Goal: Task Accomplishment & Management: Complete application form

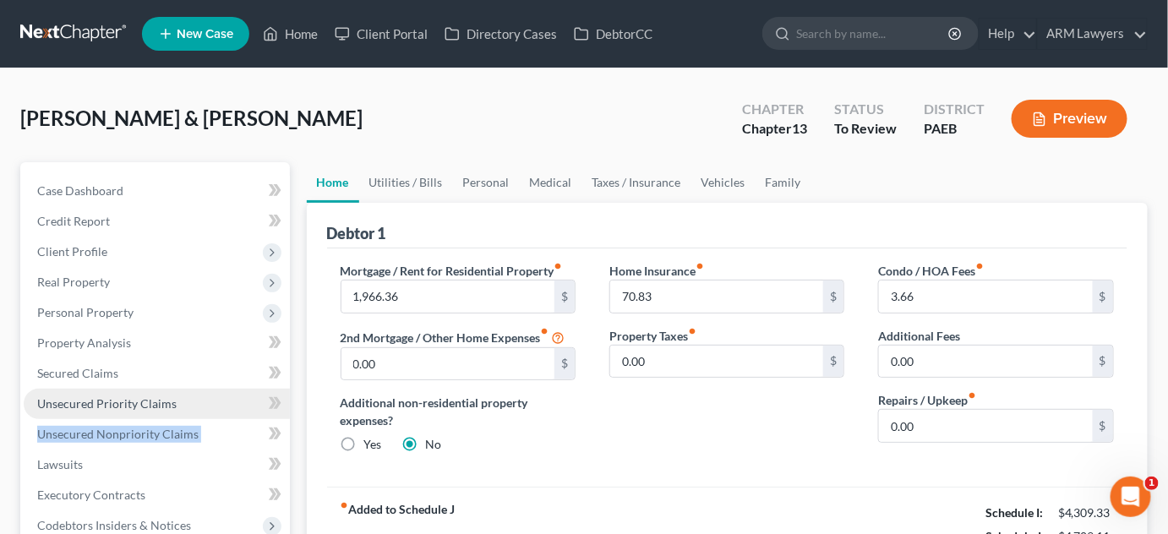
drag, startPoint x: 291, startPoint y: 504, endPoint x: 230, endPoint y: 408, distance: 114.0
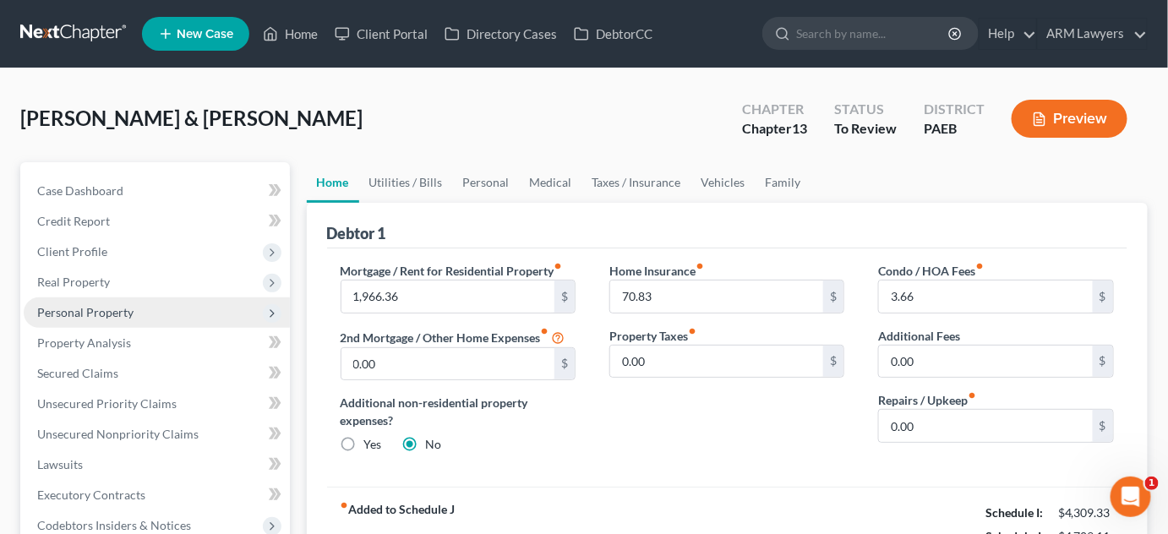
click at [149, 309] on span "Personal Property" at bounding box center [157, 313] width 266 height 30
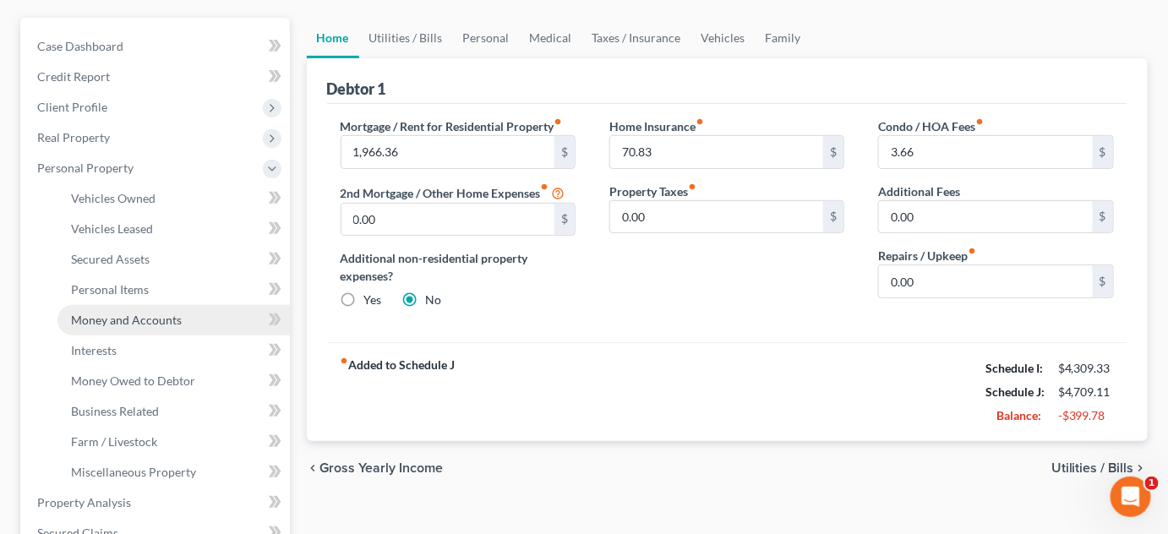
scroll to position [153, 0]
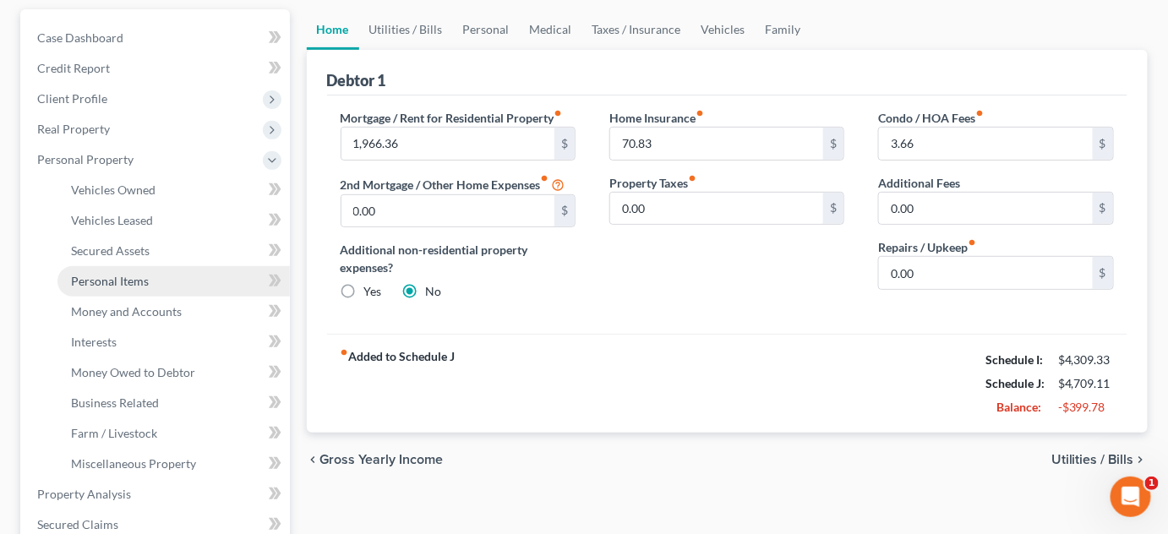
click at [182, 283] on link "Personal Items" at bounding box center [173, 281] width 233 height 30
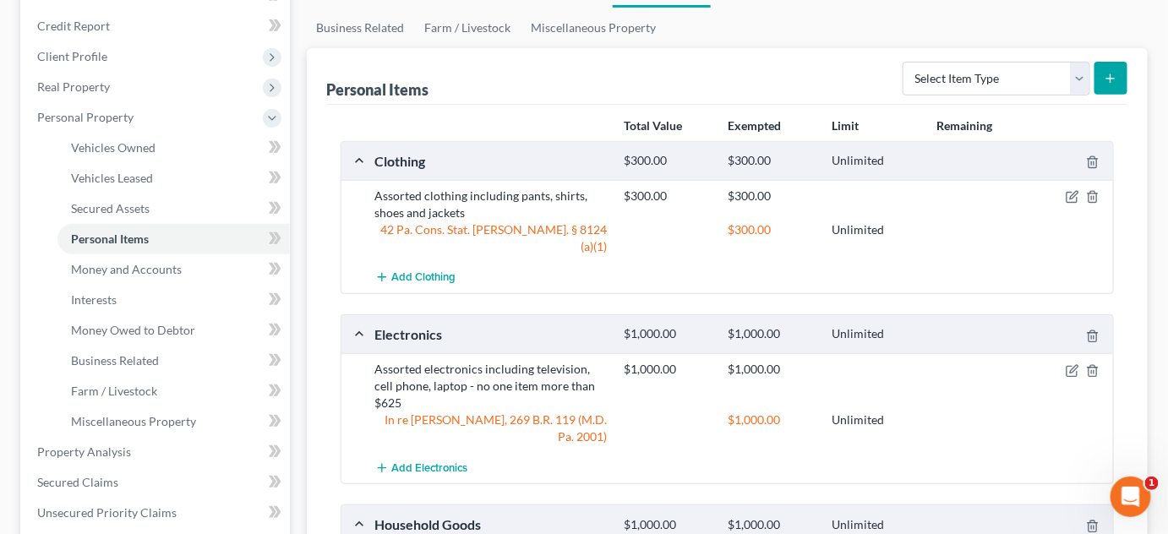
scroll to position [76, 0]
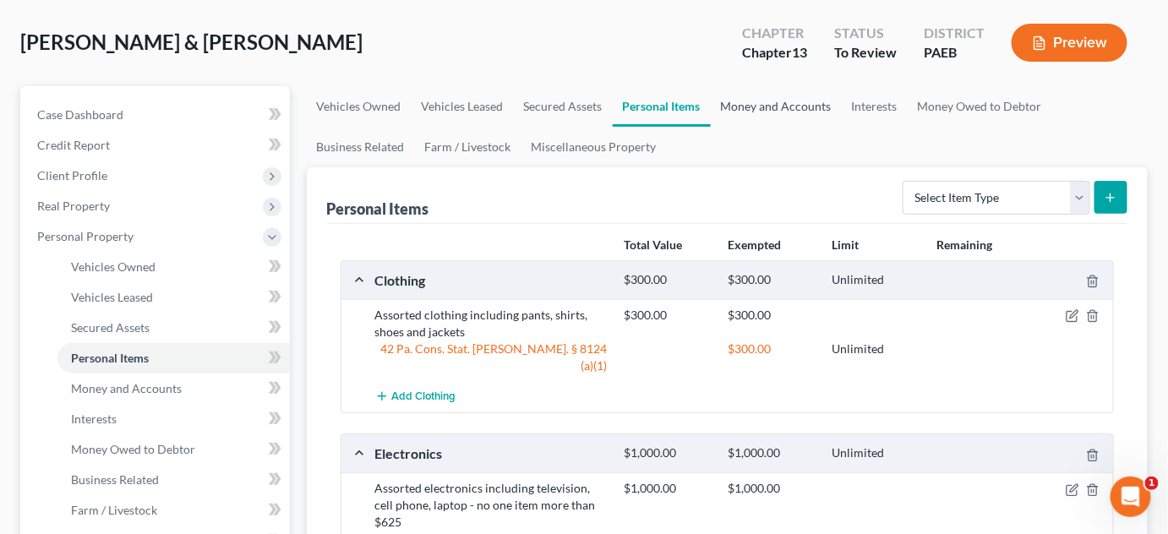
click at [776, 110] on link "Money and Accounts" at bounding box center [776, 106] width 131 height 41
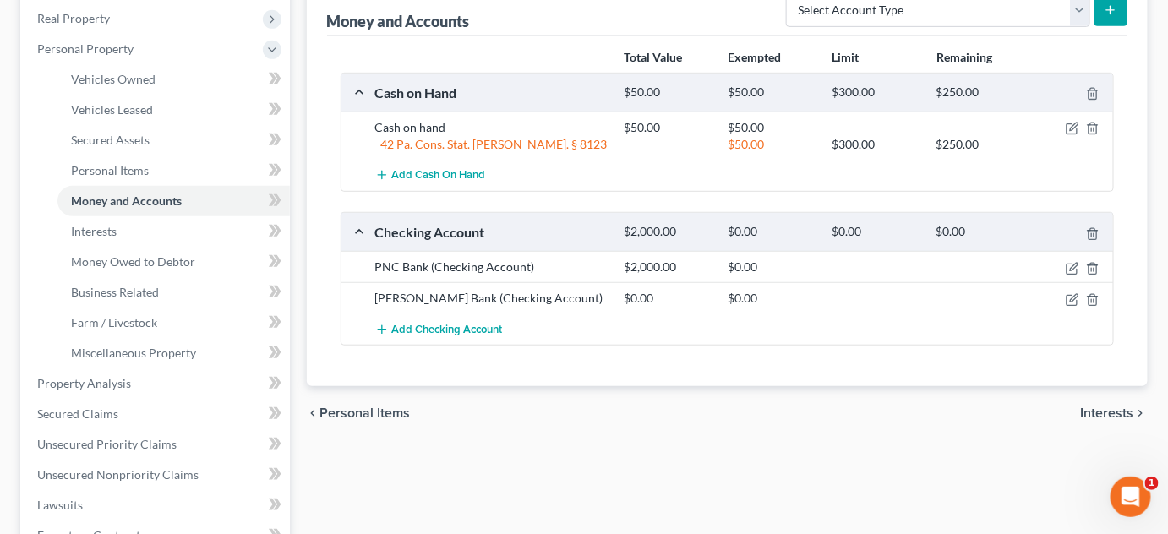
scroll to position [230, 0]
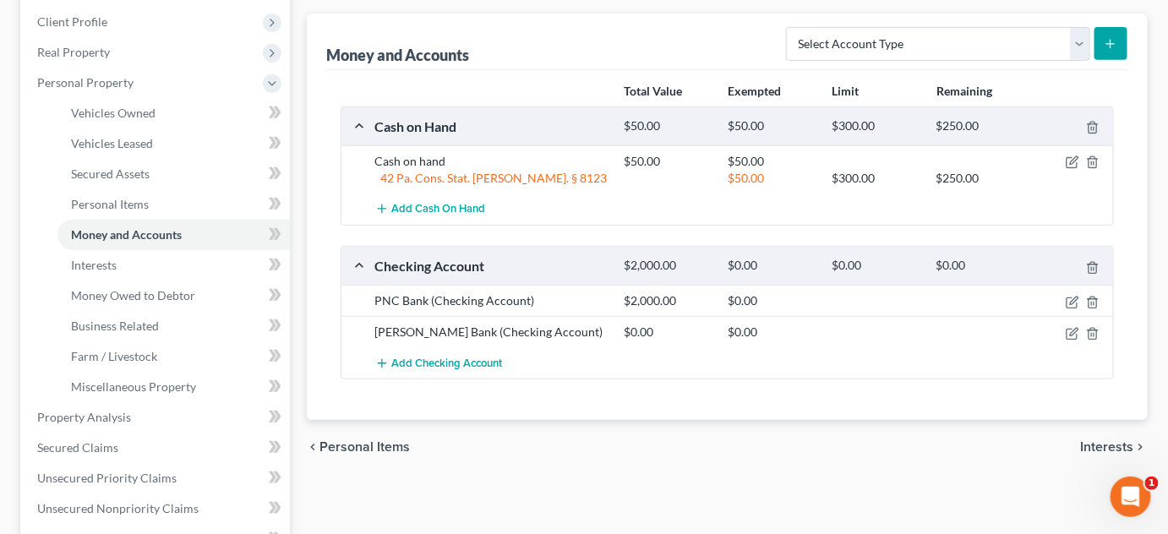
click at [692, 362] on div "Add Checking Account" at bounding box center [741, 362] width 749 height 31
click at [1071, 297] on icon "button" at bounding box center [1073, 303] width 14 height 14
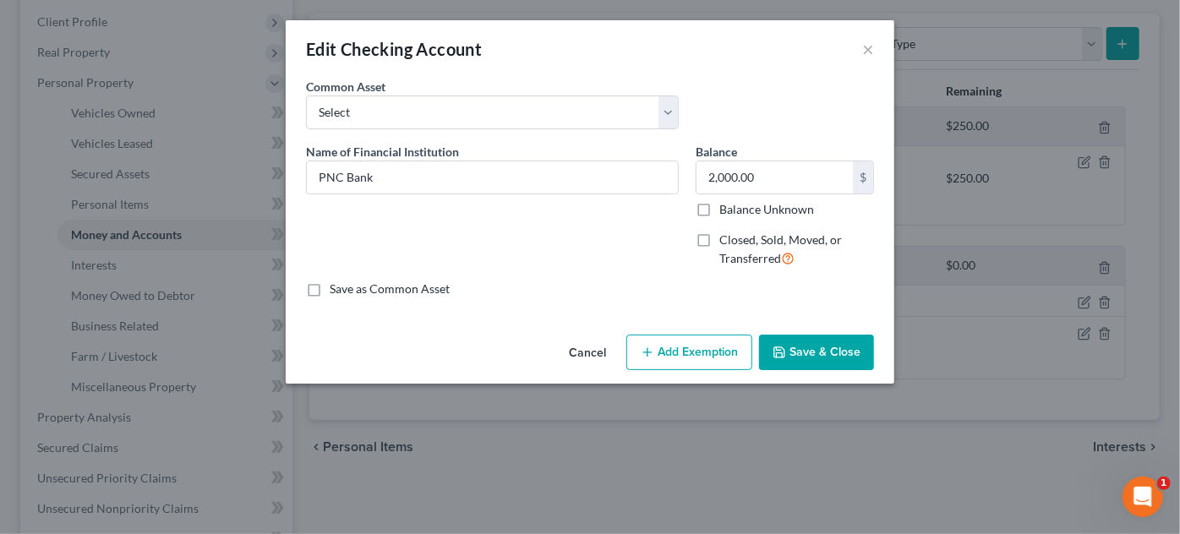
click at [678, 360] on button "Add Exemption" at bounding box center [689, 353] width 126 height 36
select select "2"
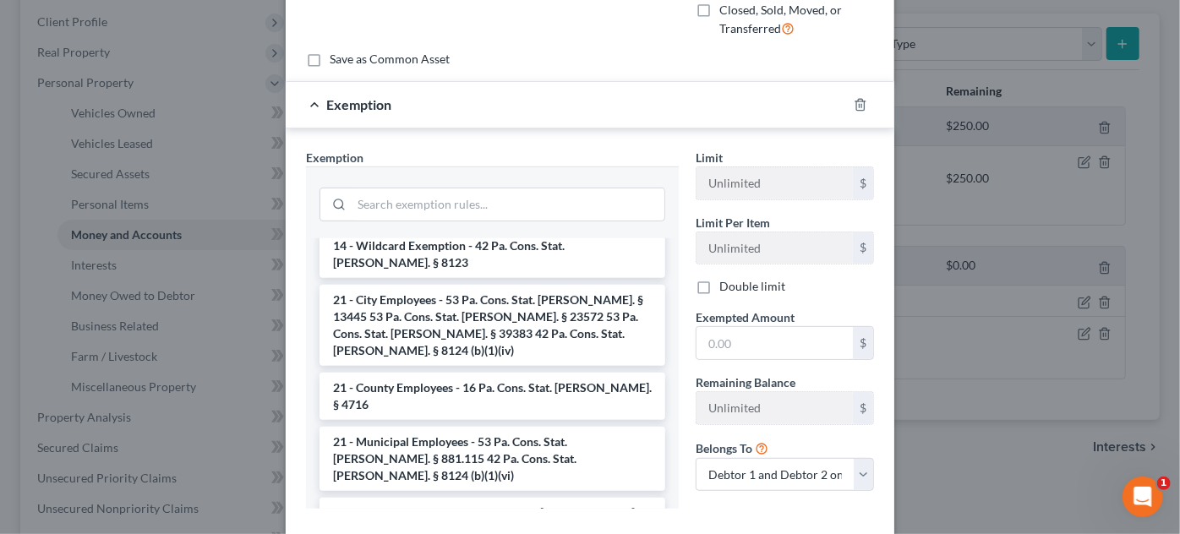
scroll to position [76, 0]
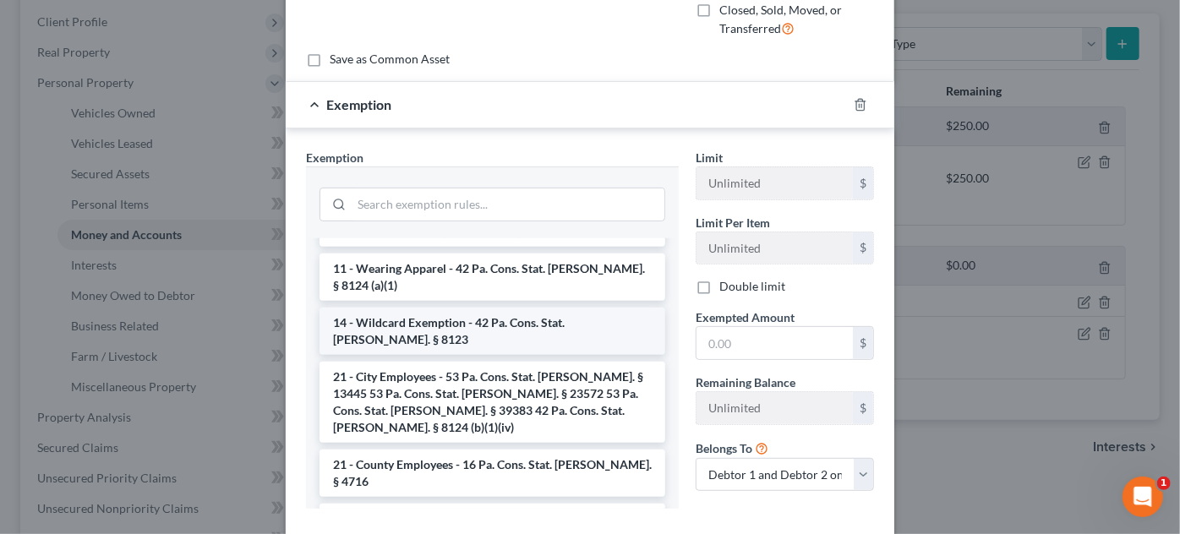
click at [411, 308] on li "14 - Wildcard Exemption - 42 Pa. Cons. Stat. Ann. § 8123" at bounding box center [493, 331] width 346 height 47
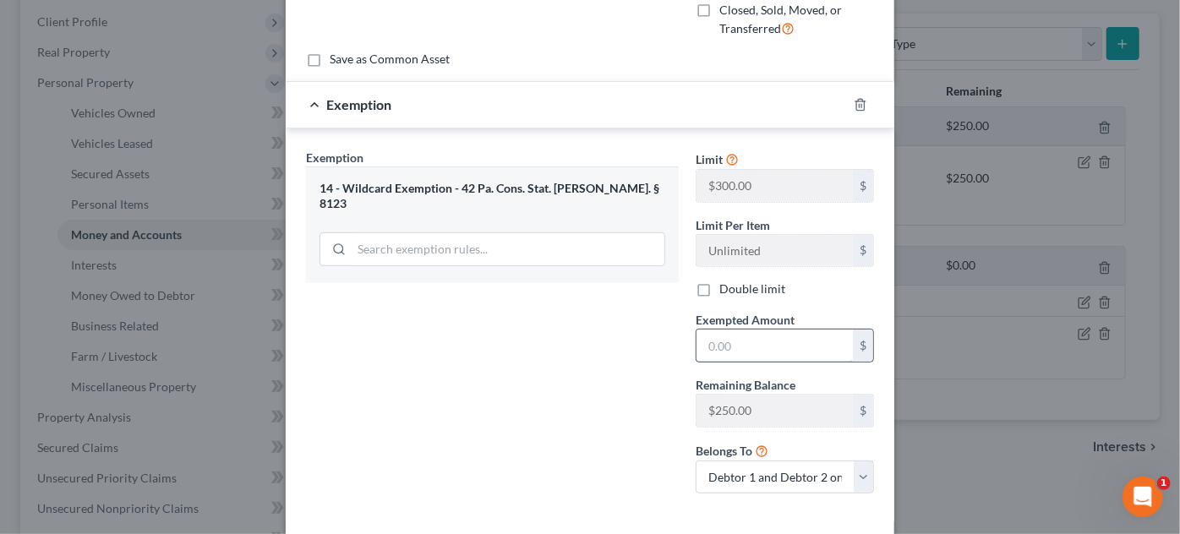
click at [739, 344] on input "text" at bounding box center [775, 346] width 156 height 32
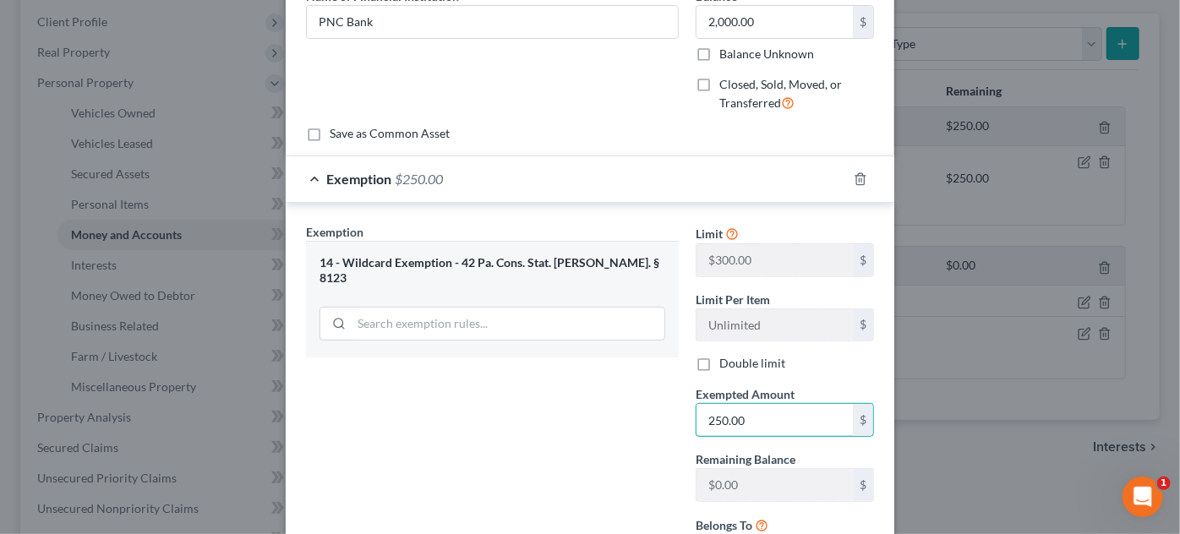
scroll to position [0, 0]
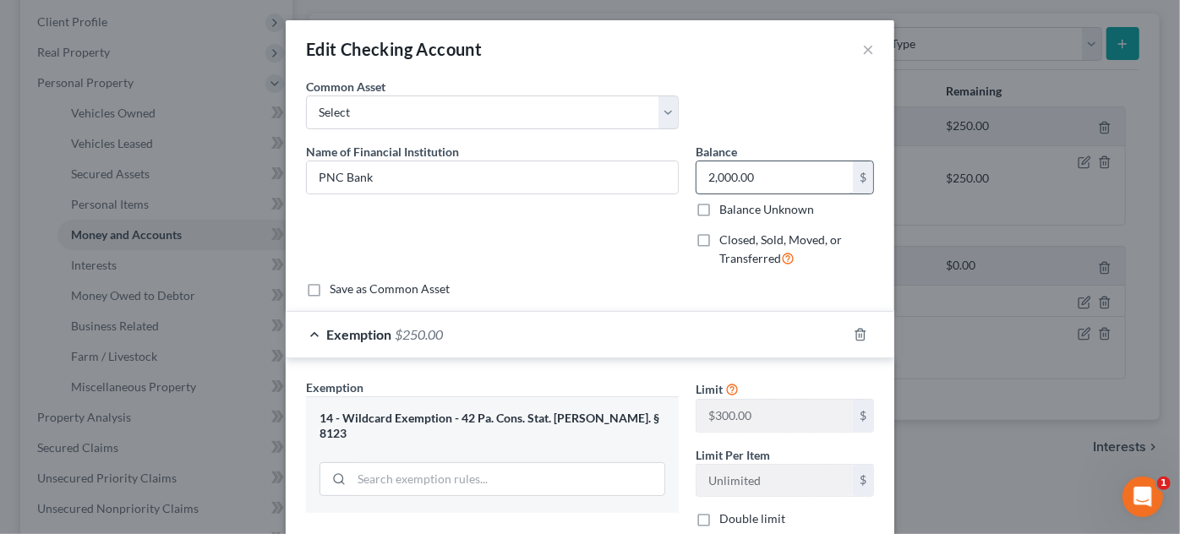
type input "250.00"
click at [756, 173] on input "2,000.00" at bounding box center [775, 177] width 156 height 32
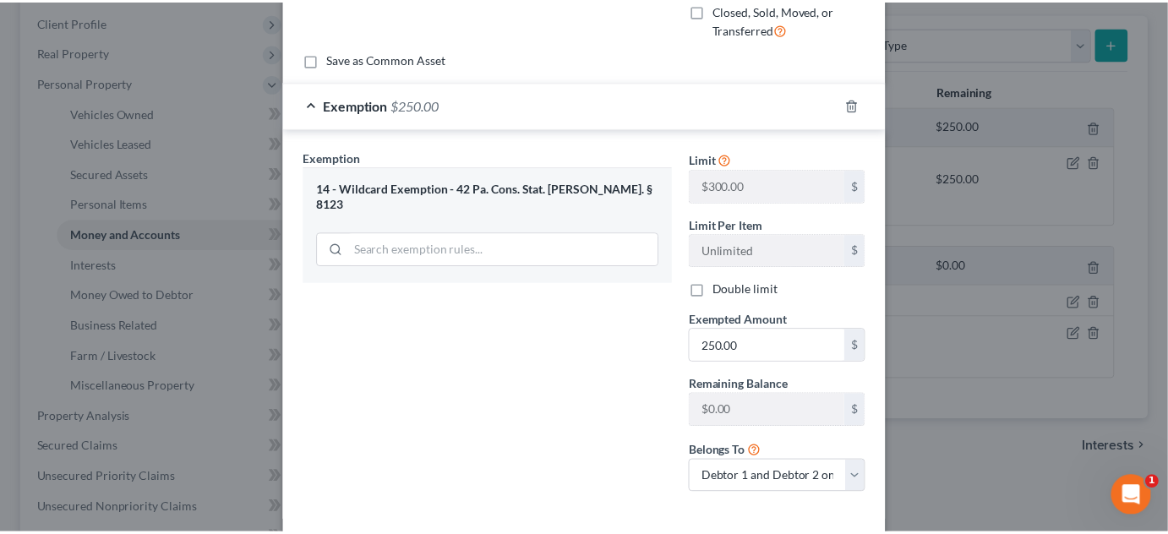
scroll to position [306, 0]
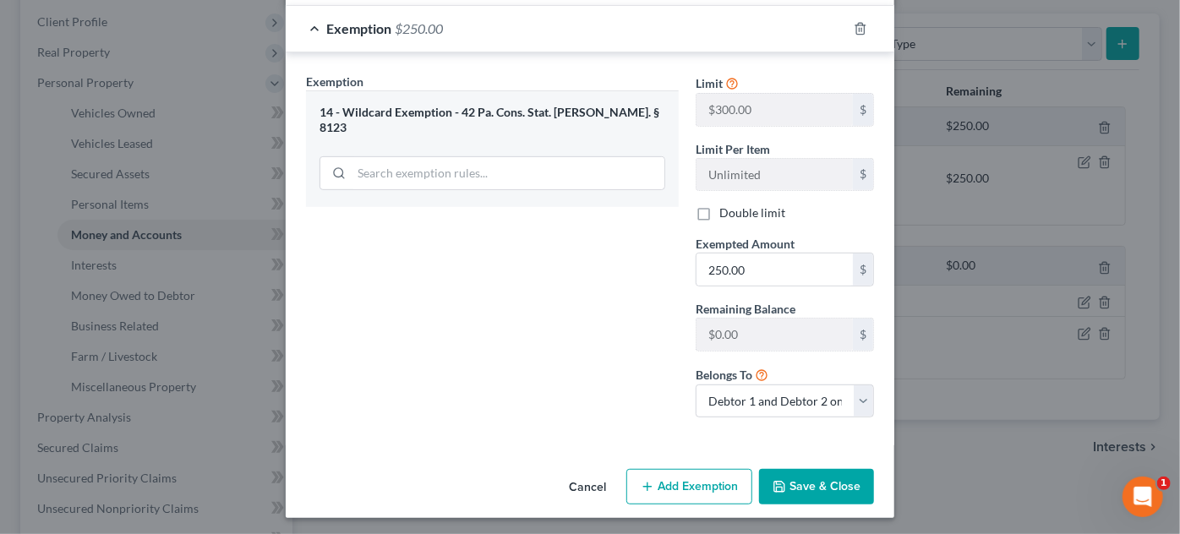
type input "250.00"
click at [823, 493] on button "Save & Close" at bounding box center [816, 487] width 115 height 36
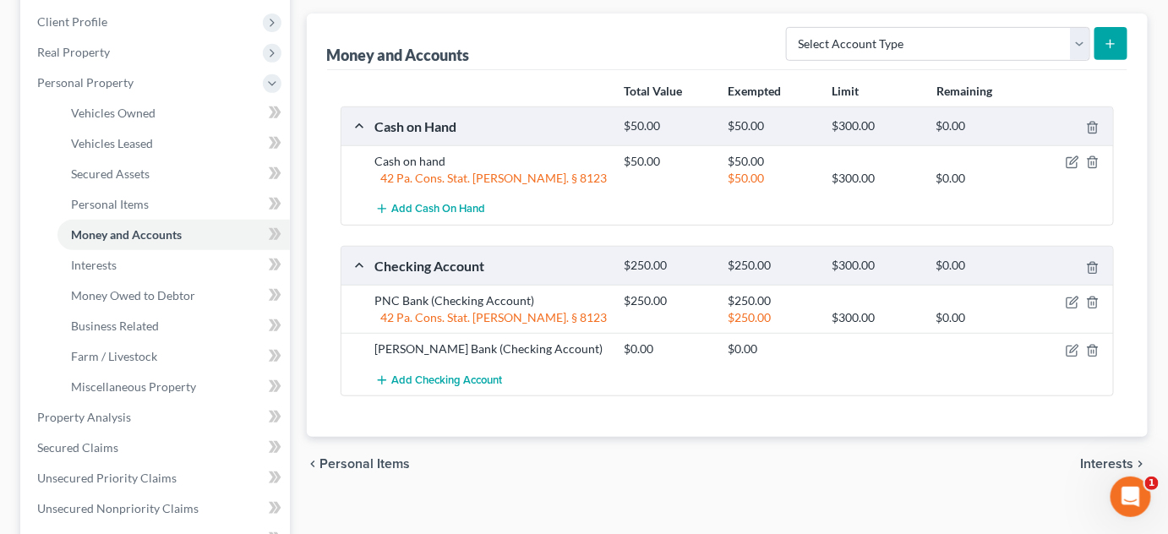
click at [642, 409] on div "Total Value Exempted Limit Remaining Cash on Hand $50.00 $50.00 $300.00 $0.00 C…" at bounding box center [728, 254] width 802 height 368
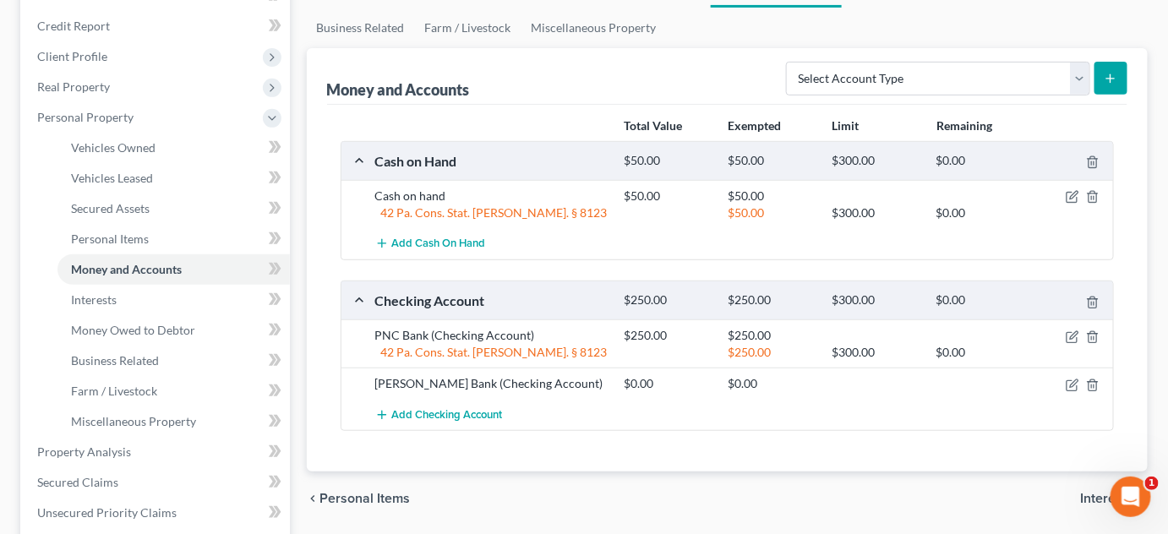
scroll to position [230, 0]
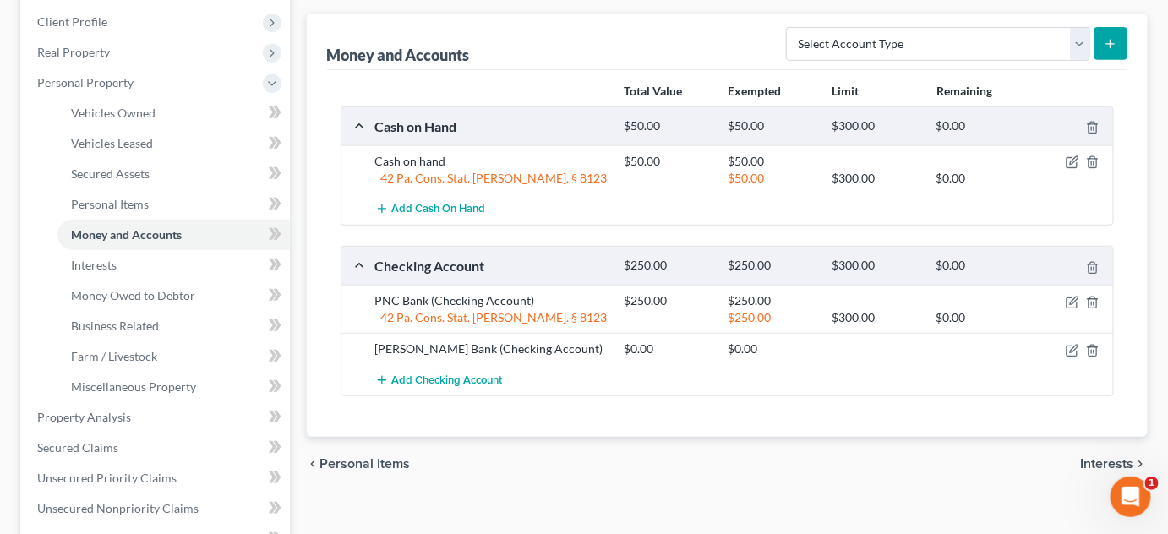
click at [788, 404] on div "Total Value Exempted Limit Remaining Cash on Hand $50.00 $50.00 $300.00 $0.00 C…" at bounding box center [728, 254] width 802 height 368
click at [129, 265] on link "Interests" at bounding box center [173, 265] width 233 height 30
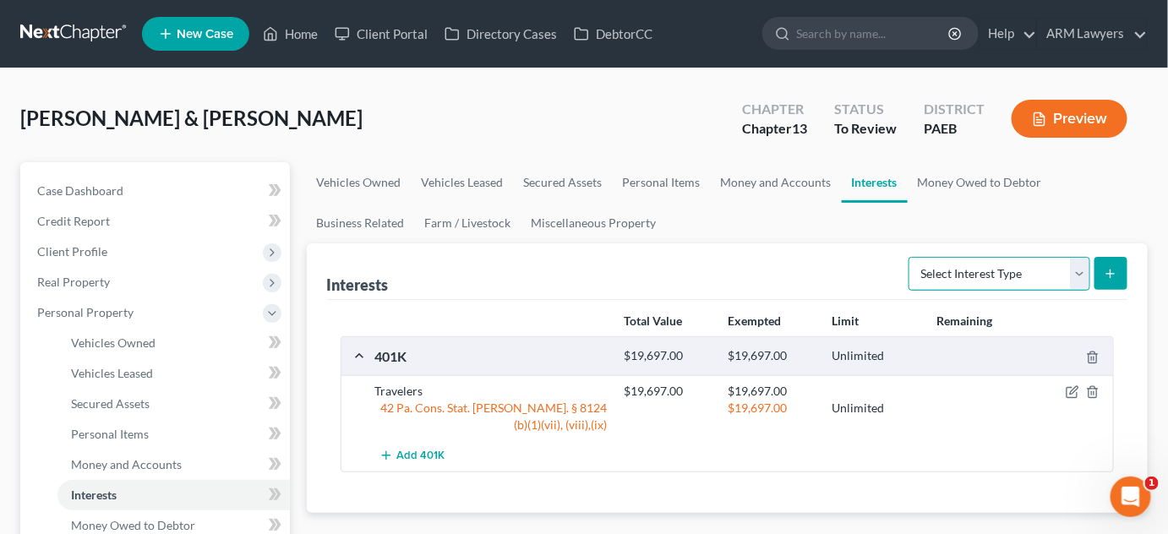
click at [1037, 275] on select "Select Interest Type 401K Annuity Bond Education IRA Government Bond Government…" at bounding box center [1000, 274] width 182 height 34
select select "401k"
click at [911, 257] on select "Select Interest Type 401K Annuity Bond Education IRA Government Bond Government…" at bounding box center [1000, 274] width 182 height 34
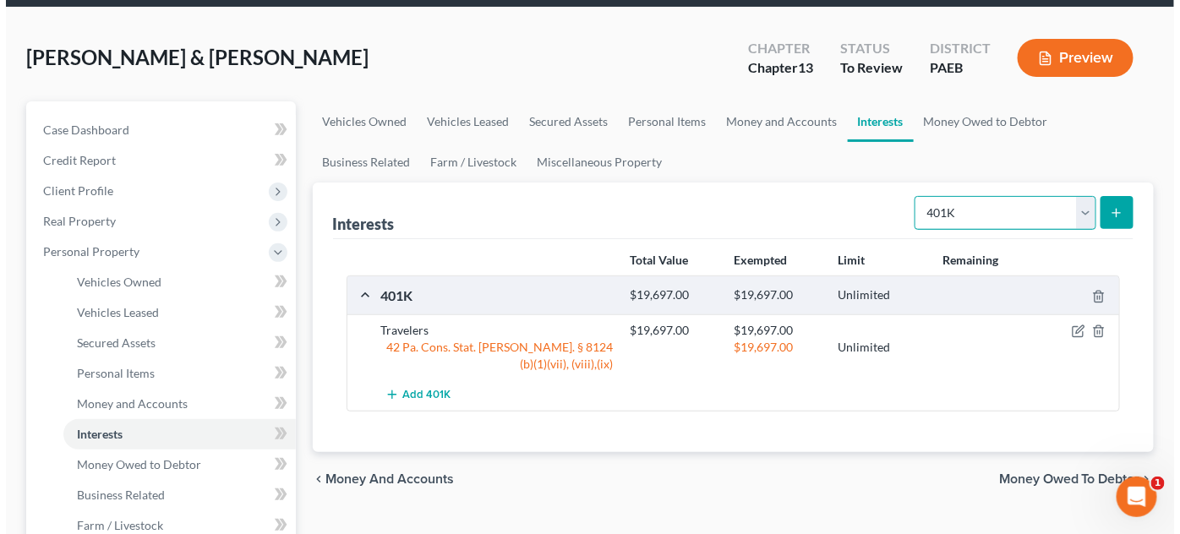
scroll to position [153, 0]
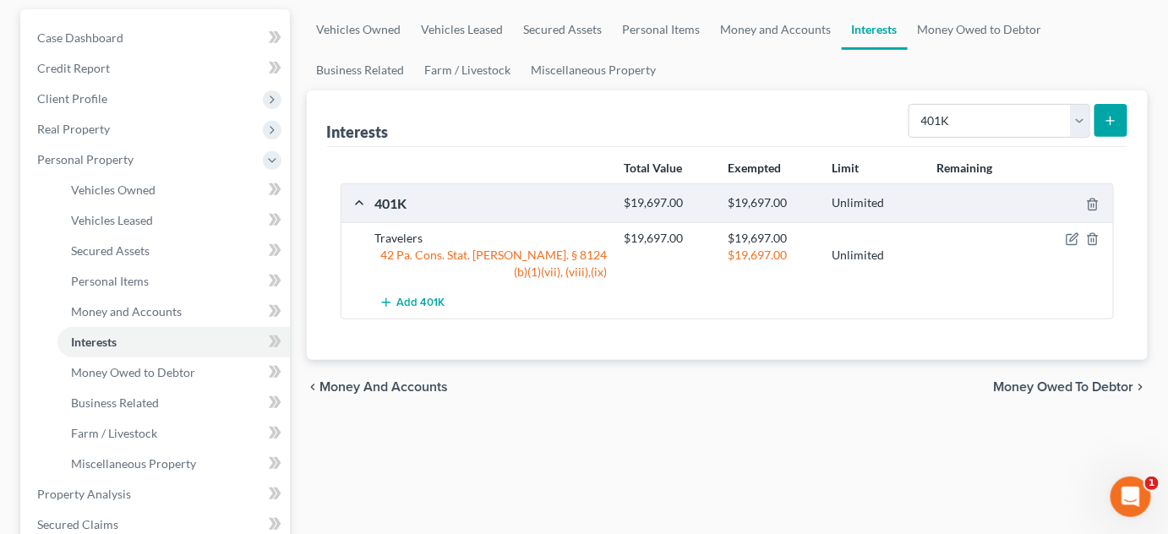
click at [1110, 131] on button "submit" at bounding box center [1111, 120] width 33 height 33
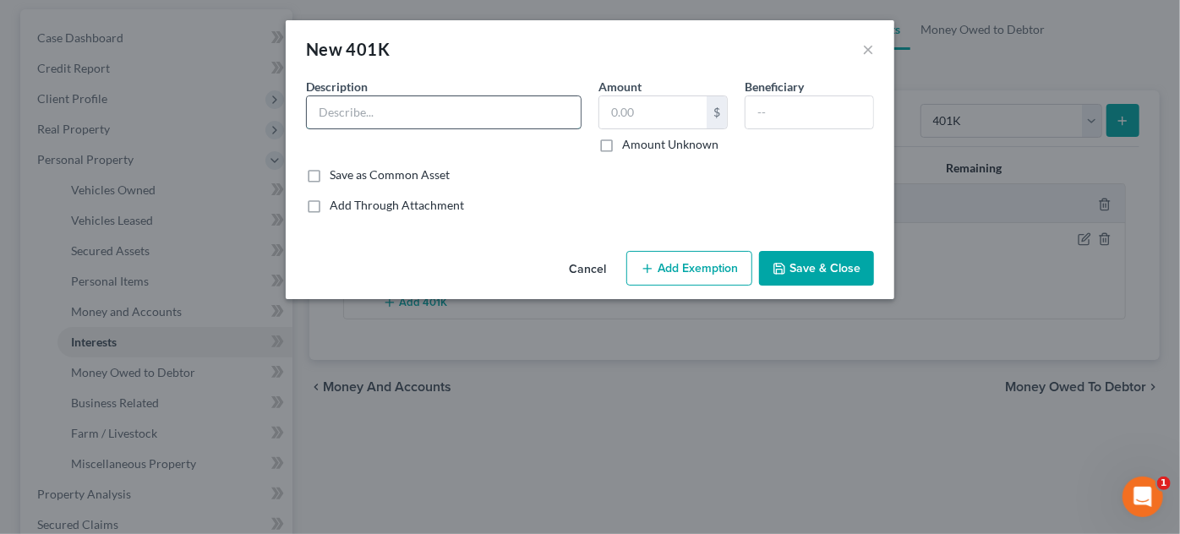
click at [420, 114] on input "text" at bounding box center [444, 112] width 274 height 32
type input "Fidelity"
click at [665, 114] on input "text" at bounding box center [652, 112] width 107 height 32
paste input "$13,502.10"
type input "13,502.10"
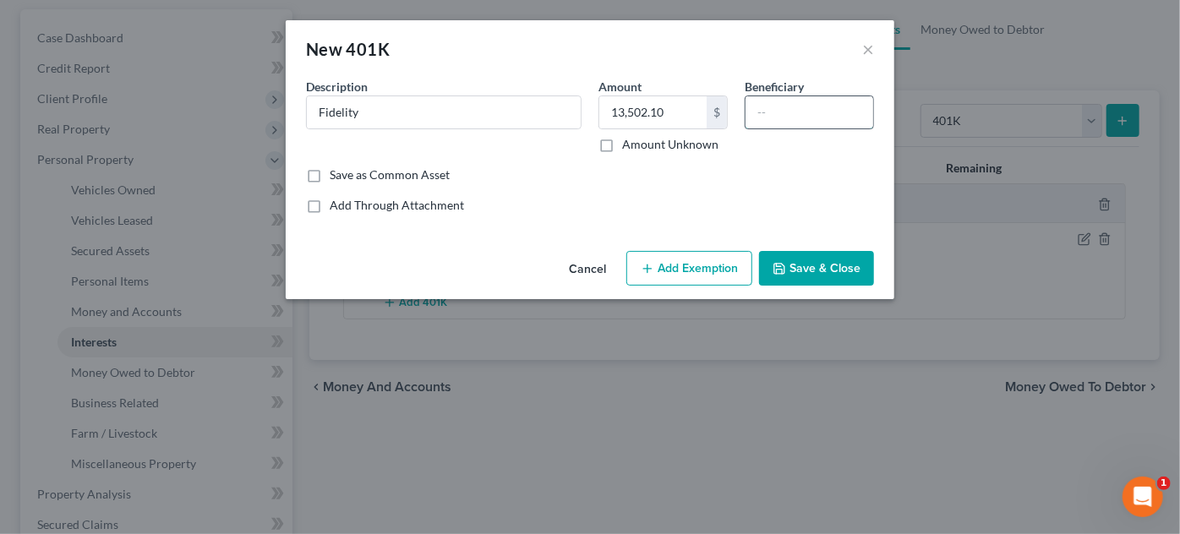
click at [772, 123] on input "text" at bounding box center [810, 112] width 128 height 32
type input "Debtor 1"
click at [671, 255] on button "Add Exemption" at bounding box center [689, 269] width 126 height 36
select select "2"
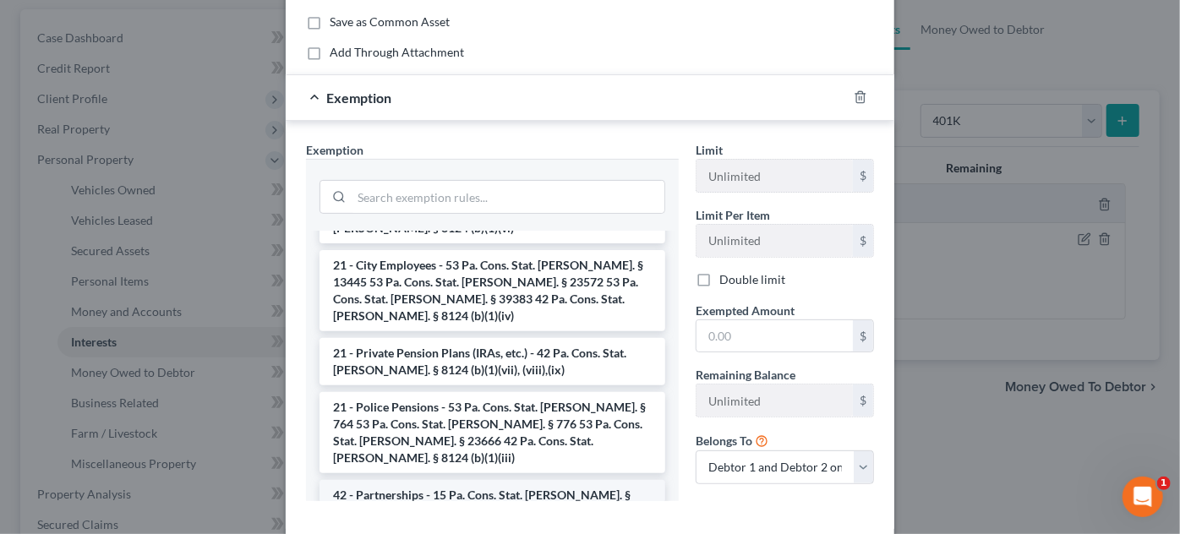
scroll to position [1416, 0]
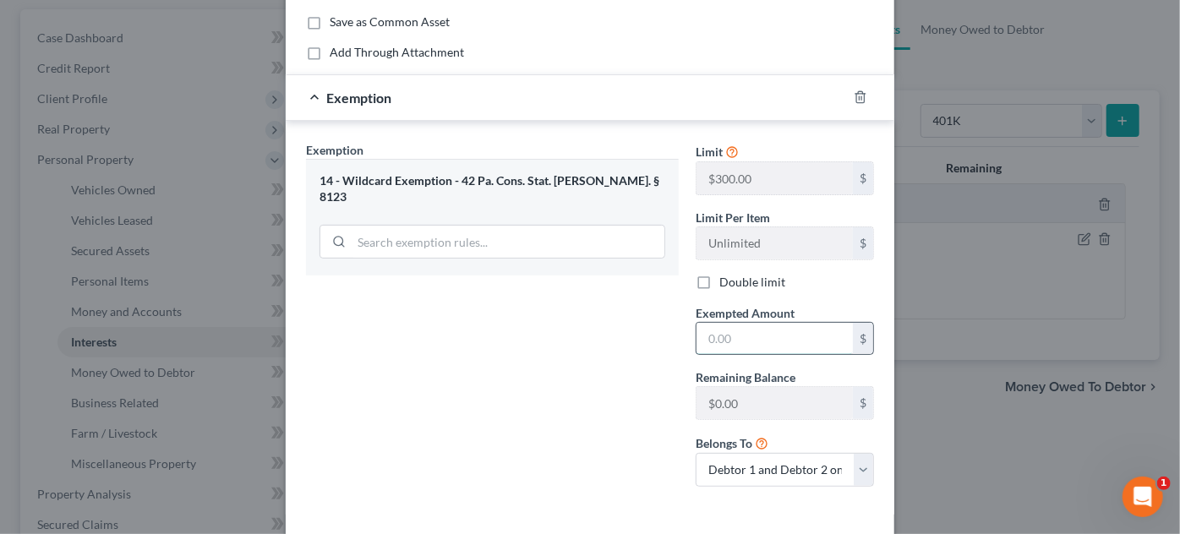
click at [763, 341] on input "text" at bounding box center [775, 339] width 156 height 32
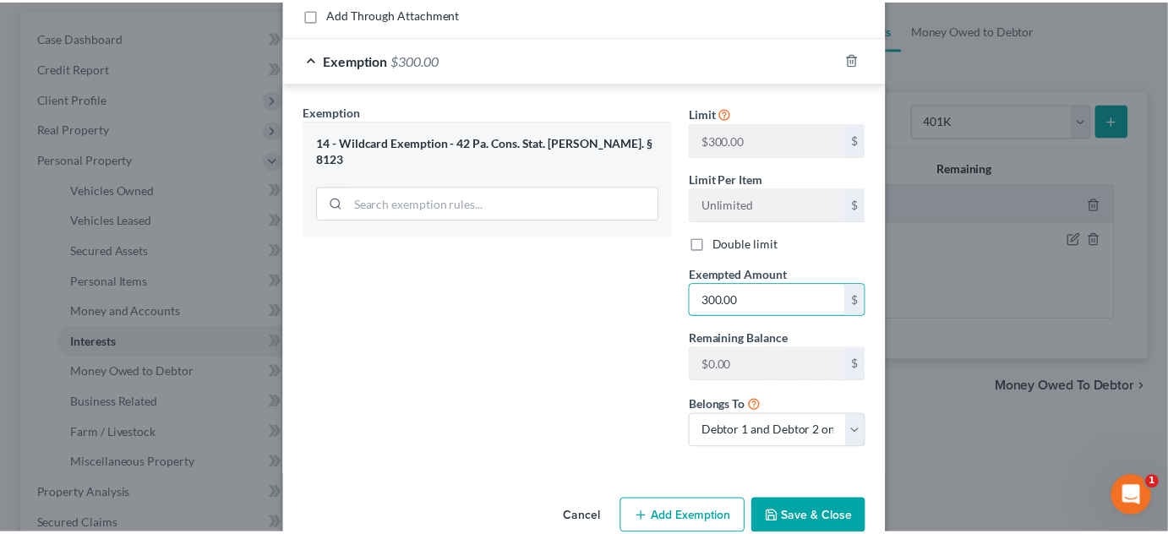
scroll to position [223, 0]
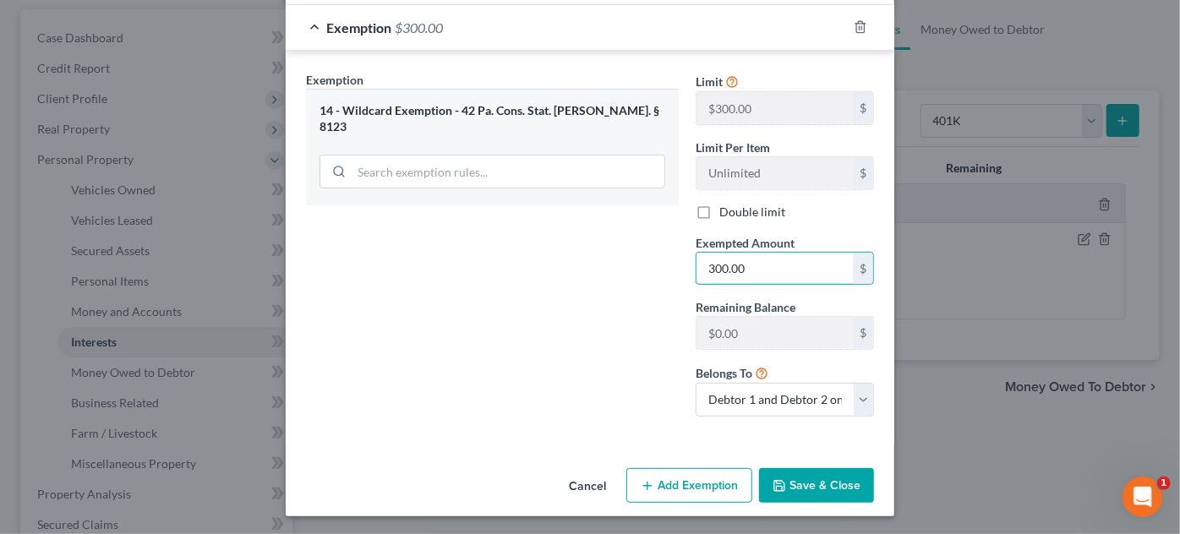
type input "300.00"
drag, startPoint x: 801, startPoint y: 491, endPoint x: 823, endPoint y: 490, distance: 22.0
click at [801, 491] on button "Save & Close" at bounding box center [816, 486] width 115 height 36
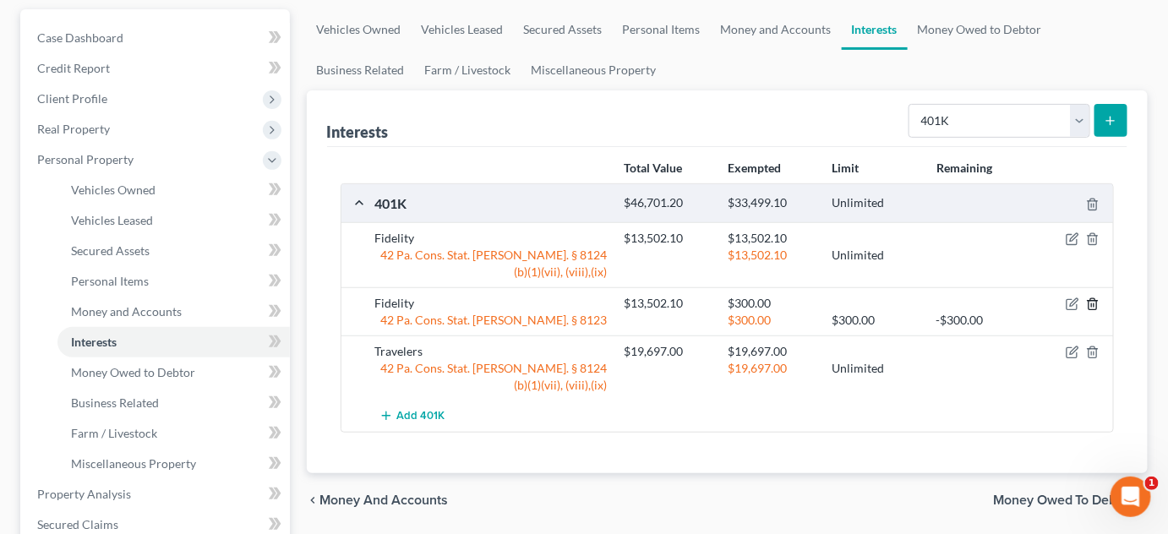
click at [1094, 304] on line "button" at bounding box center [1094, 305] width 0 height 3
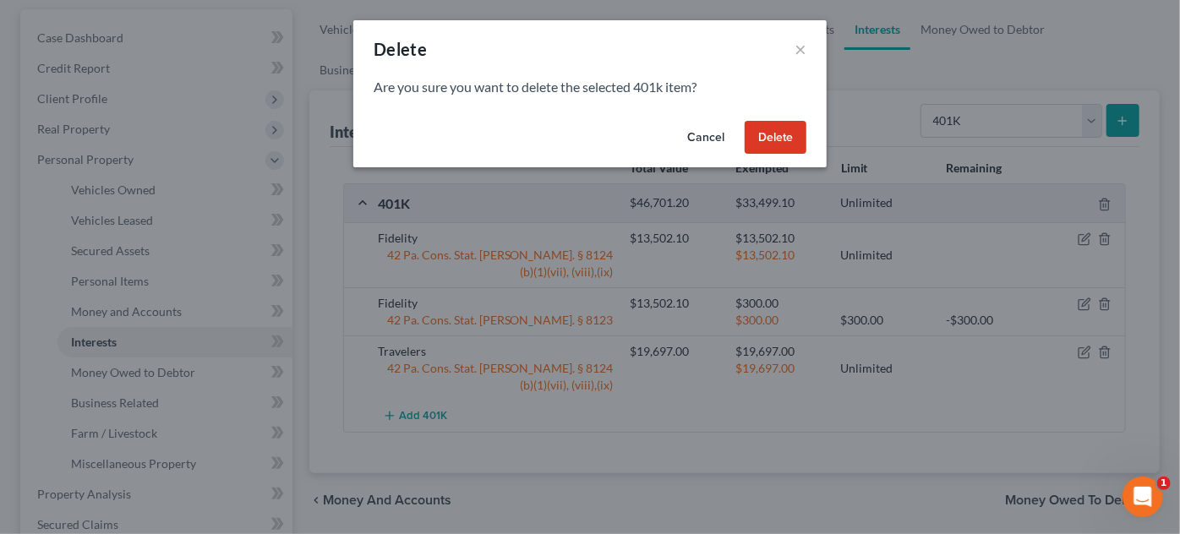
click at [763, 129] on button "Delete" at bounding box center [776, 138] width 62 height 34
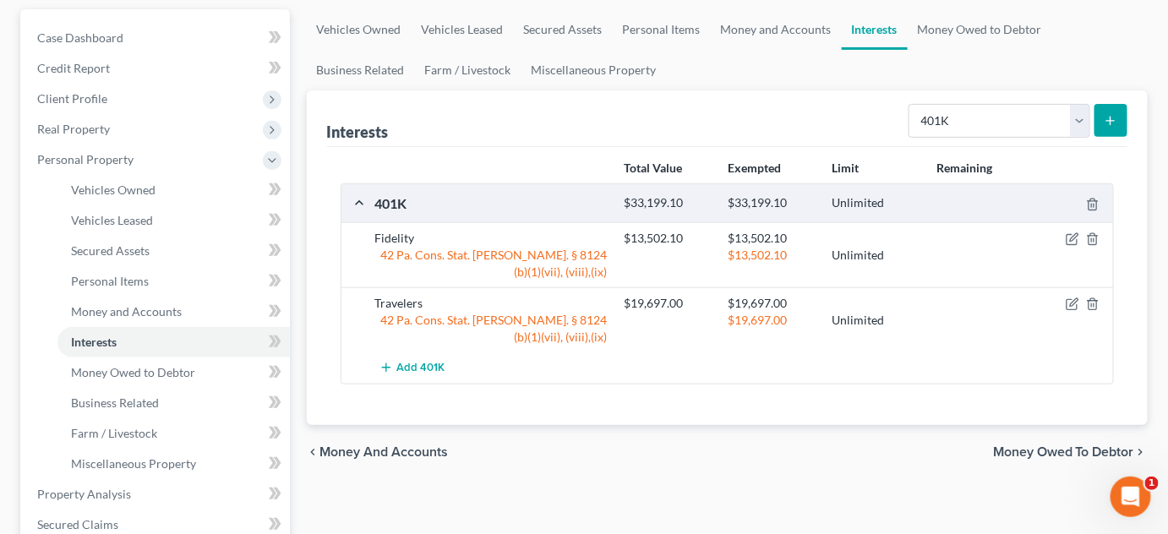
click at [750, 399] on div "Total Value Exempted Limit Remaining 401K $33,199.10 $33,199.10 Unlimited Fidel…" at bounding box center [728, 286] width 802 height 278
click at [911, 401] on div "Total Value Exempted Limit Remaining 401K $33,199.10 $33,199.10 Unlimited Fidel…" at bounding box center [728, 286] width 802 height 278
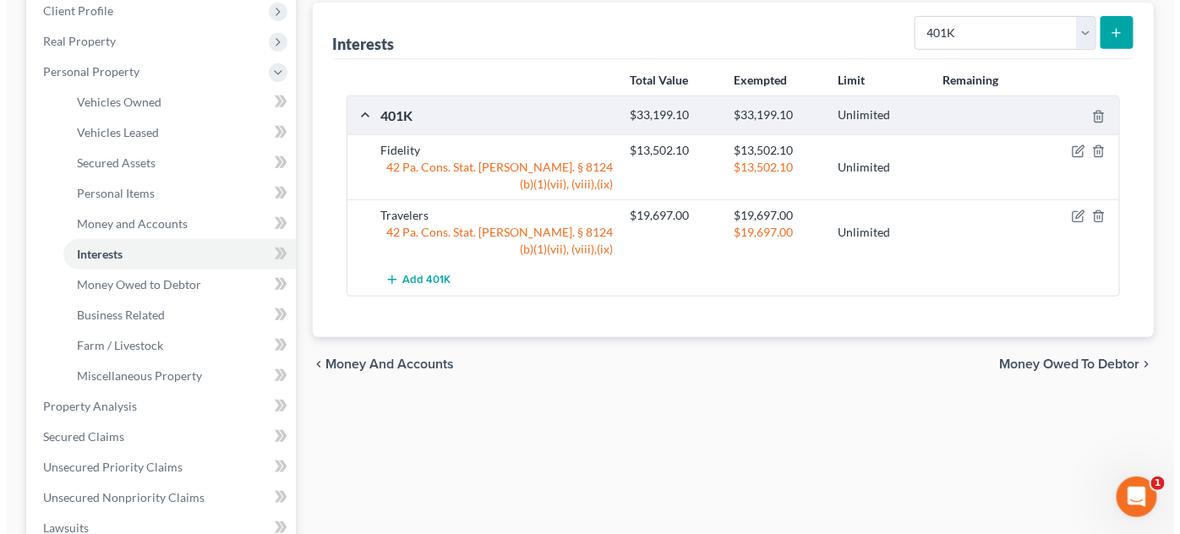
scroll to position [76, 0]
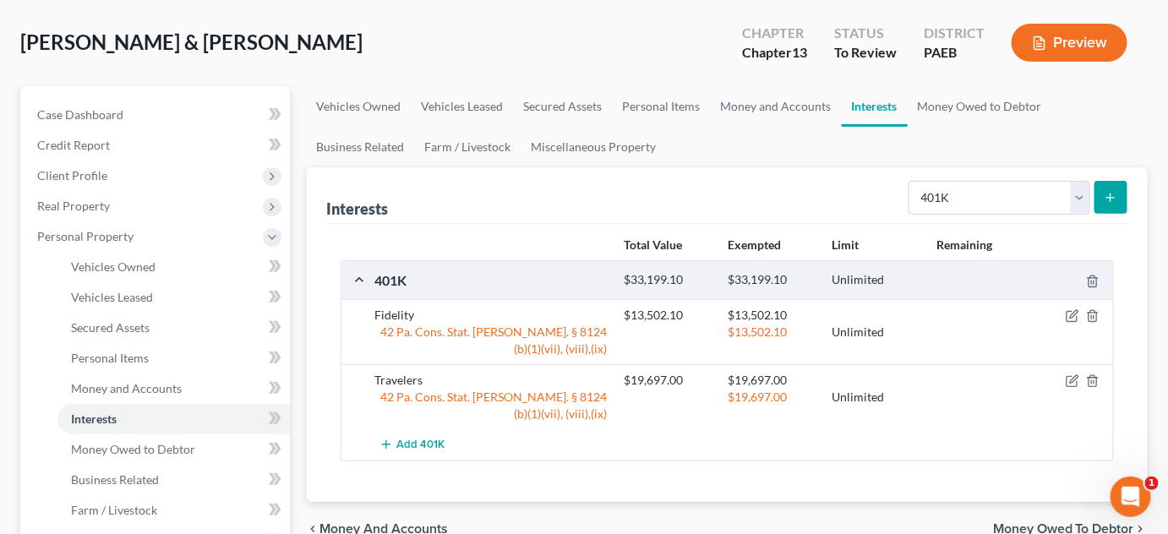
click at [765, 177] on div "Interests Select Interest Type 401K Annuity Bond Education IRA Government Bond …" at bounding box center [728, 195] width 802 height 57
click at [421, 443] on span "Add 401K" at bounding box center [421, 446] width 48 height 14
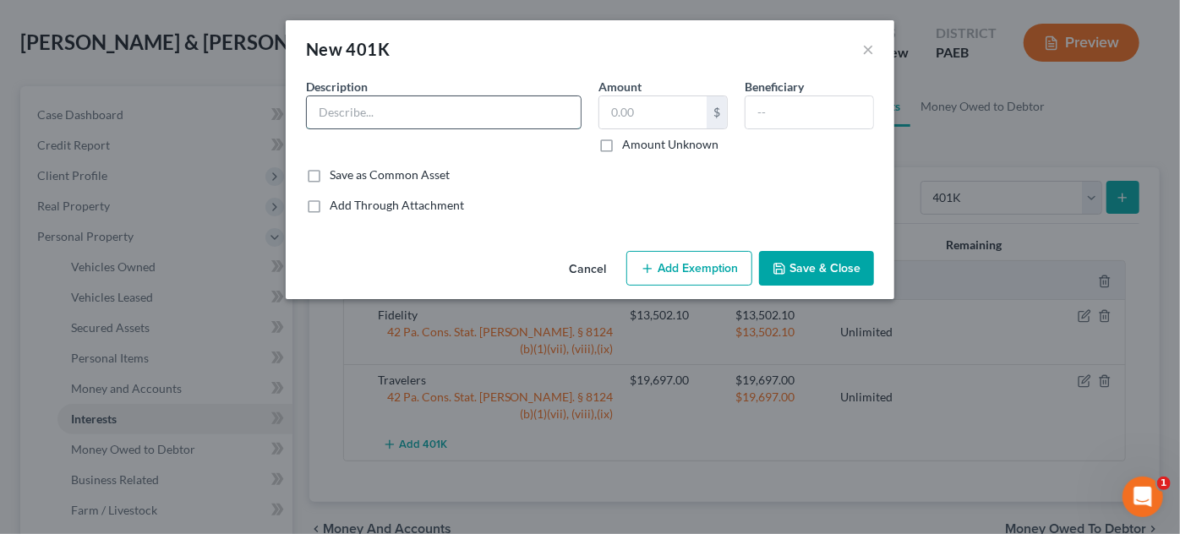
click at [402, 115] on input "text" at bounding box center [444, 112] width 274 height 32
click at [653, 113] on input "text" at bounding box center [652, 112] width 107 height 32
paste input "38,810.91"
type input "38,810.91"
click at [431, 99] on input "text" at bounding box center [444, 112] width 274 height 32
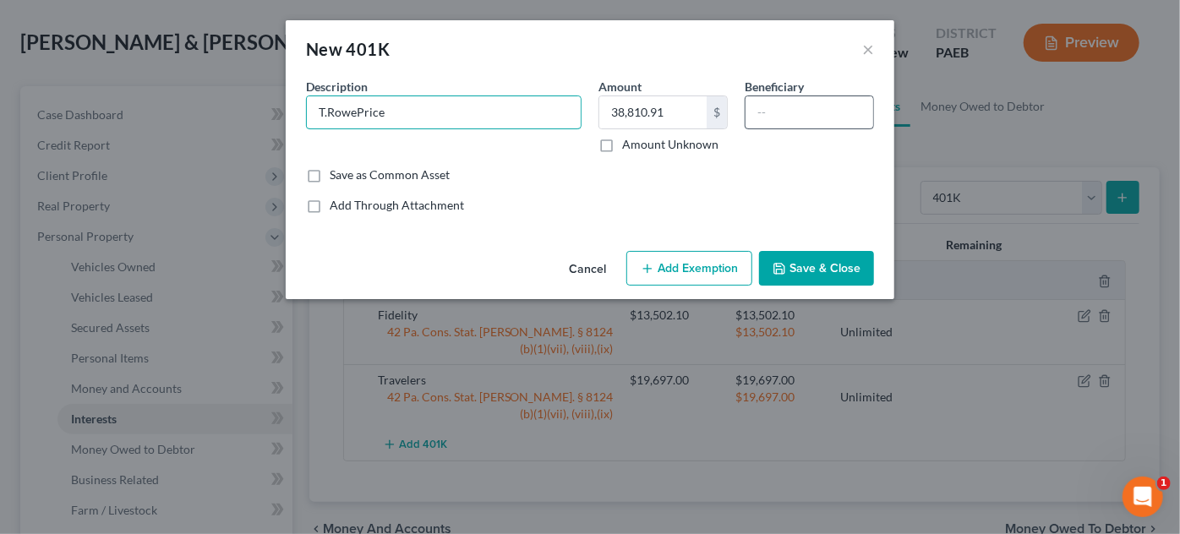
type input "T.RowePrice"
click at [824, 105] on input "text" at bounding box center [810, 112] width 128 height 32
type input "Debtor1"
click at [709, 278] on button "Add Exemption" at bounding box center [689, 269] width 126 height 36
select select "2"
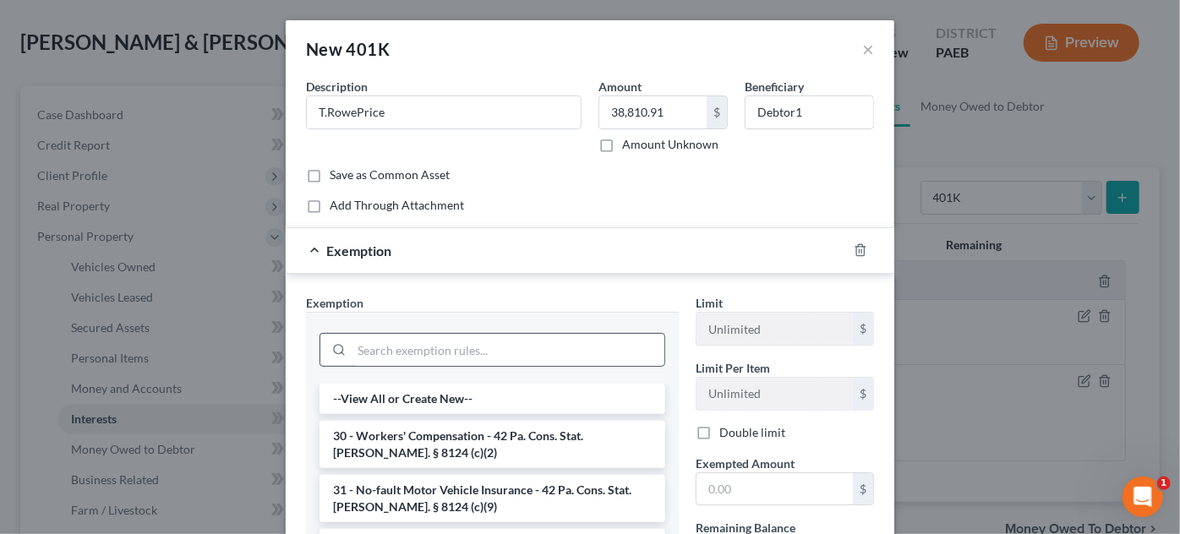
click at [598, 339] on input "search" at bounding box center [508, 350] width 313 height 32
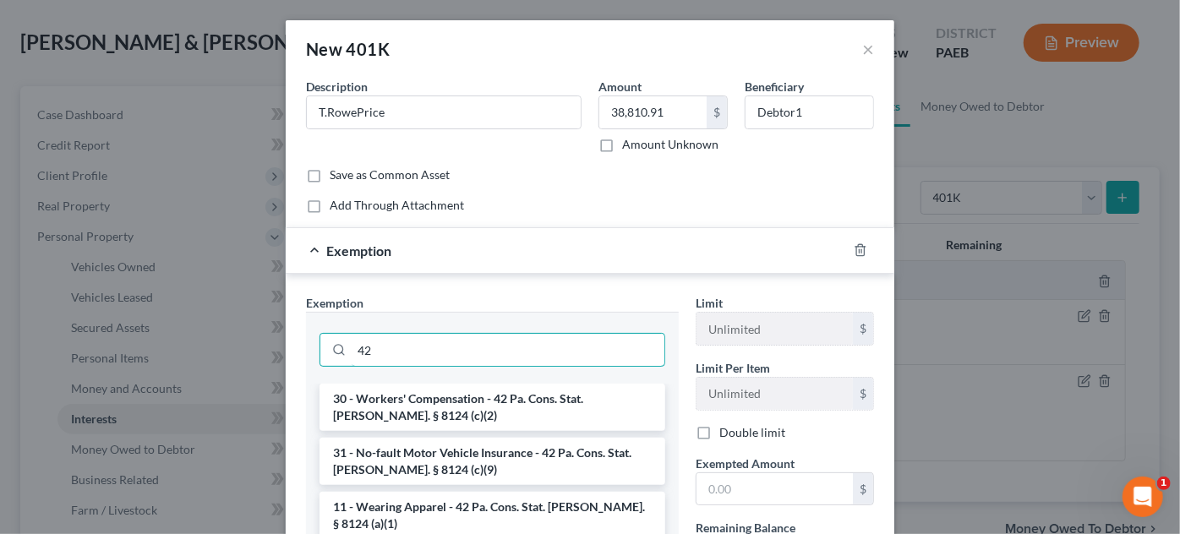
type input "42"
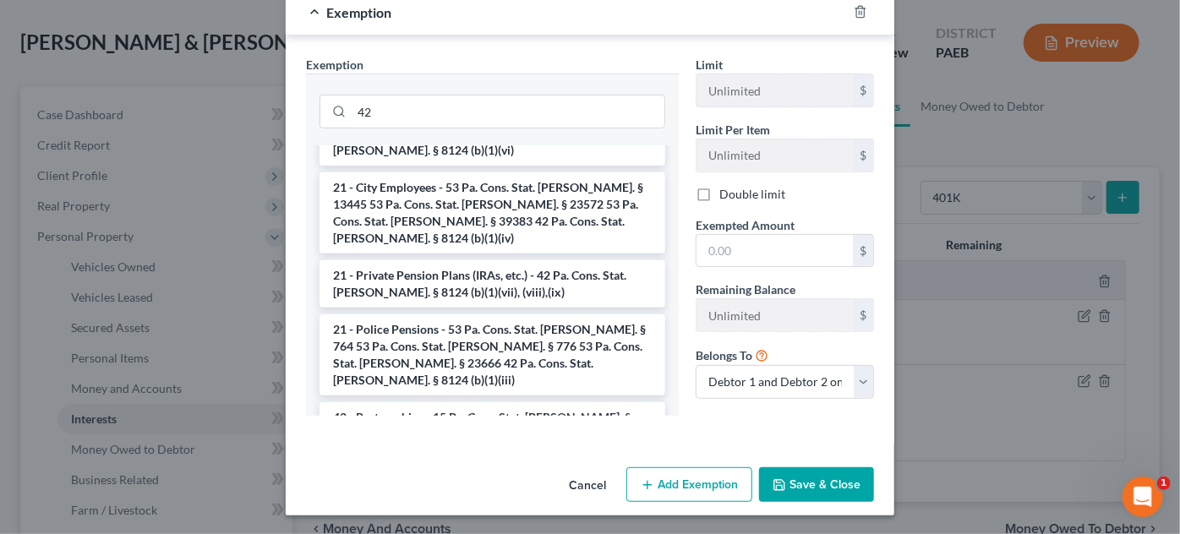
scroll to position [1217, 0]
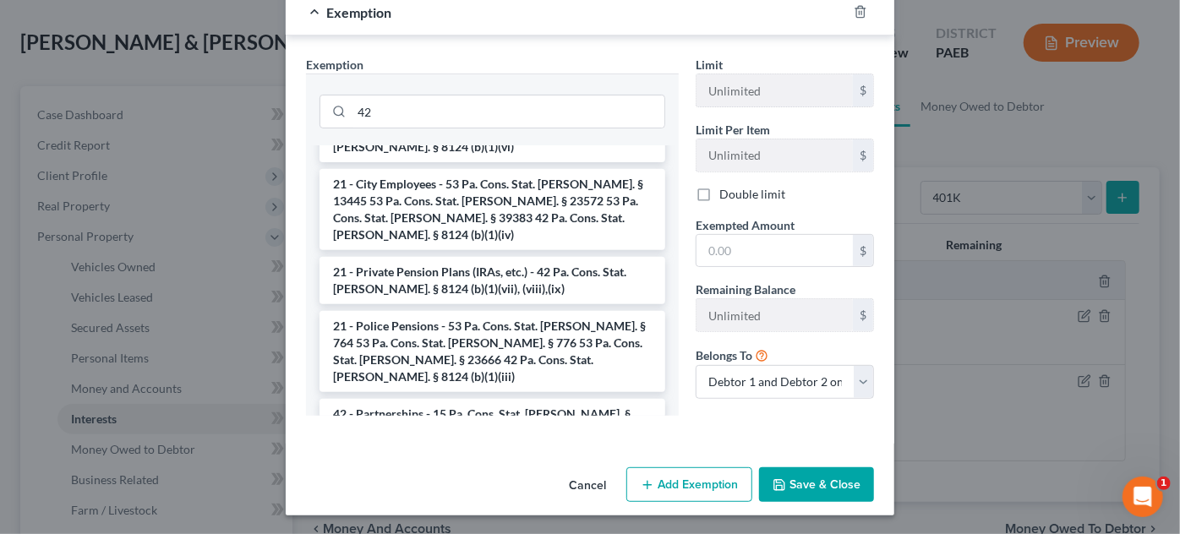
click at [825, 482] on button "Save & Close" at bounding box center [816, 486] width 115 height 36
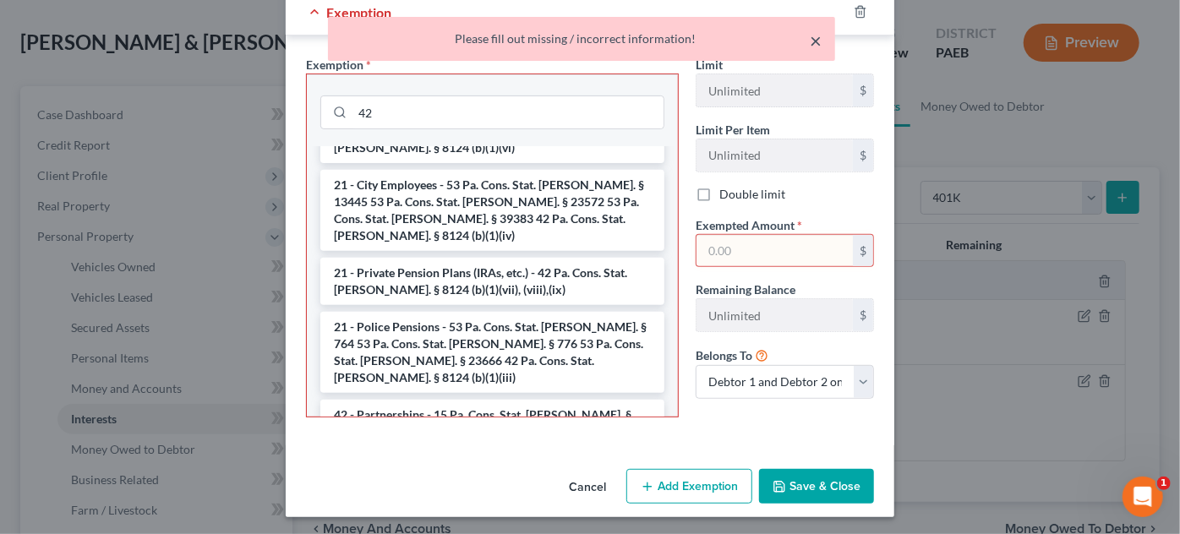
click at [813, 45] on button "×" at bounding box center [816, 40] width 12 height 20
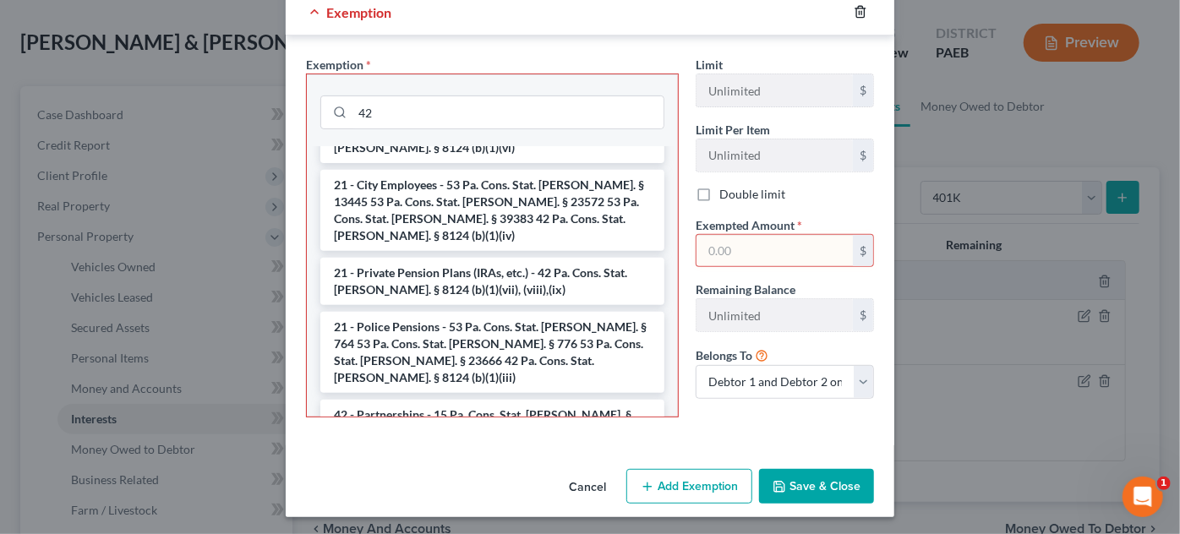
click at [855, 14] on icon "button" at bounding box center [861, 12] width 14 height 14
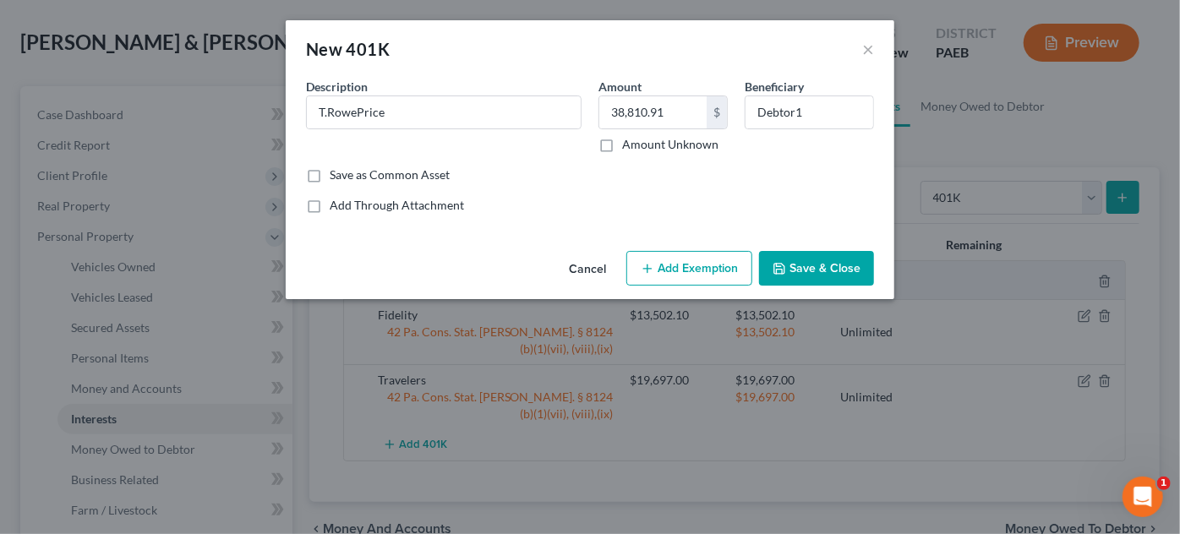
scroll to position [0, 0]
click at [737, 278] on button "Add Exemption" at bounding box center [689, 269] width 126 height 36
select select "2"
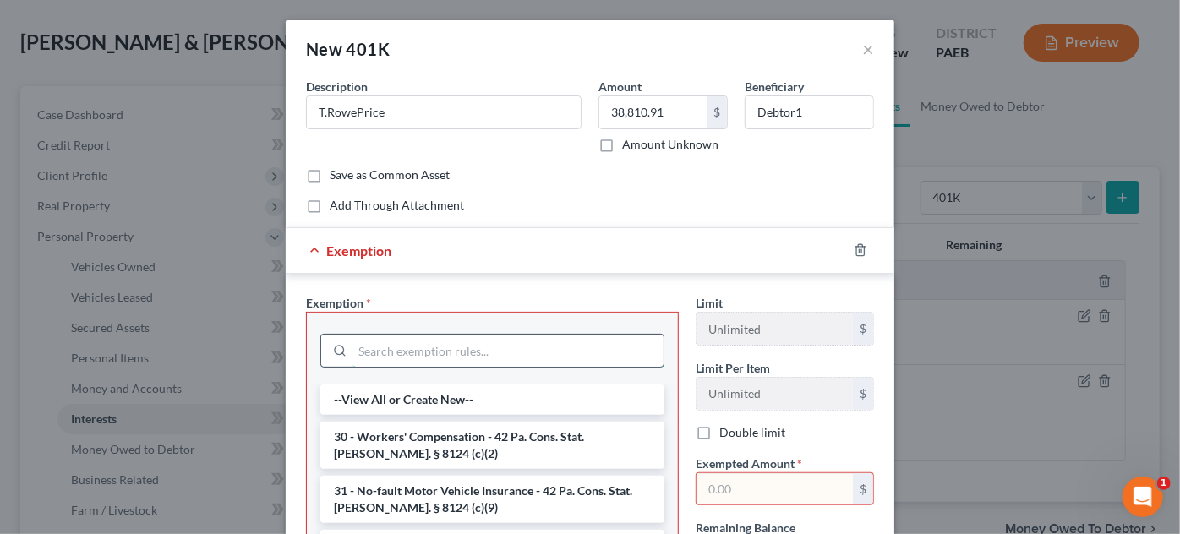
click at [544, 364] on input "search" at bounding box center [508, 351] width 311 height 32
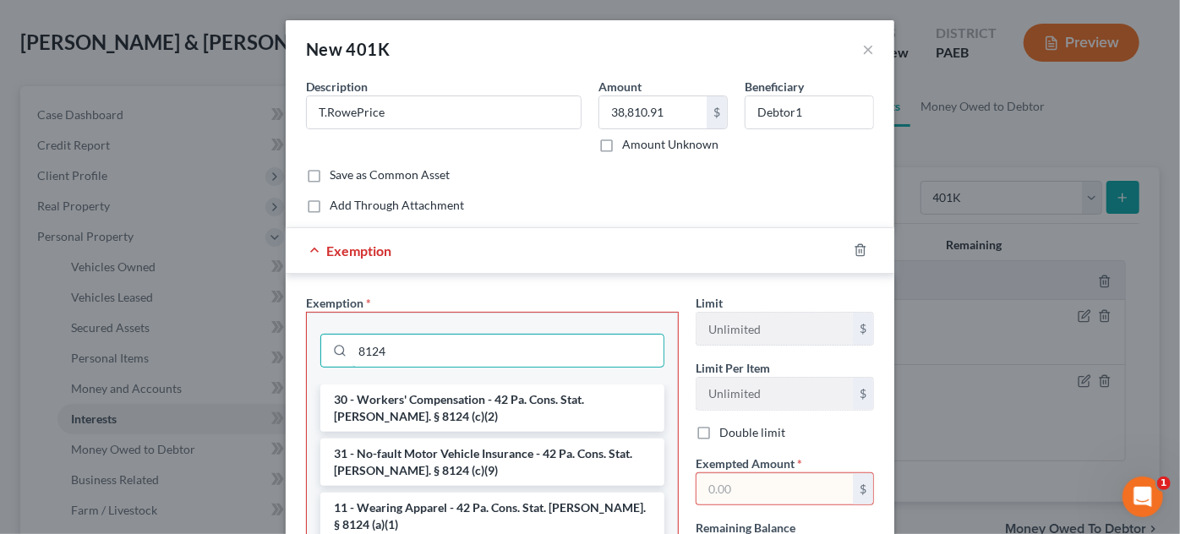
type input "8124"
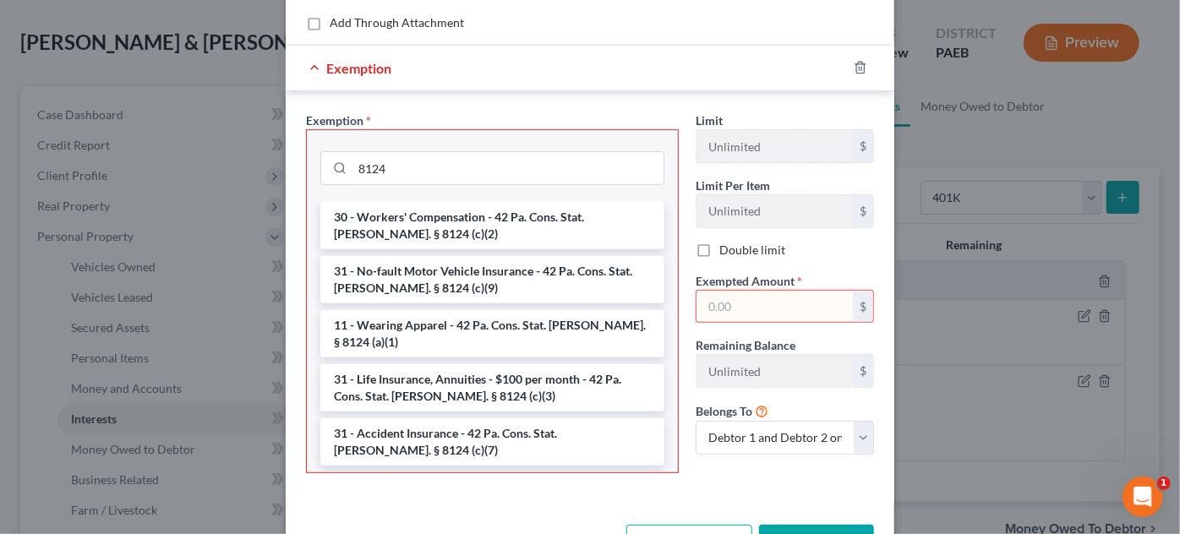
scroll to position [184, 0]
click at [856, 62] on icon "button" at bounding box center [860, 66] width 8 height 11
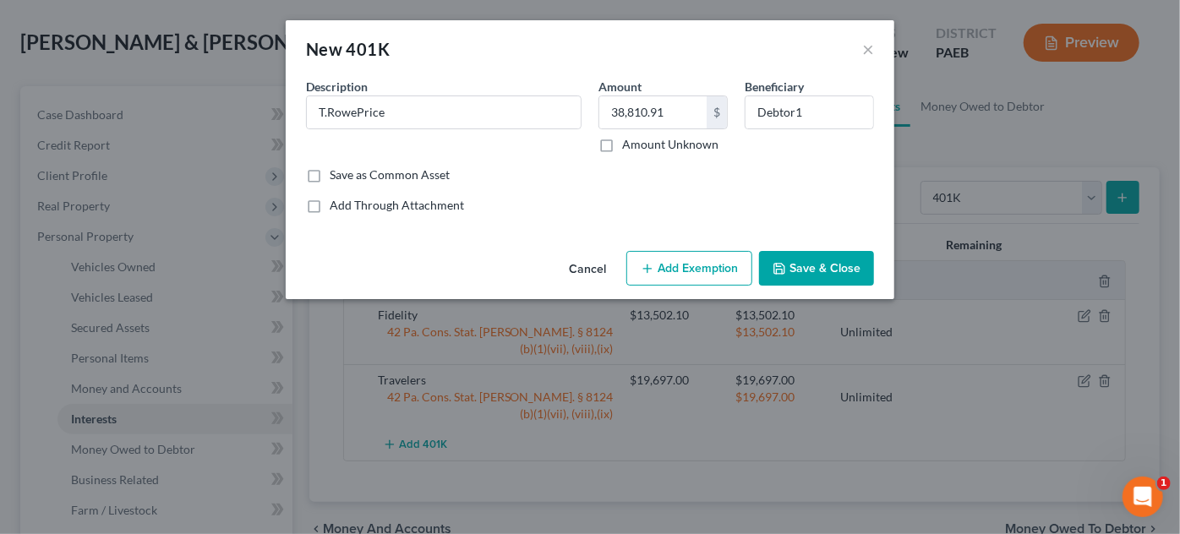
scroll to position [0, 0]
click at [710, 283] on button "Add Exemption" at bounding box center [689, 269] width 126 height 36
select select "2"
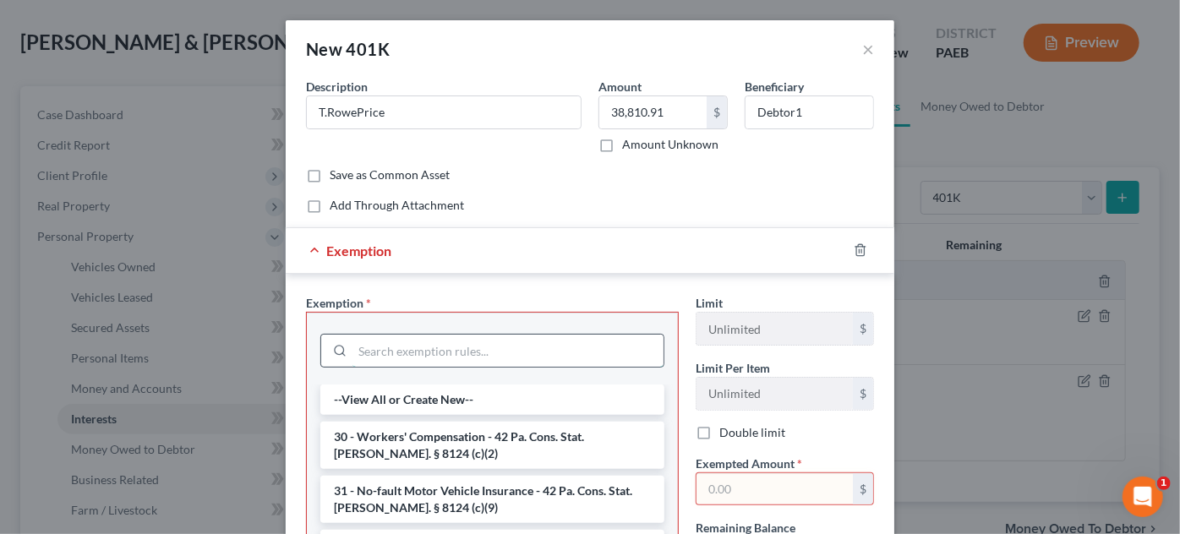
click at [503, 349] on input "search" at bounding box center [508, 351] width 311 height 32
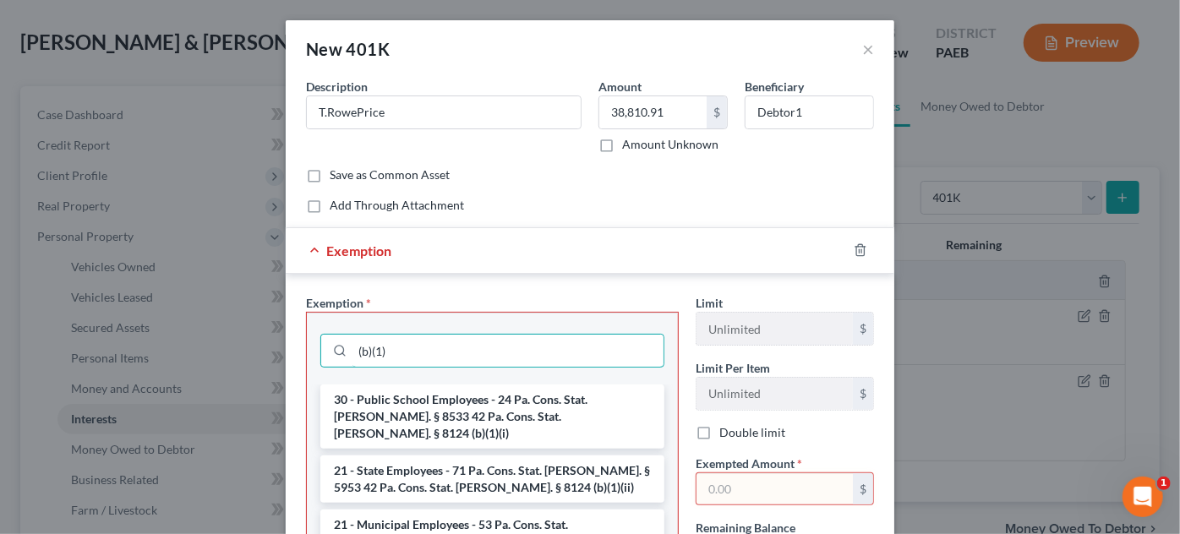
type input "(b)(1)"
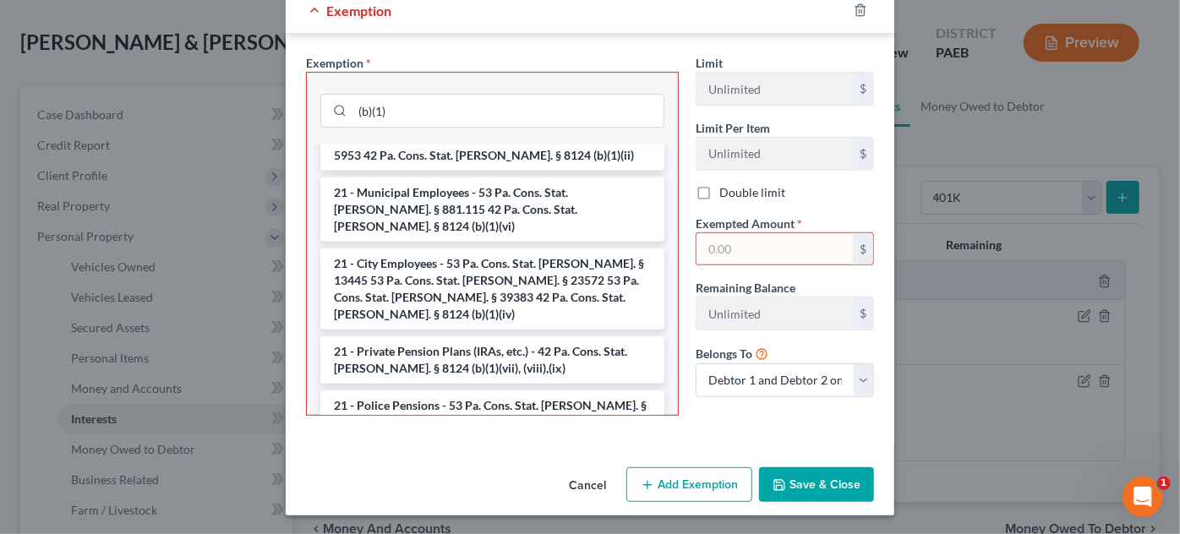
scroll to position [95, 0]
click at [854, 10] on icon "button" at bounding box center [861, 10] width 14 height 14
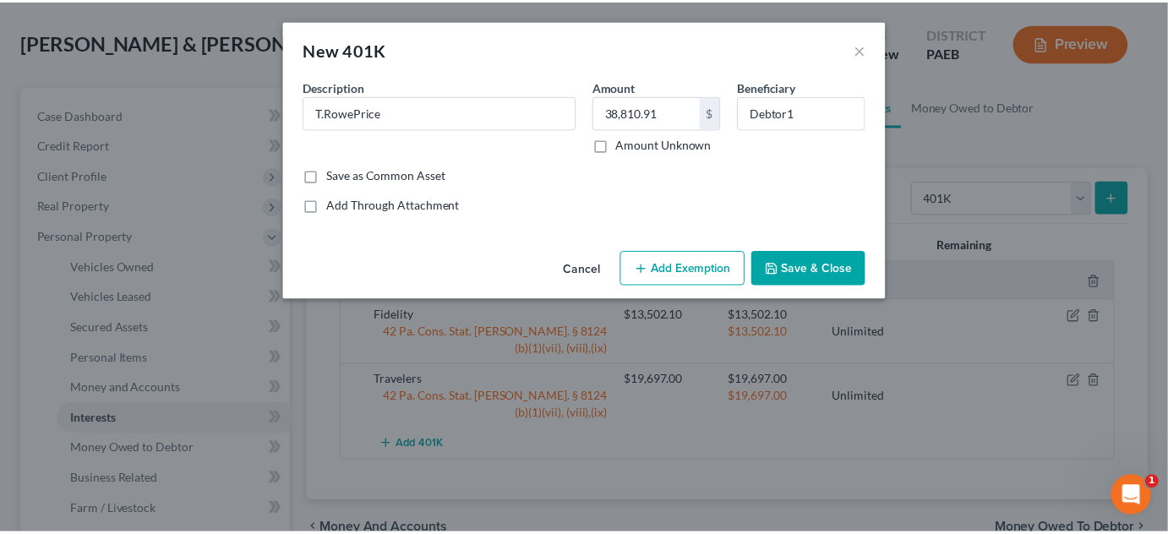
scroll to position [0, 0]
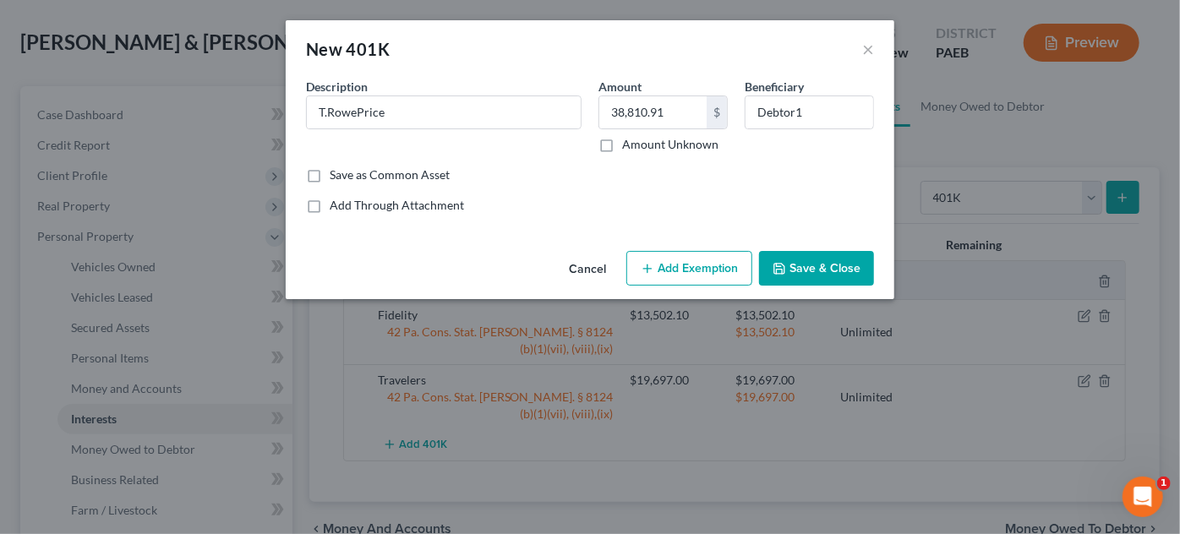
click at [800, 271] on button "Save & Close" at bounding box center [816, 269] width 115 height 36
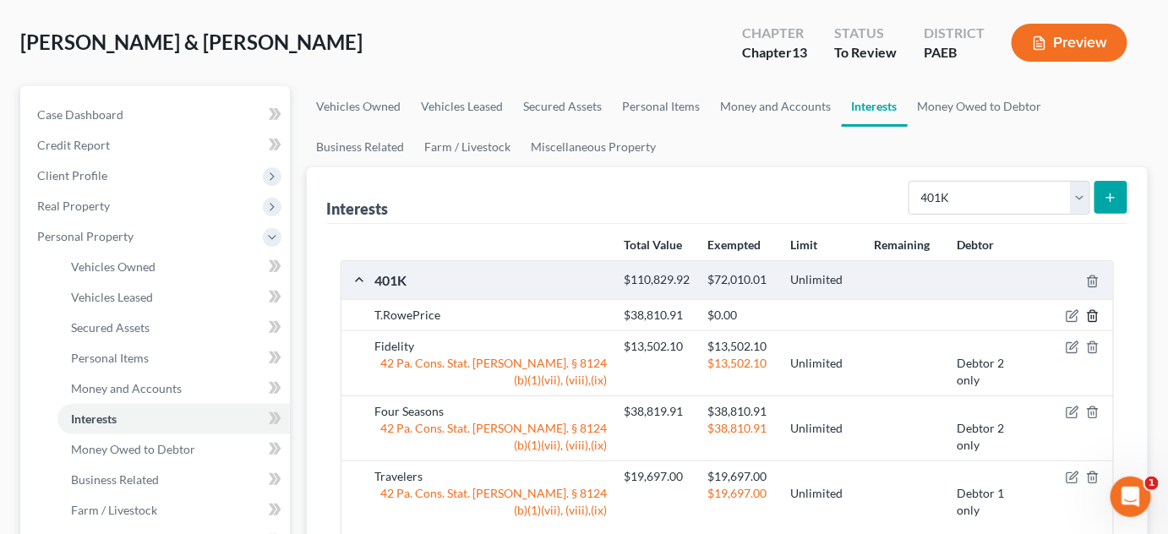
click at [1096, 323] on icon "button" at bounding box center [1093, 316] width 14 height 14
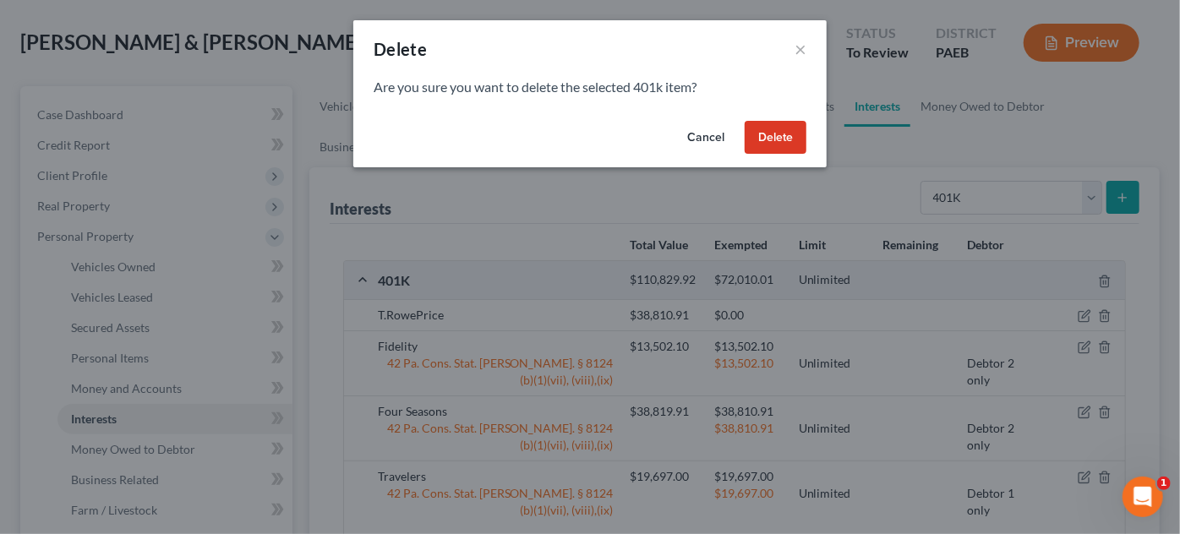
click at [789, 134] on button "Delete" at bounding box center [776, 138] width 62 height 34
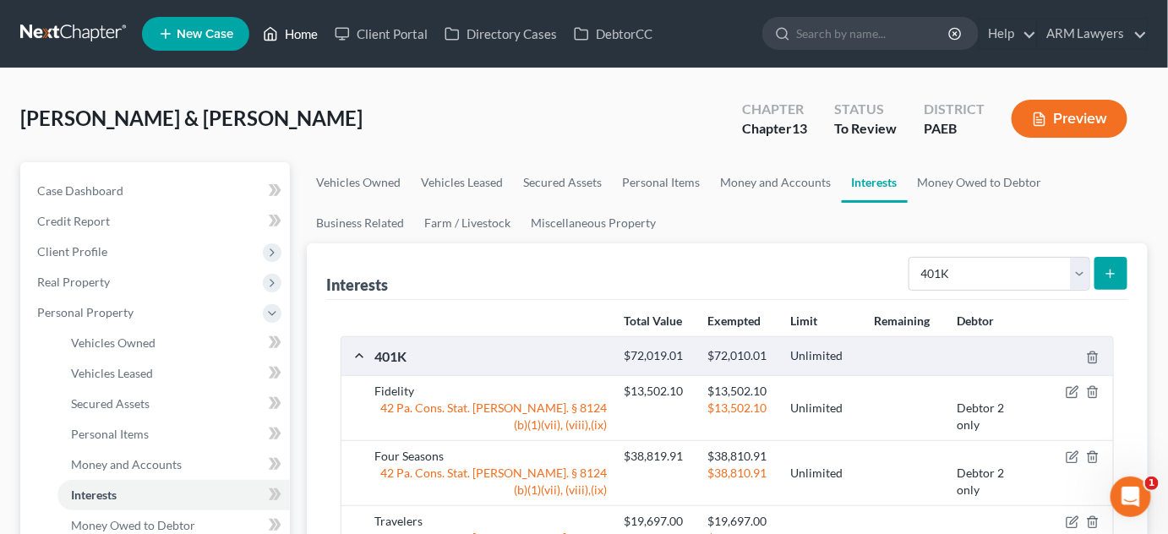
click at [300, 30] on link "Home" at bounding box center [290, 34] width 72 height 30
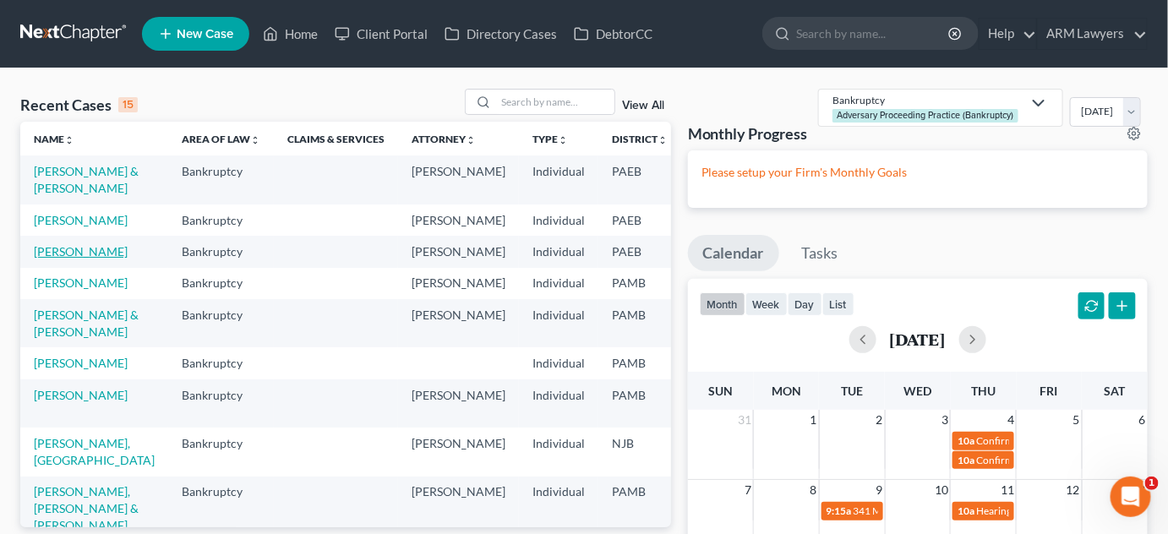
click at [68, 259] on link "[PERSON_NAME]" at bounding box center [81, 251] width 94 height 14
select select "20"
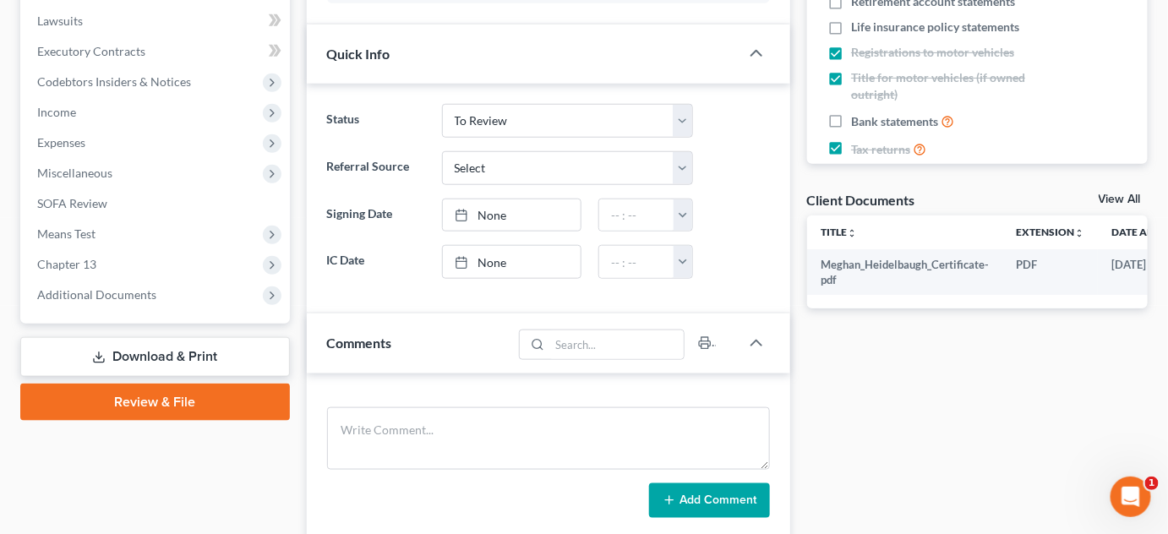
scroll to position [461, 0]
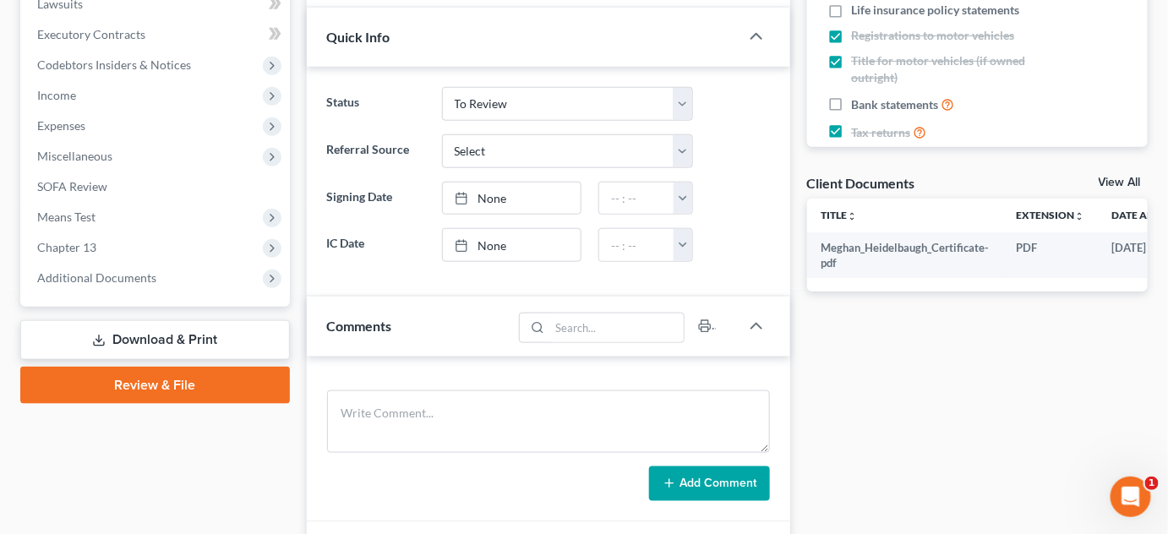
click at [1123, 183] on link "View All" at bounding box center [1120, 183] width 42 height 12
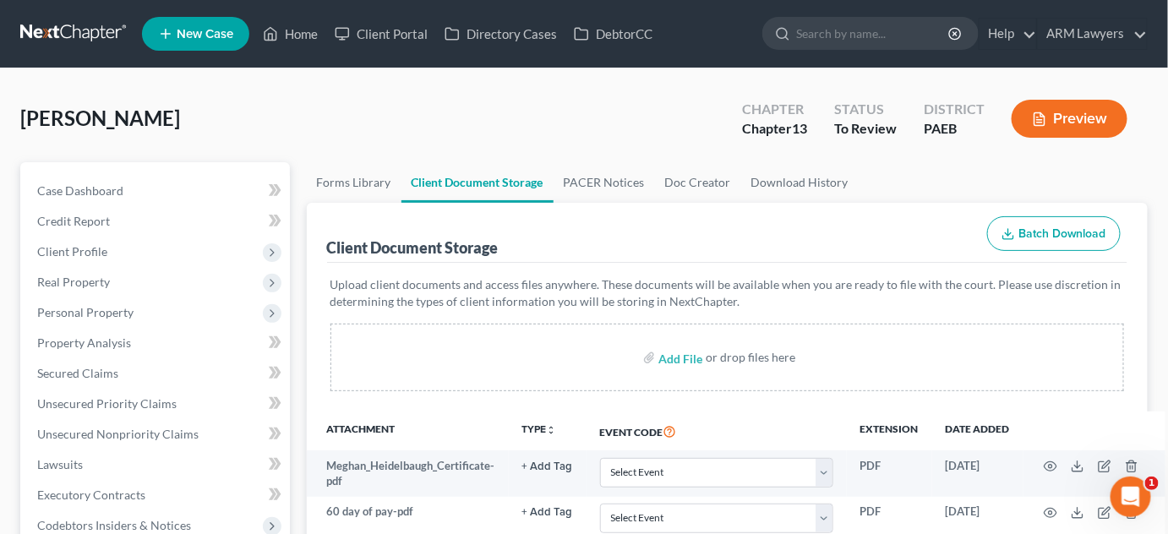
scroll to position [153, 0]
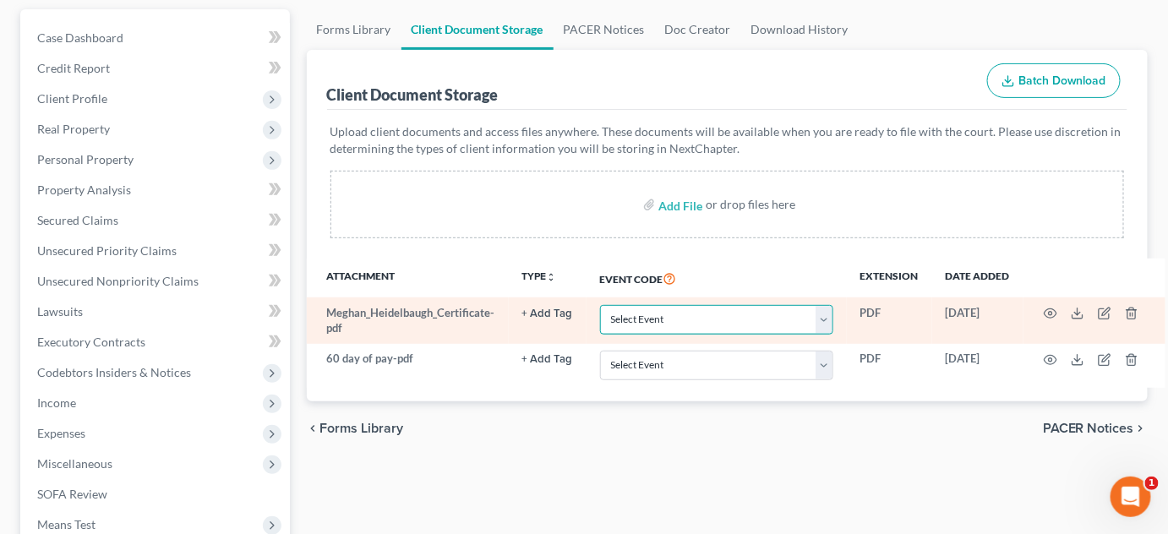
click at [766, 315] on select "Select Event Amended Matrix List of Creditors (Fee) Application to Have the Cha…" at bounding box center [716, 320] width 233 height 30
select select "2"
click at [600, 305] on select "Select Event Amended Matrix List of Creditors (Fee) Application to Have the Cha…" at bounding box center [716, 320] width 233 height 30
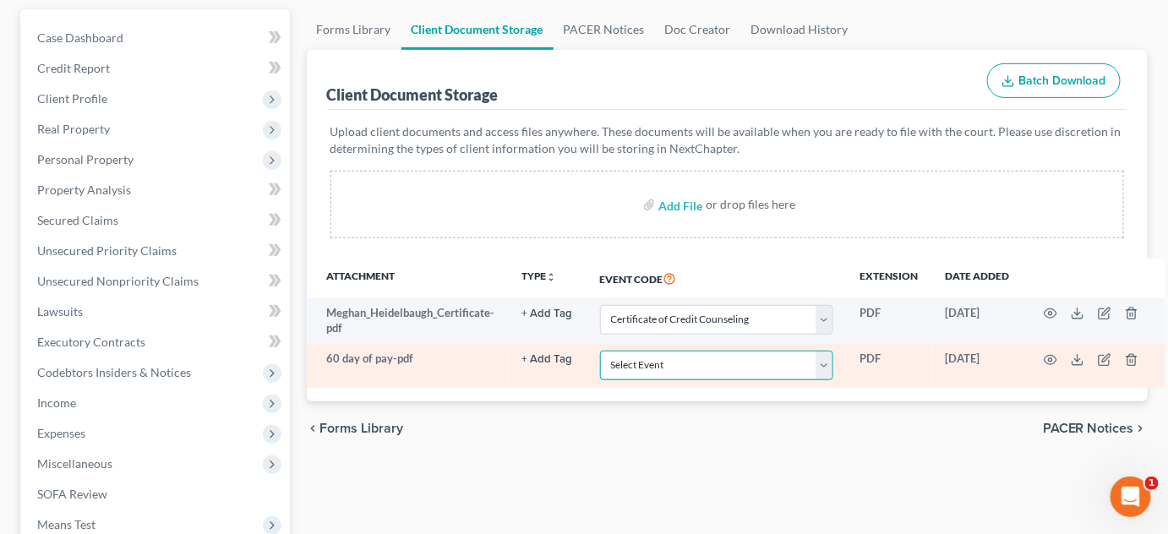
click at [670, 357] on select "Select Event Amended Matrix List of Creditors (Fee) Application to Have the Cha…" at bounding box center [716, 366] width 233 height 30
select select "16"
click at [600, 351] on select "Select Event Amended Matrix List of Creditors (Fee) Application to Have the Cha…" at bounding box center [716, 366] width 233 height 30
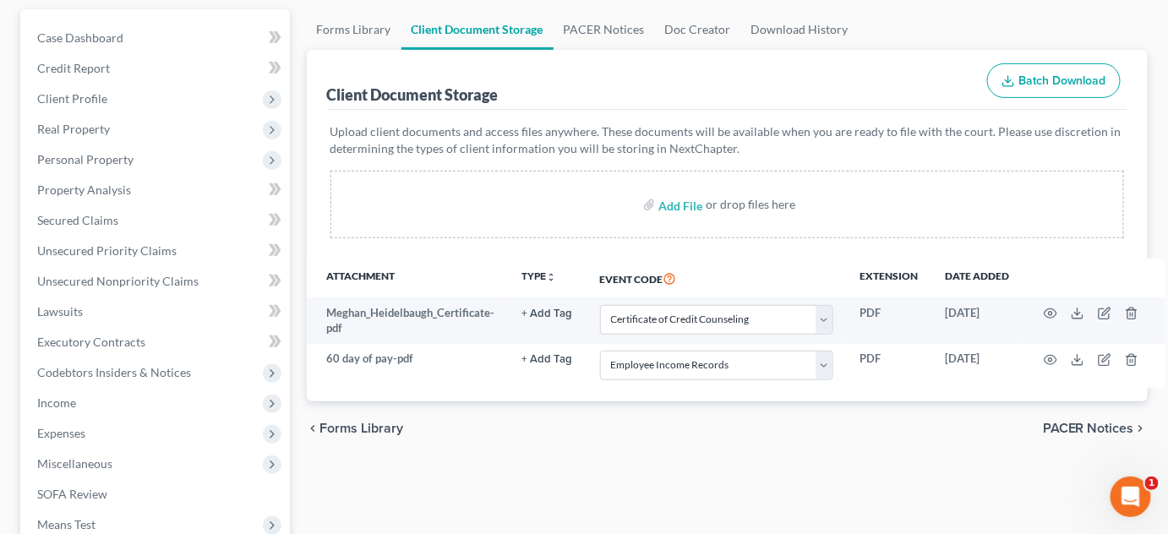
click at [791, 96] on div "Client Document Storage Batch Download" at bounding box center [728, 80] width 802 height 61
click at [715, 267] on th "Event Code" at bounding box center [717, 278] width 260 height 39
click at [733, 485] on div "Forms Library Client Document Storage PACER Notices Doc Creator Download Histor…" at bounding box center [727, 436] width 859 height 855
click at [780, 249] on div "Upload client documents and access files anywhere. These documents will be avai…" at bounding box center [728, 184] width 802 height 149
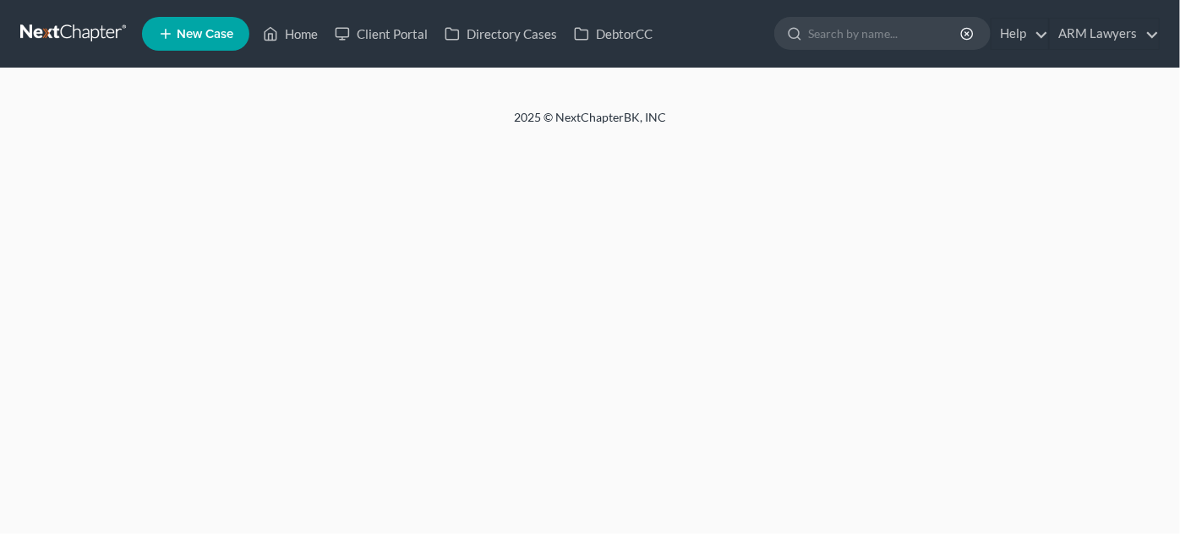
select select "2"
select select "16"
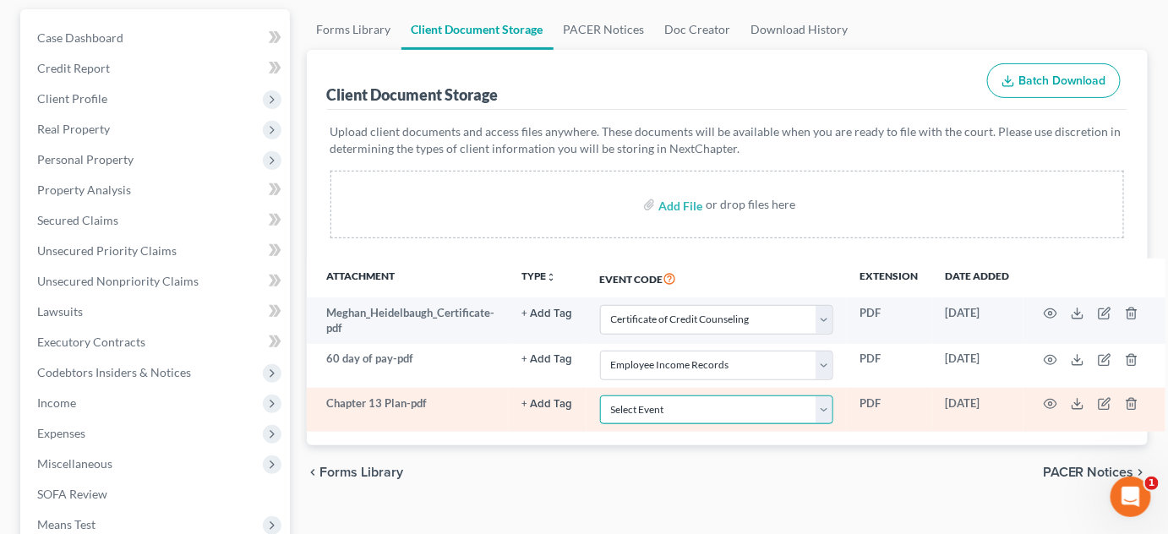
click at [690, 412] on select "Select Event Amended Matrix List of Creditors (Fee) Application to Have the Cha…" at bounding box center [716, 411] width 233 height 30
select select "8"
click at [600, 396] on select "Select Event Amended Matrix List of Creditors (Fee) Application to Have the Cha…" at bounding box center [716, 411] width 233 height 30
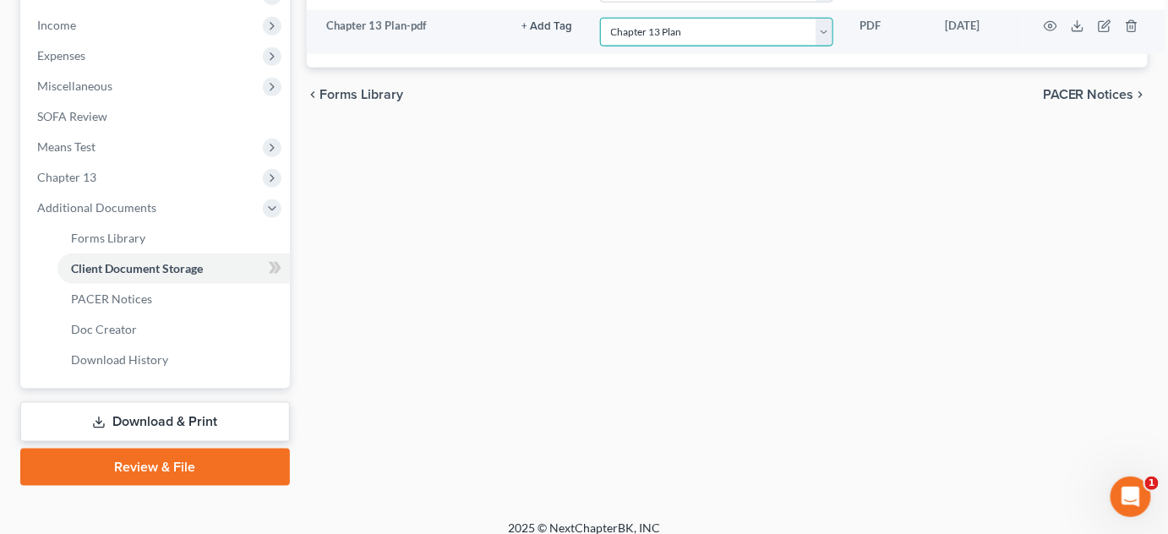
scroll to position [538, 0]
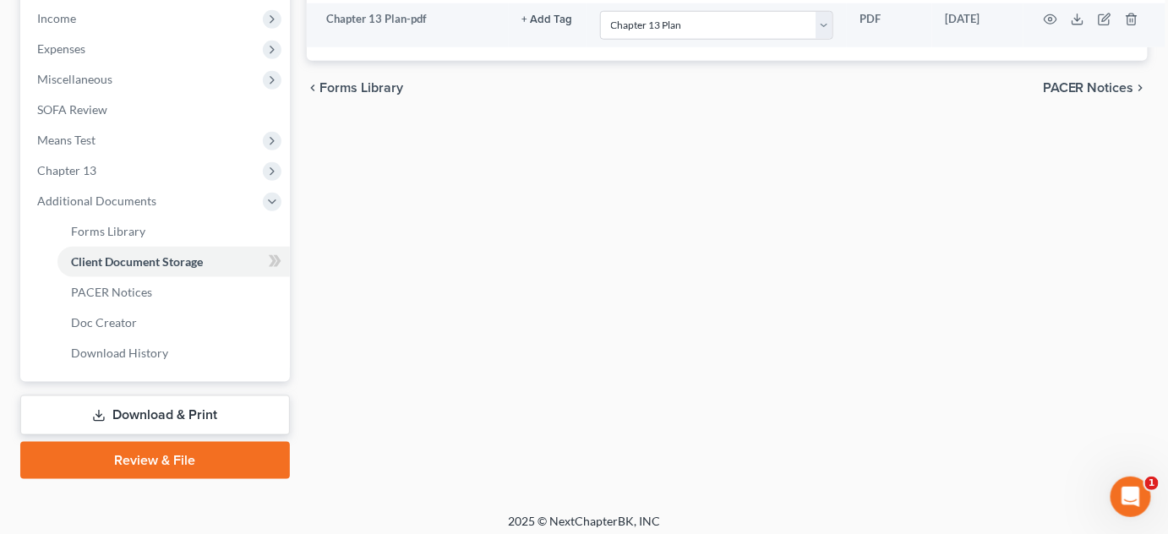
click at [203, 457] on link "Review & File" at bounding box center [155, 460] width 270 height 37
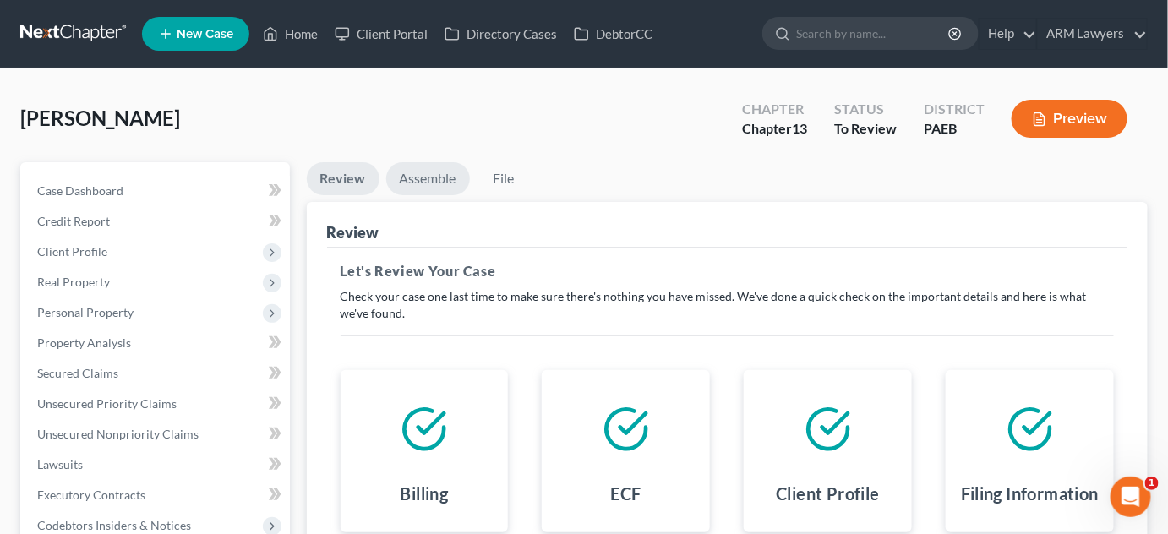
click at [417, 171] on link "Assemble" at bounding box center [428, 178] width 84 height 33
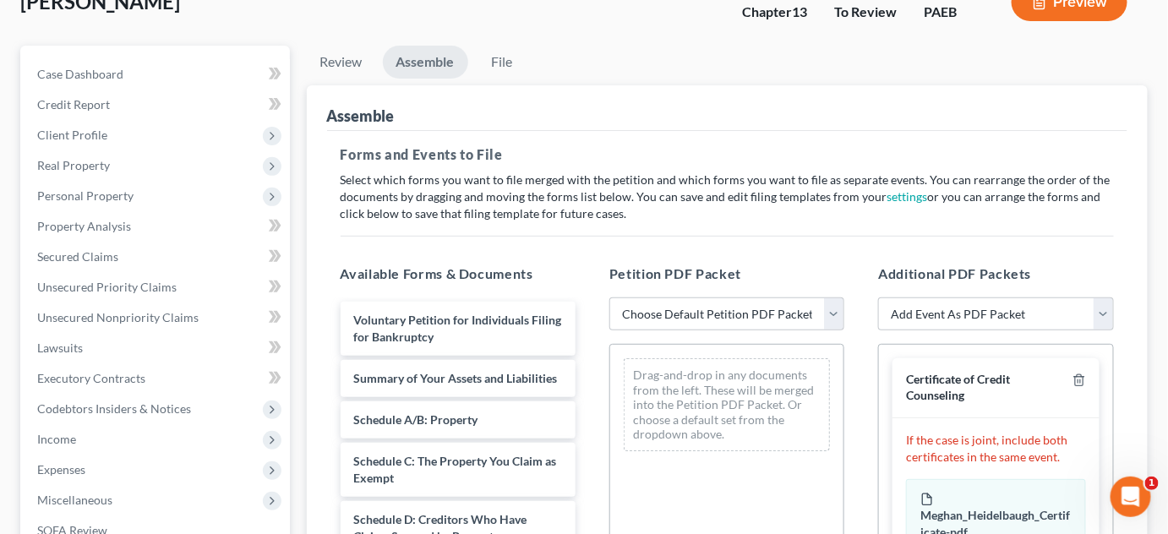
scroll to position [230, 0]
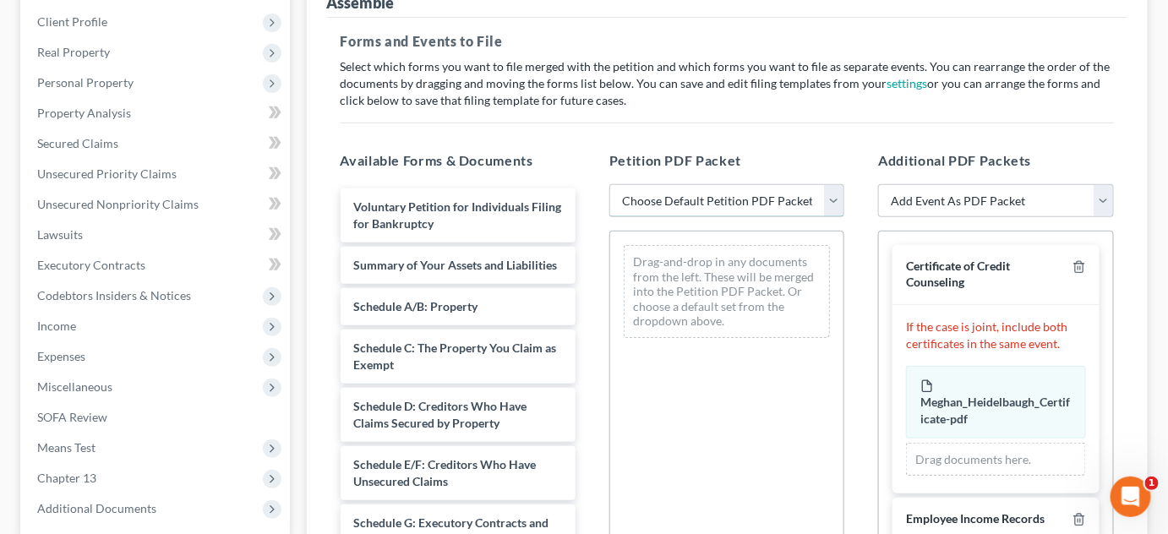
click at [741, 193] on select "Choose Default Petition PDF Packet Emergency Filing (Voluntary Petition and Cre…" at bounding box center [727, 201] width 235 height 34
select select "1"
click at [610, 184] on select "Choose Default Petition PDF Packet Emergency Filing (Voluntary Petition and Cre…" at bounding box center [727, 201] width 235 height 34
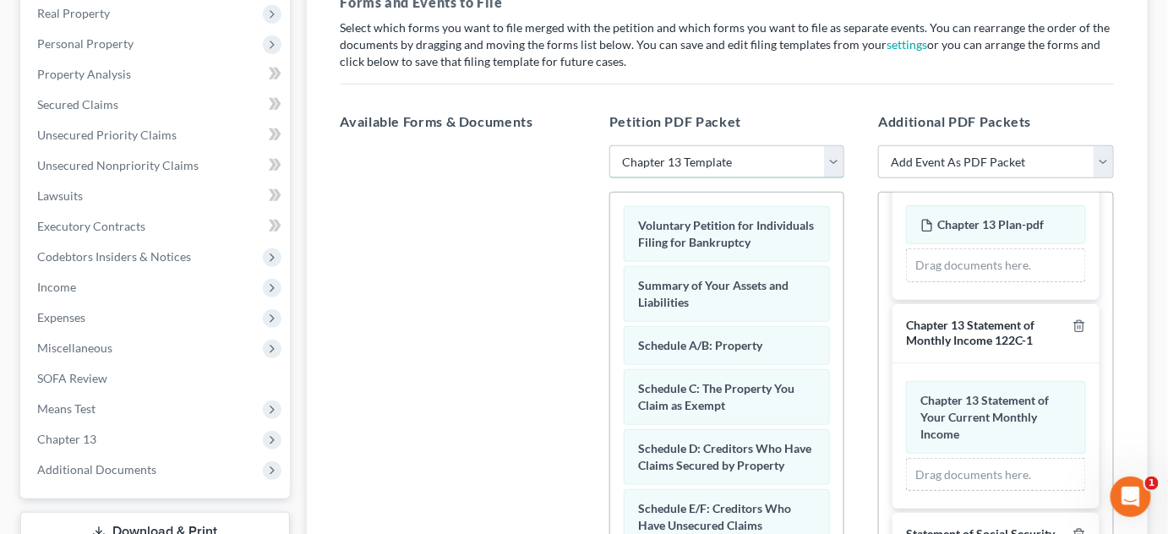
scroll to position [307, 0]
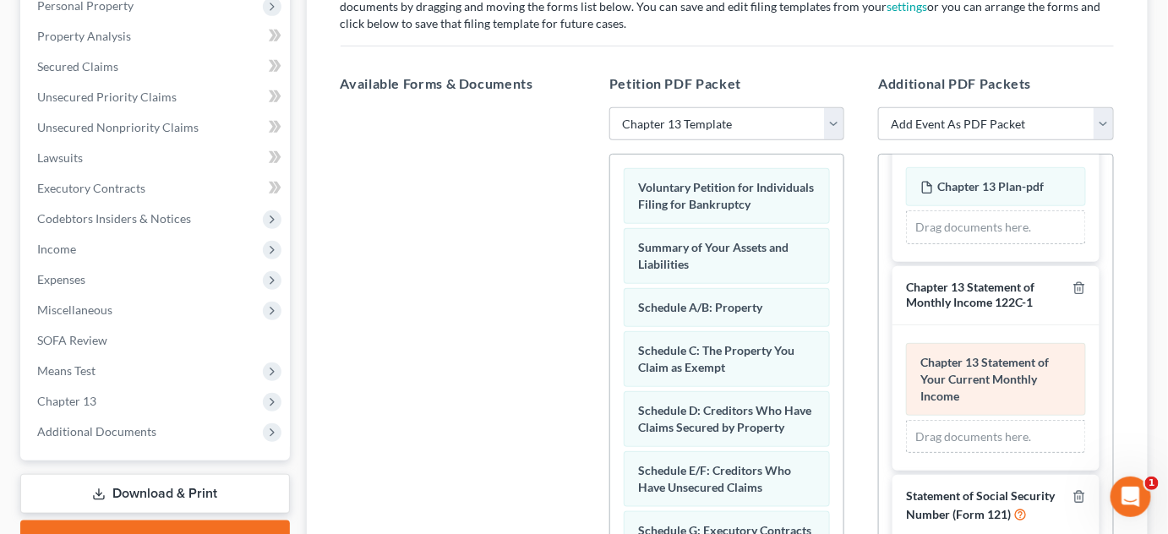
click at [963, 355] on span "Chapter 13 Statement of Your Current Monthly Income" at bounding box center [985, 379] width 129 height 48
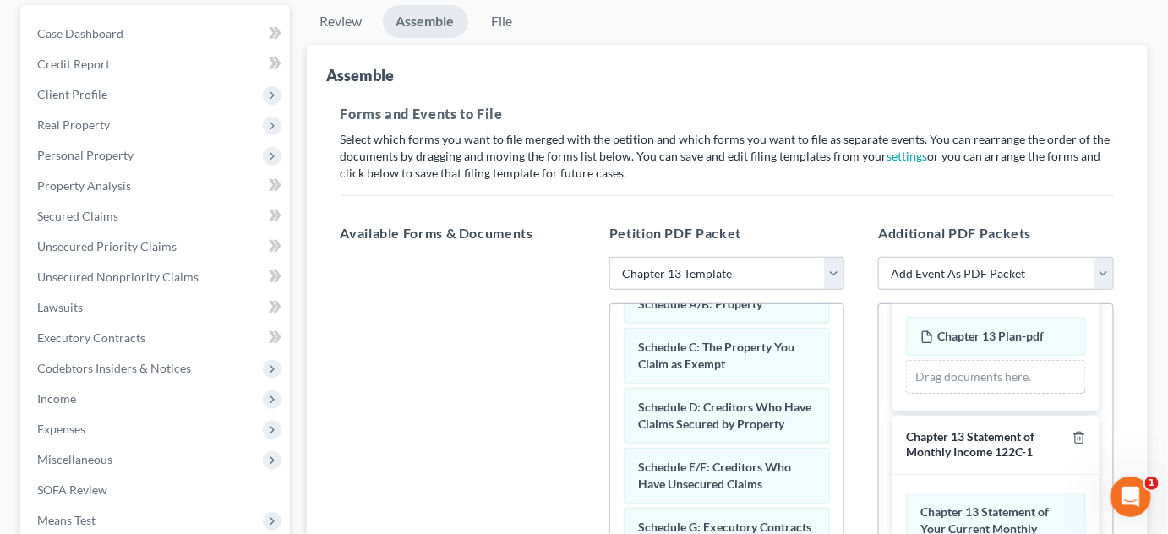
scroll to position [234, 0]
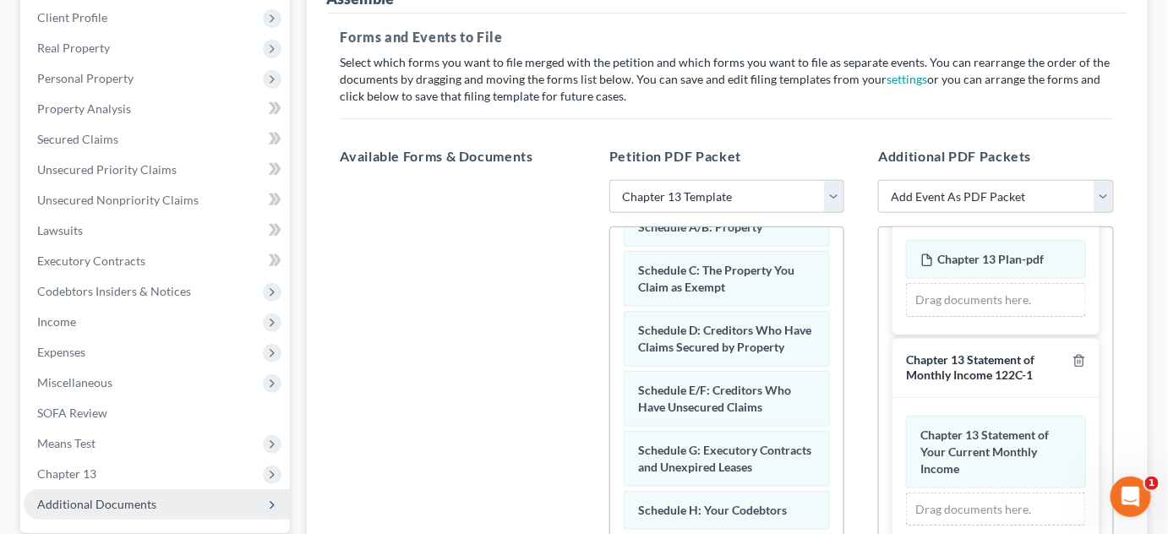
click at [144, 500] on span "Additional Documents" at bounding box center [96, 504] width 119 height 14
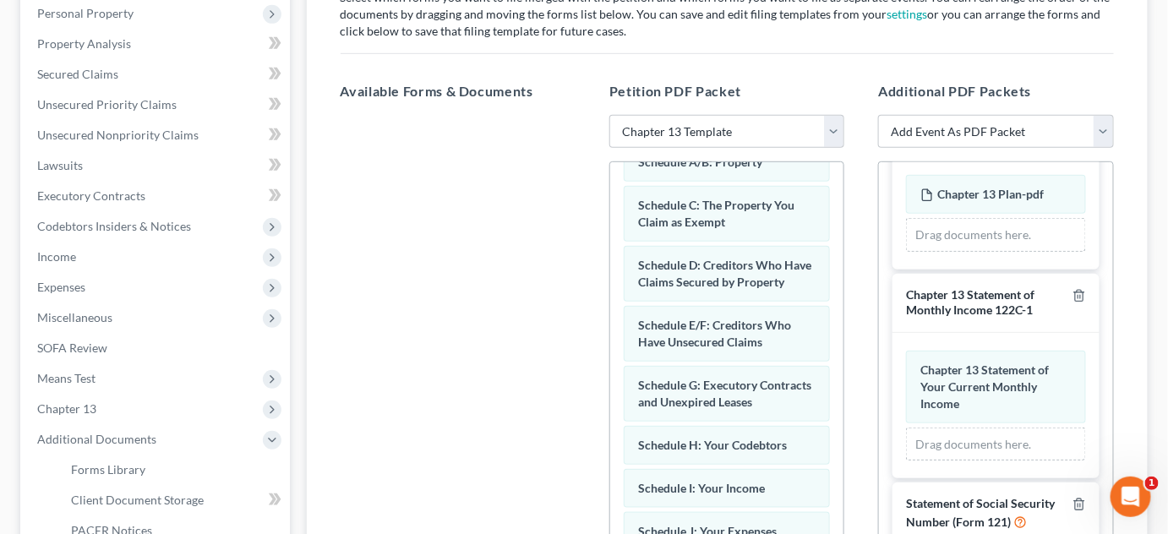
scroll to position [388, 0]
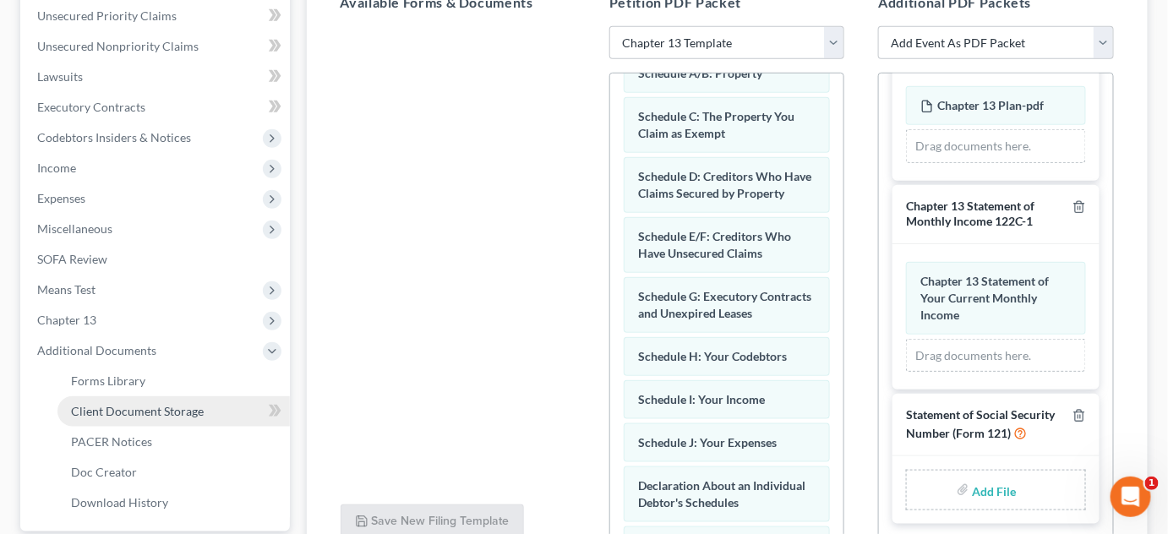
click at [171, 413] on span "Client Document Storage" at bounding box center [137, 411] width 133 height 14
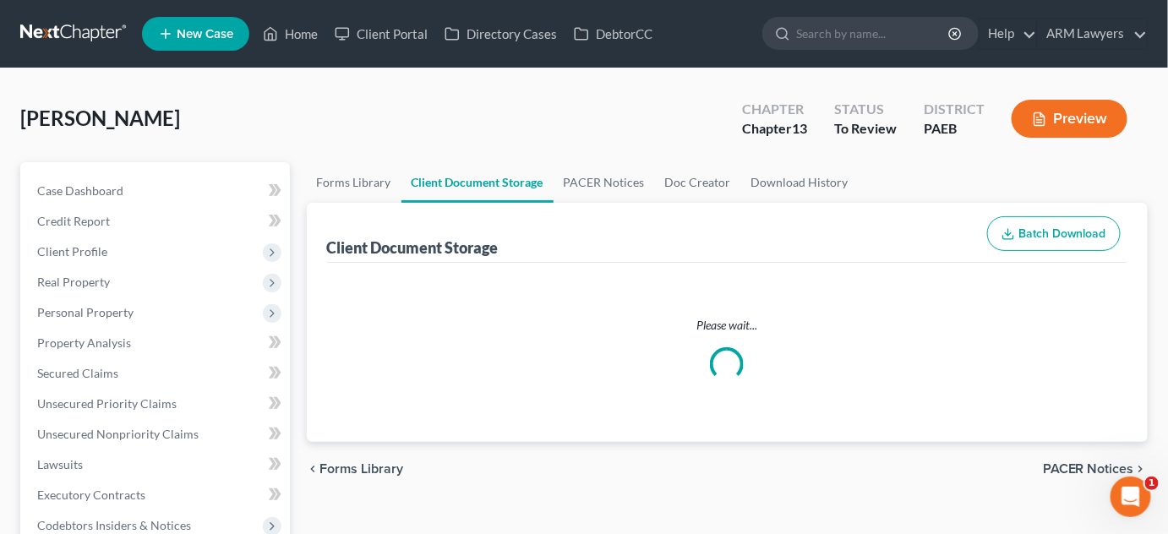
select select "2"
select select "16"
select select "8"
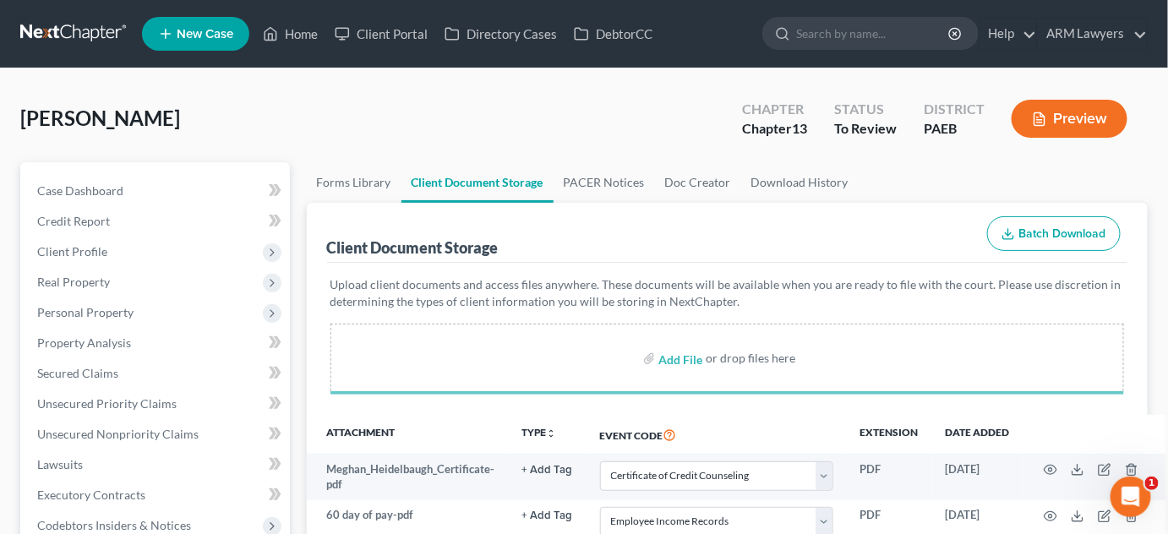
select select "2"
select select "16"
select select "8"
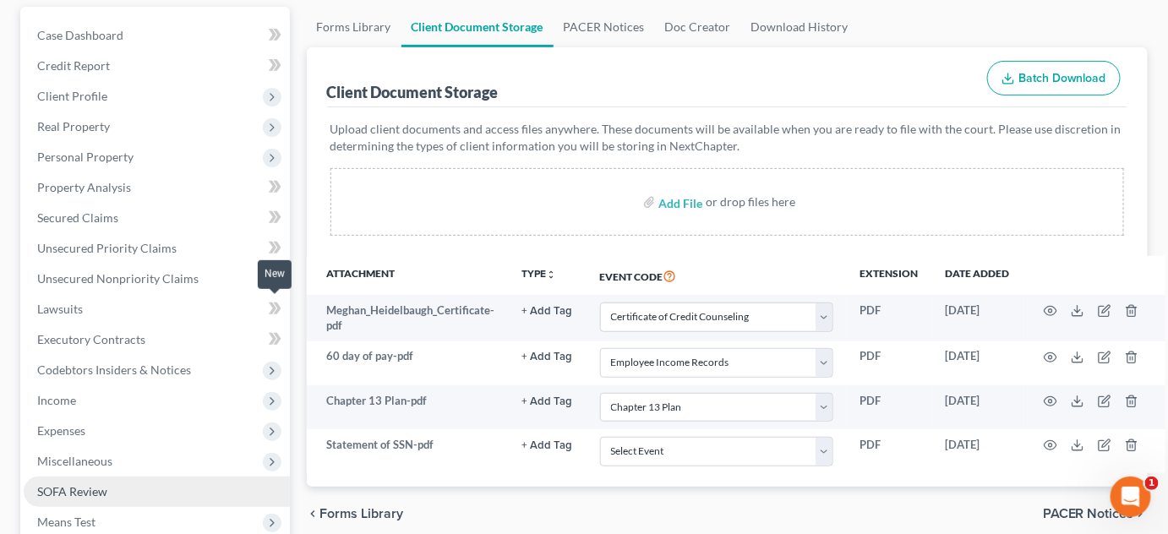
scroll to position [307, 0]
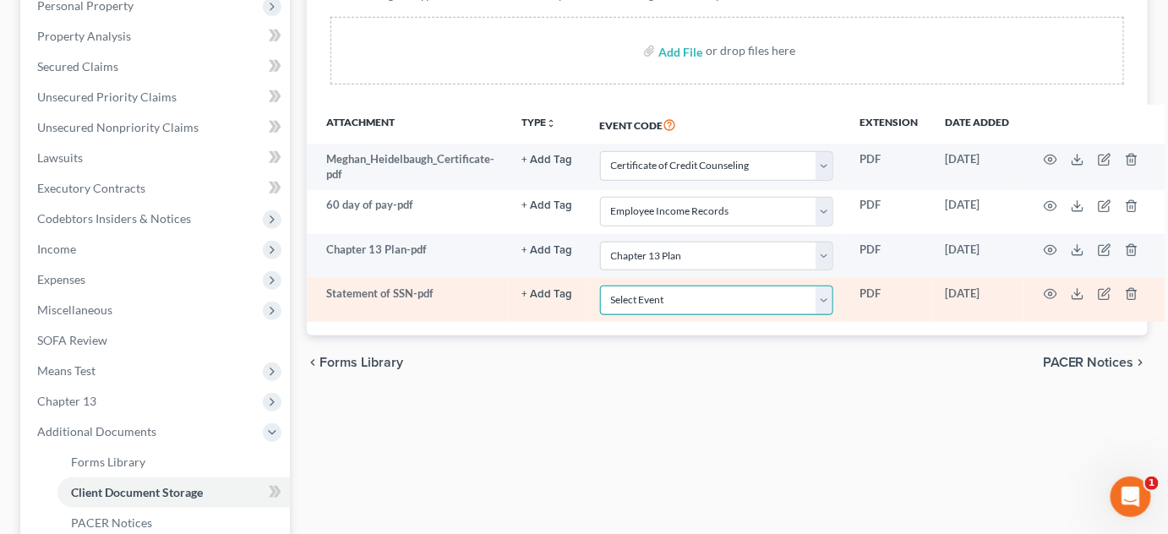
click at [687, 304] on select "Select Event Amended Matrix List of Creditors (Fee) Application to Have the Cha…" at bounding box center [716, 301] width 233 height 30
click at [600, 286] on select "Select Event Amended Matrix List of Creditors (Fee) Application to Have the Cha…" at bounding box center [716, 301] width 233 height 30
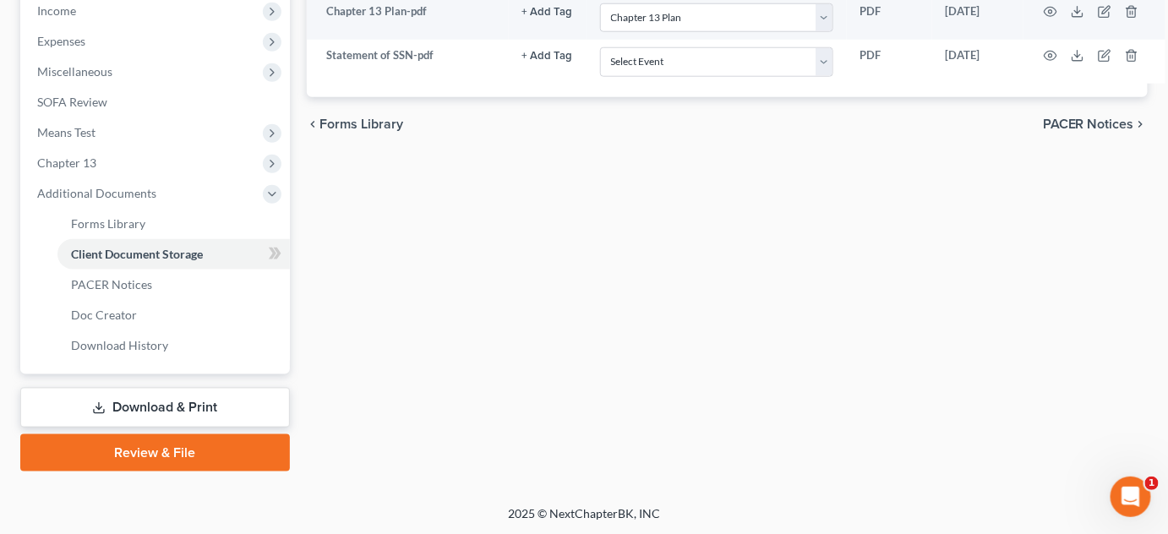
click at [203, 452] on link "Review & File" at bounding box center [155, 453] width 270 height 37
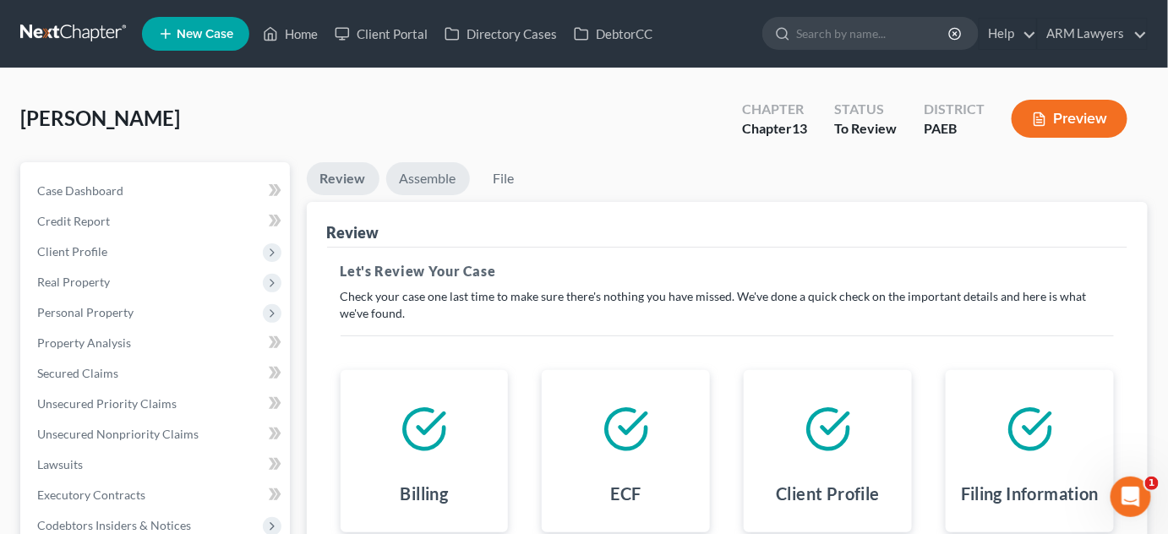
click at [428, 178] on link "Assemble" at bounding box center [428, 178] width 84 height 33
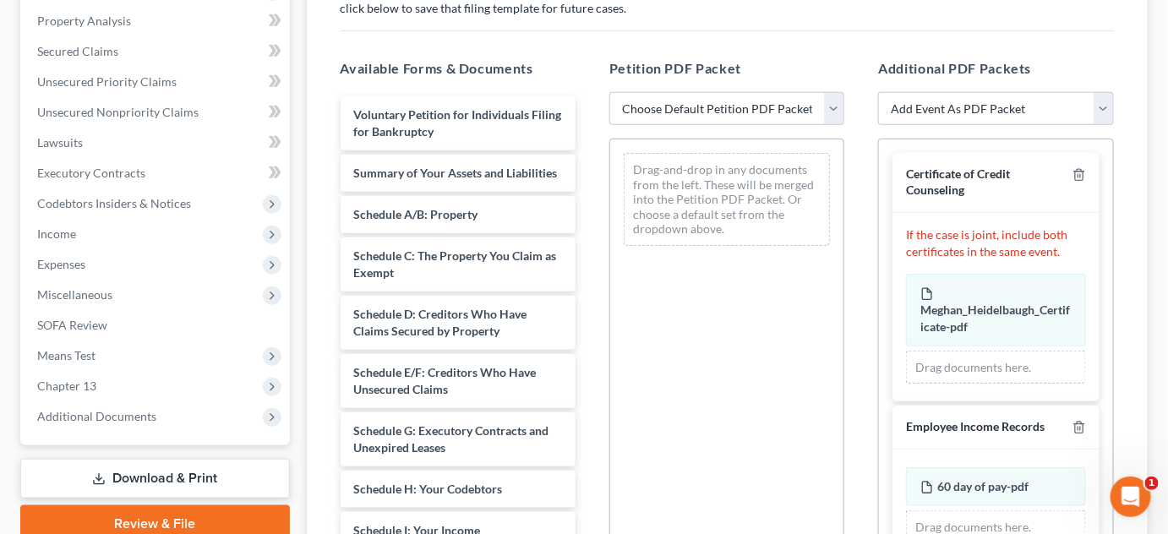
scroll to position [230, 0]
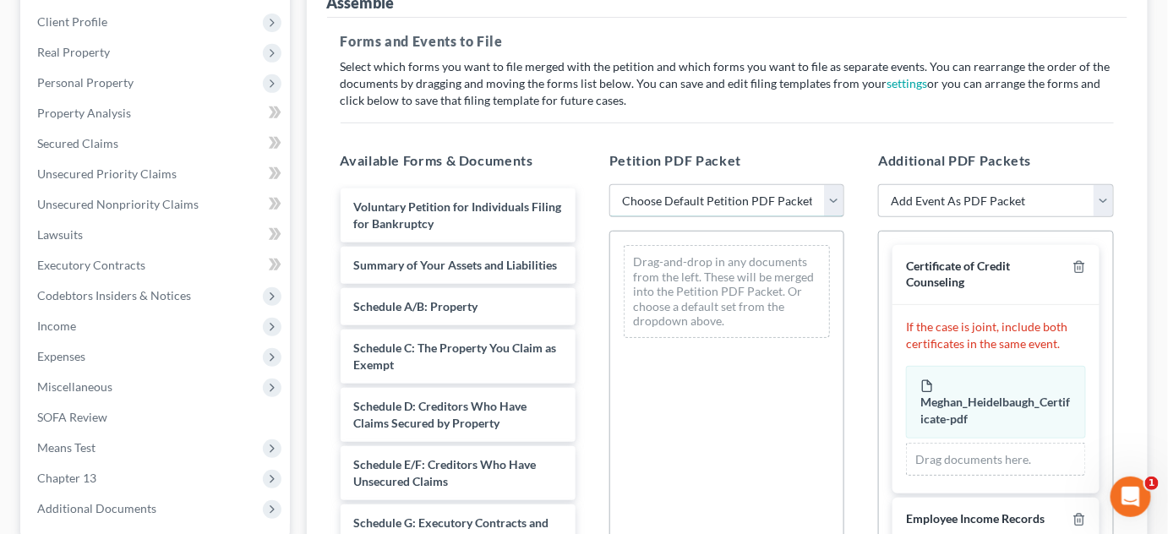
click at [756, 201] on select "Choose Default Petition PDF Packet Emergency Filing (Voluntary Petition and Cre…" at bounding box center [727, 201] width 235 height 34
select select "1"
click at [610, 184] on select "Choose Default Petition PDF Packet Emergency Filing (Voluntary Petition and Cre…" at bounding box center [727, 201] width 235 height 34
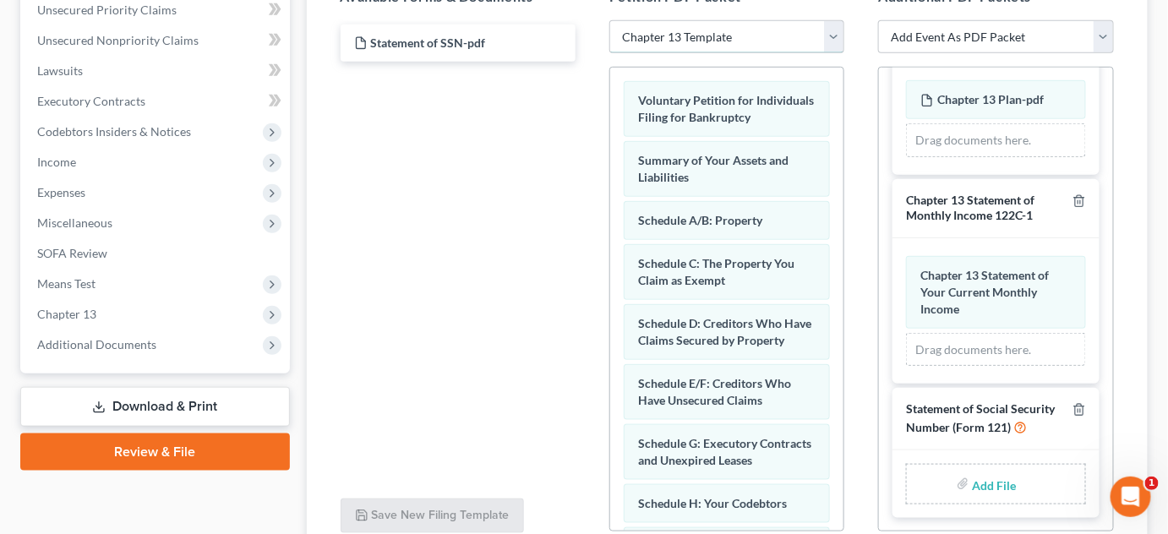
scroll to position [384, 0]
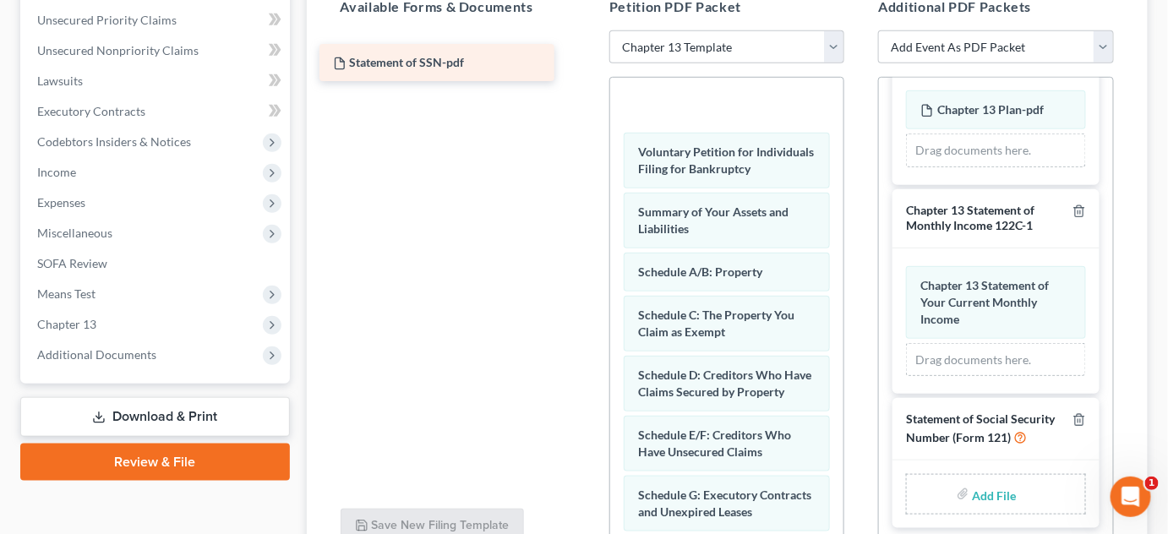
drag, startPoint x: 422, startPoint y: 42, endPoint x: 401, endPoint y: 53, distance: 23.8
click at [401, 30] on div "Statement of SSN-pdf Statement of SSN-pdf" at bounding box center [458, 30] width 262 height 0
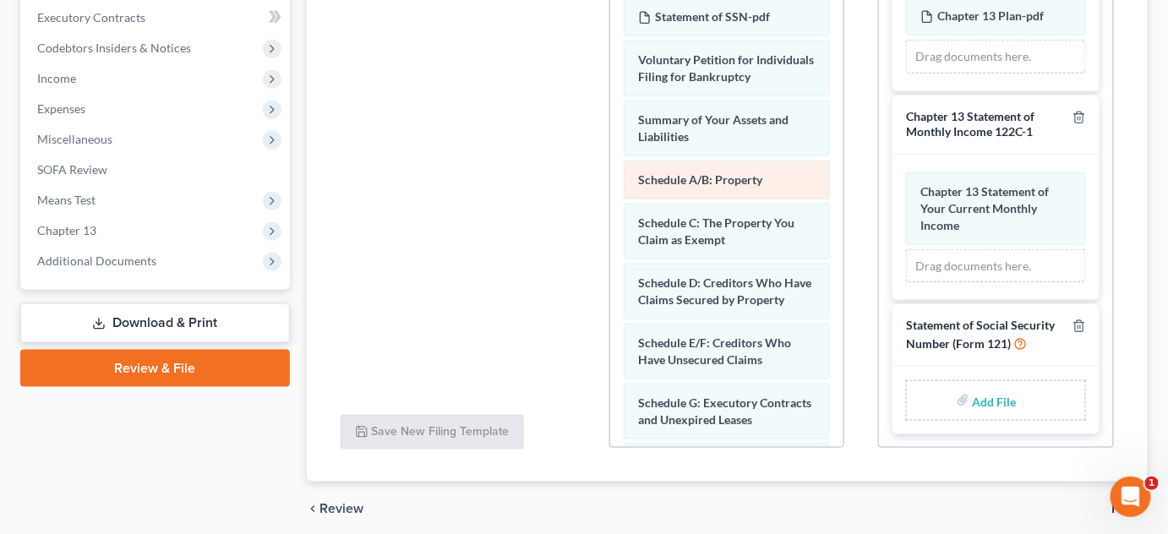
scroll to position [388, 0]
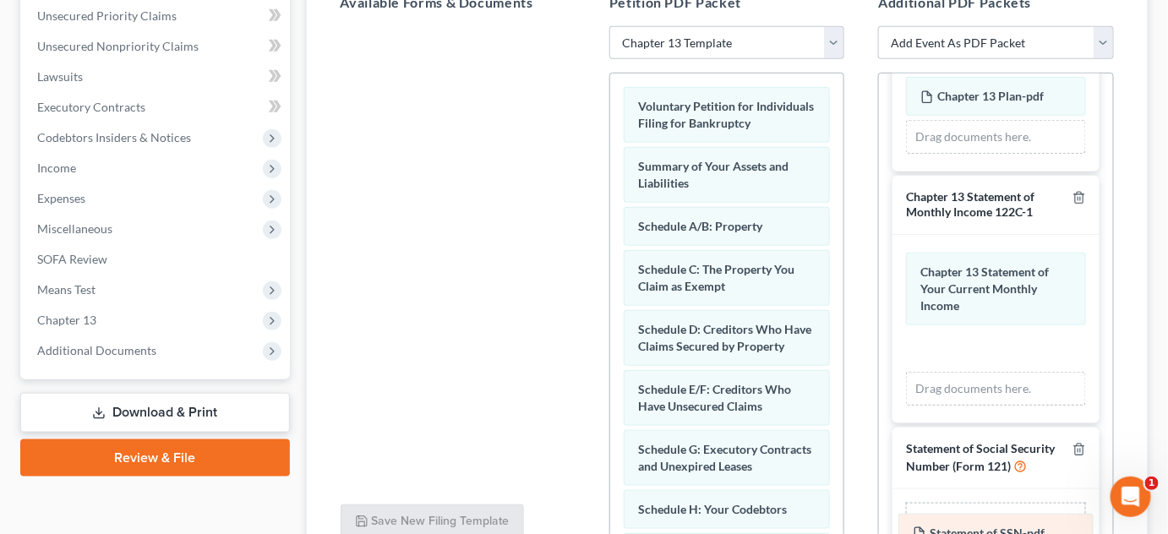
drag, startPoint x: 724, startPoint y: 101, endPoint x: 998, endPoint y: 529, distance: 508.7
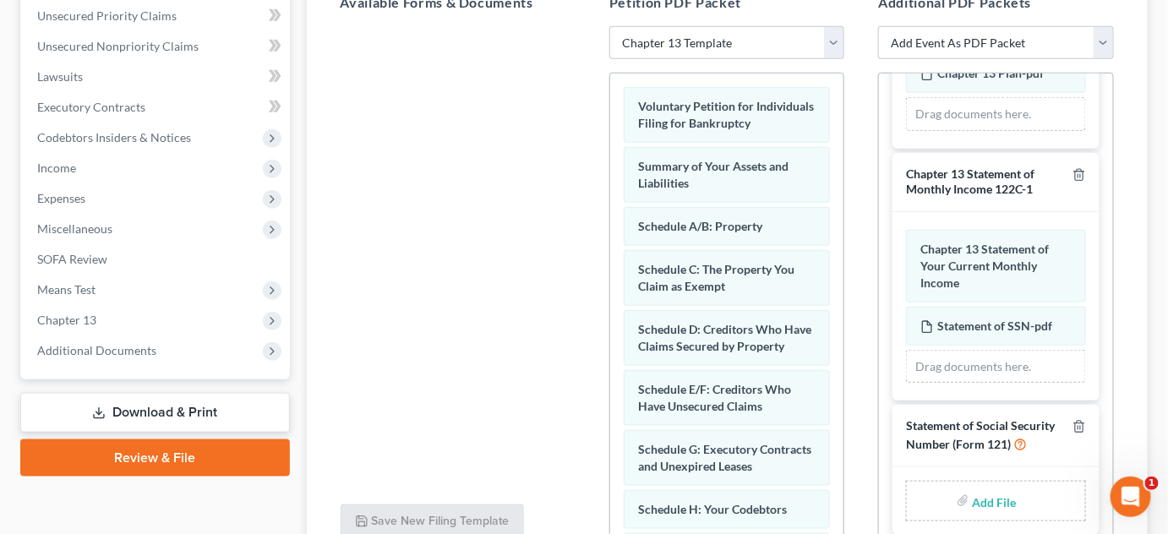
scroll to position [528, 0]
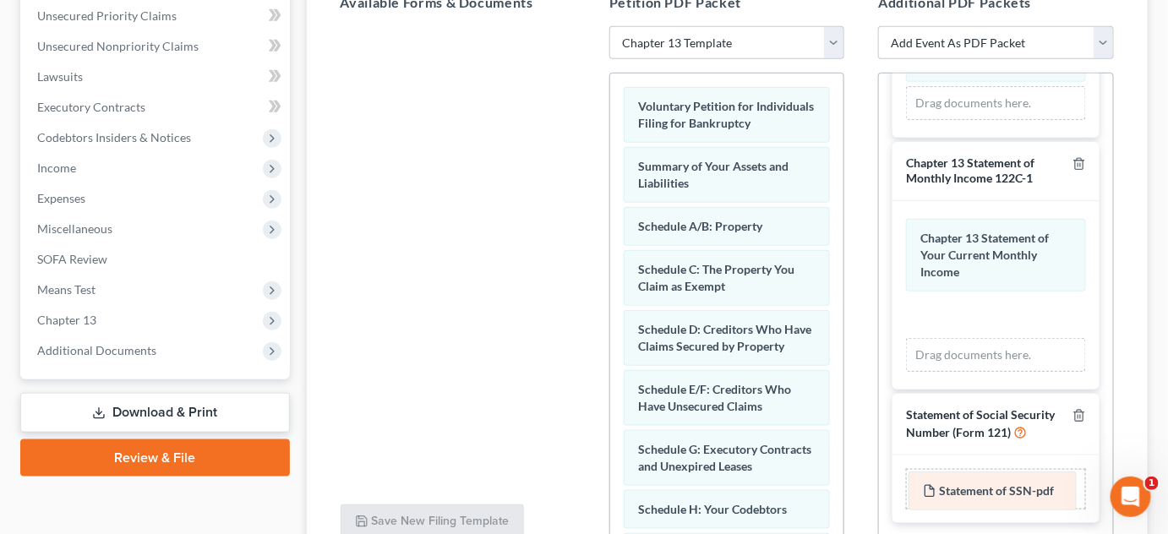
drag, startPoint x: 988, startPoint y: 297, endPoint x: 991, endPoint y: 489, distance: 192.0
click at [990, 372] on div "Statement of SSN-pdf Amended Statement of SSN-pdf Chapter 13 Statement of Your …" at bounding box center [995, 295] width 179 height 153
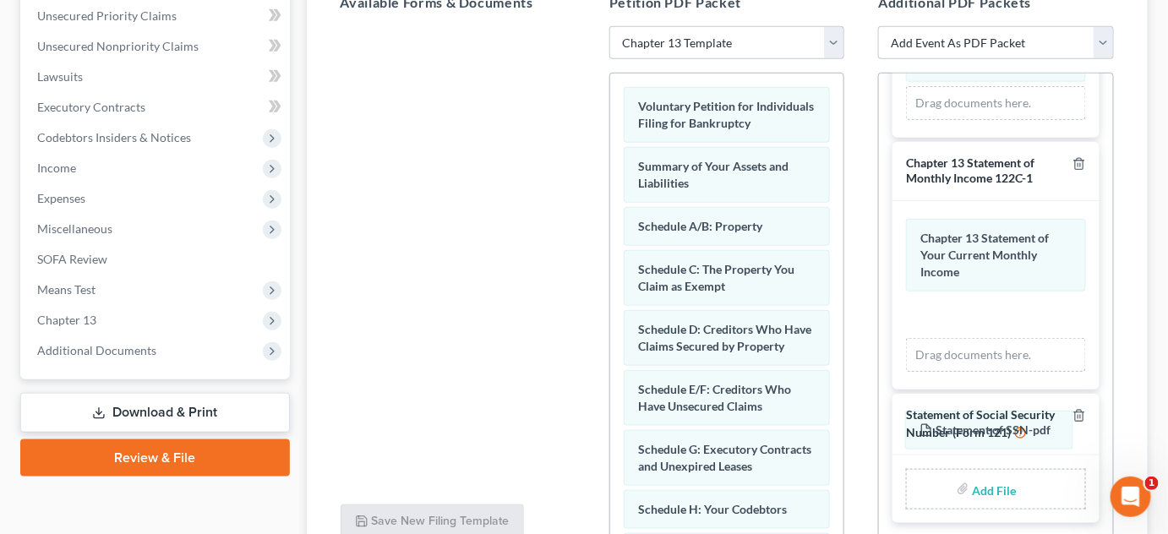
drag, startPoint x: 984, startPoint y: 294, endPoint x: 987, endPoint y: 426, distance: 131.9
click at [984, 372] on div "Statement of SSN-pdf Amended Statement of SSN-pdf Chapter 13 Statement of Your …" at bounding box center [995, 295] width 179 height 153
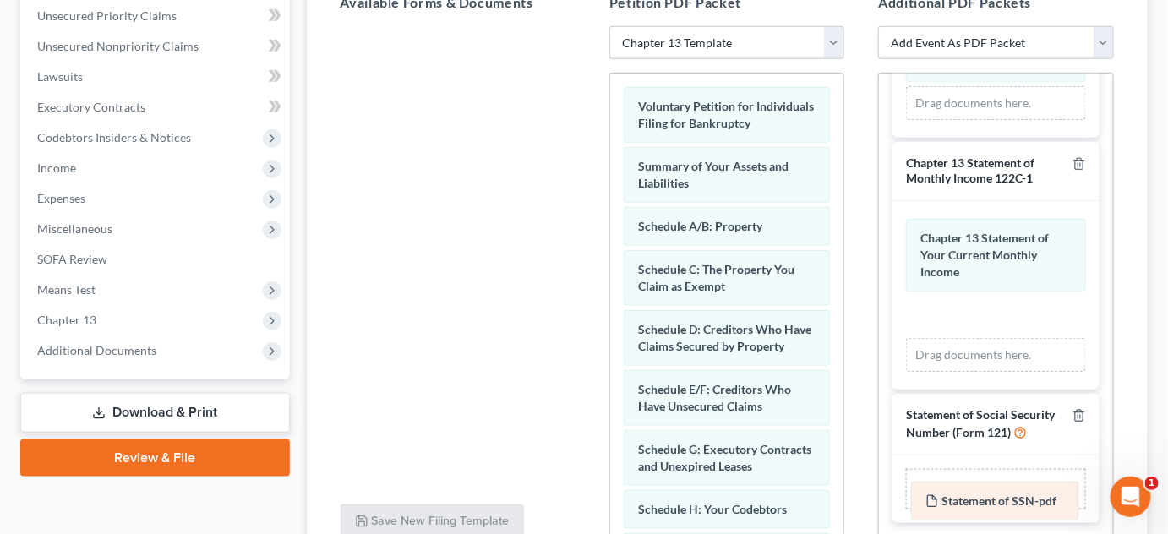
drag, startPoint x: 974, startPoint y: 298, endPoint x: 978, endPoint y: 501, distance: 202.1
click at [978, 372] on div "Statement of SSN-pdf Amended Statement of SSN-pdf Chapter 13 Statement of Your …" at bounding box center [995, 295] width 179 height 153
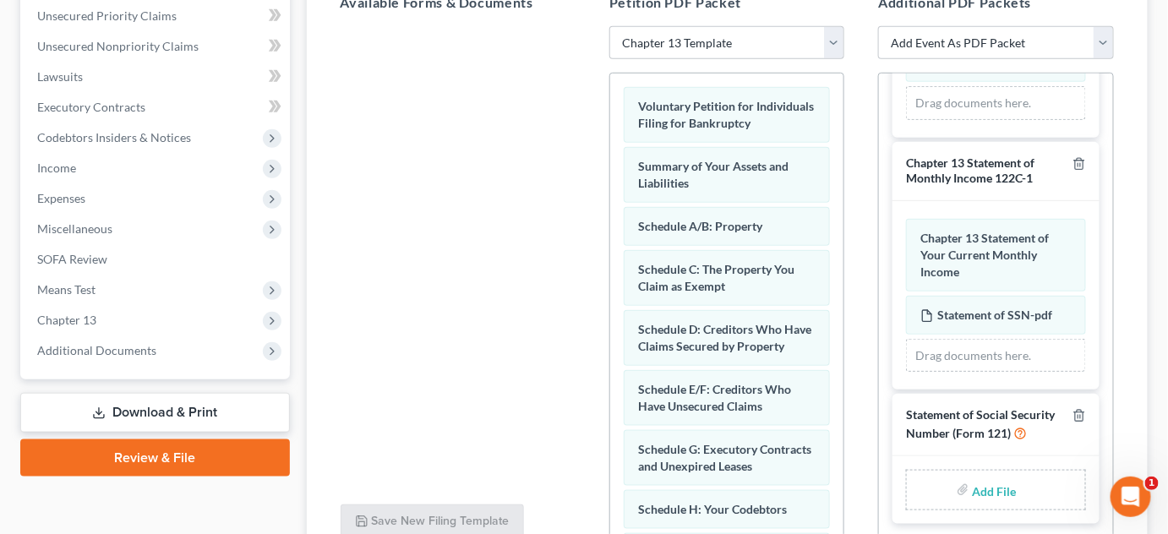
click at [989, 493] on input "file" at bounding box center [993, 490] width 41 height 30
type input "C:\fakepath\Statement of SSN.pdf"
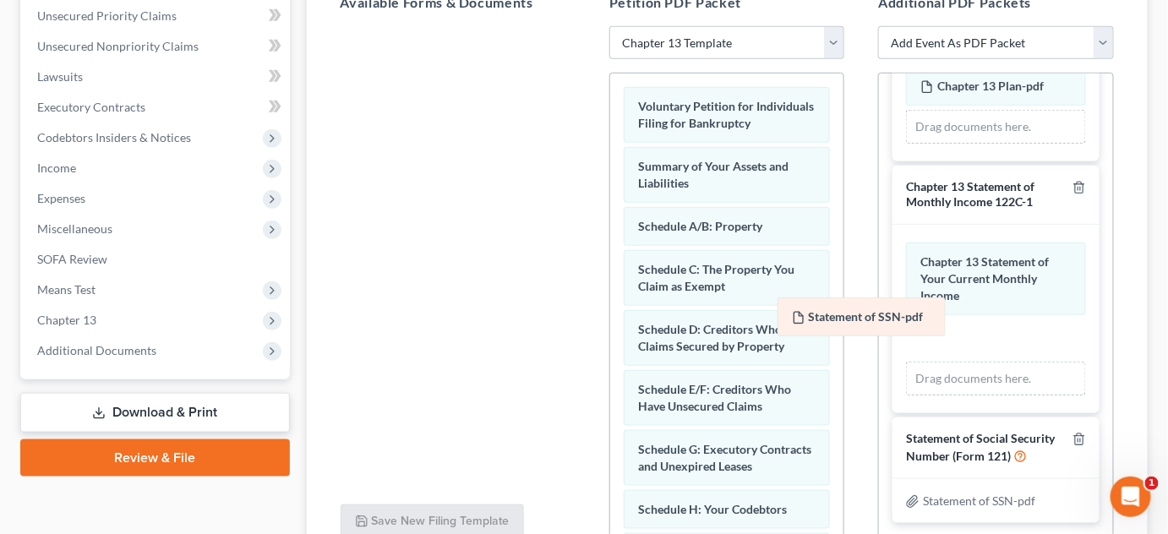
scroll to position [462, 0]
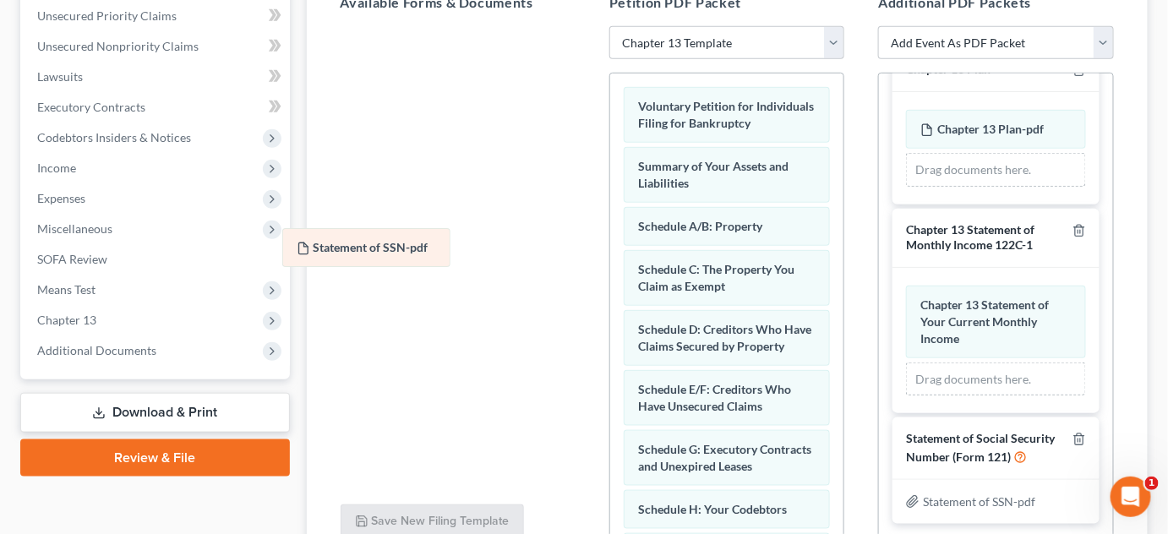
drag, startPoint x: 981, startPoint y: 317, endPoint x: 359, endPoint y: 242, distance: 626.0
click at [906, 286] on div "Statement of SSN-pdf Amended Statement of SSN-pdf Chapter 13 Statement of Your …" at bounding box center [995, 341] width 179 height 111
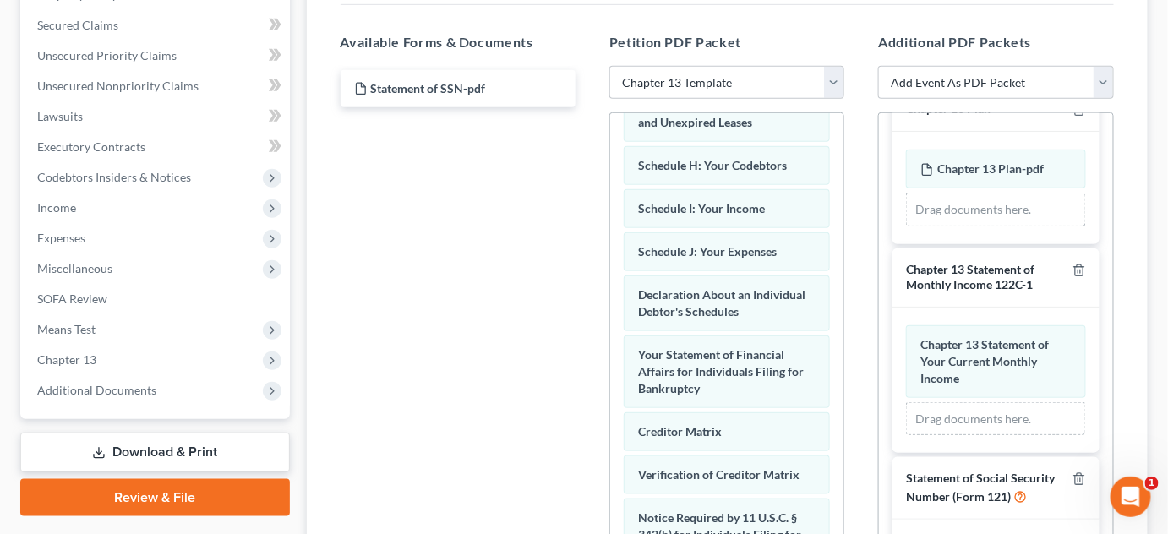
scroll to position [542, 0]
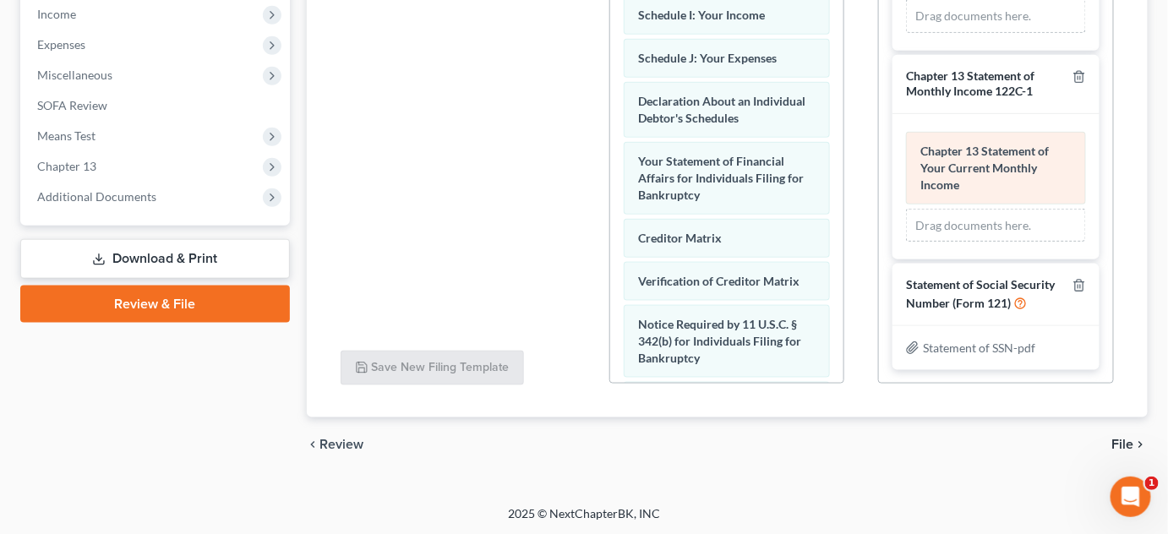
click at [951, 150] on span "Chapter 13 Statement of Your Current Monthly Income" at bounding box center [985, 168] width 129 height 48
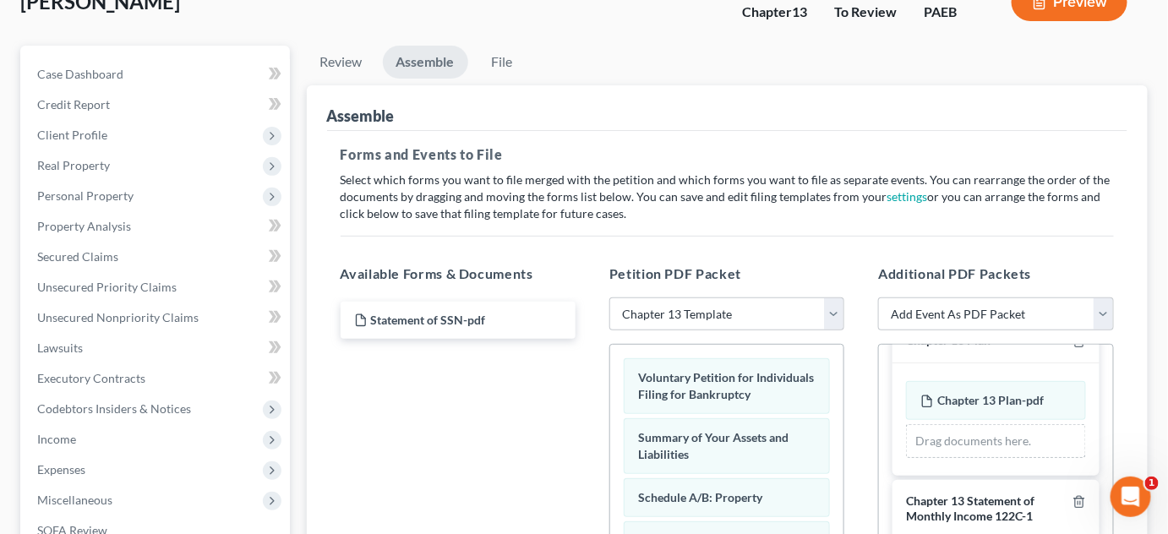
scroll to position [81, 0]
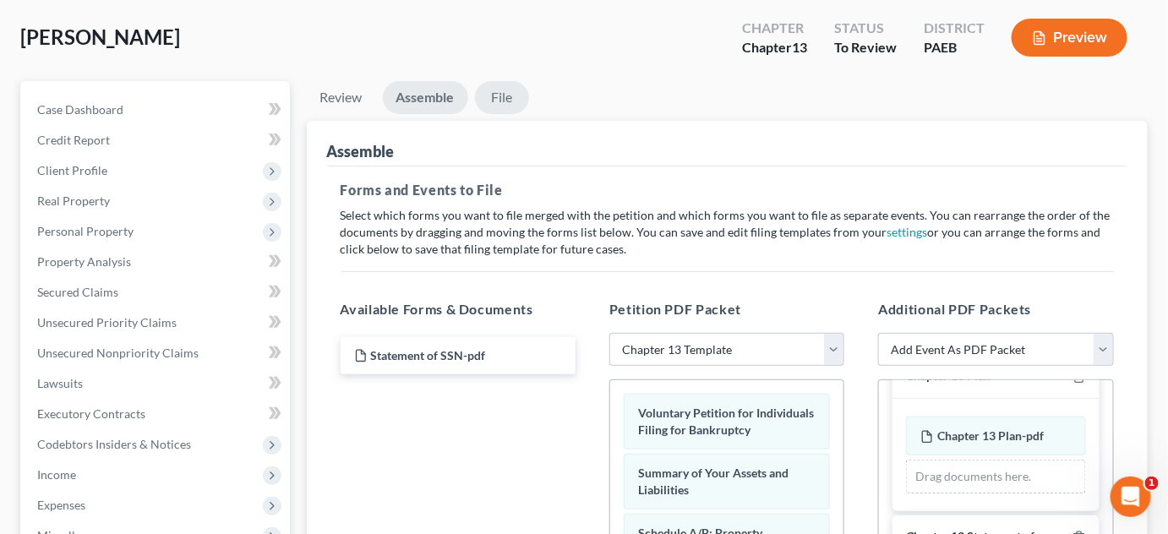
click at [507, 93] on link "File" at bounding box center [502, 97] width 54 height 33
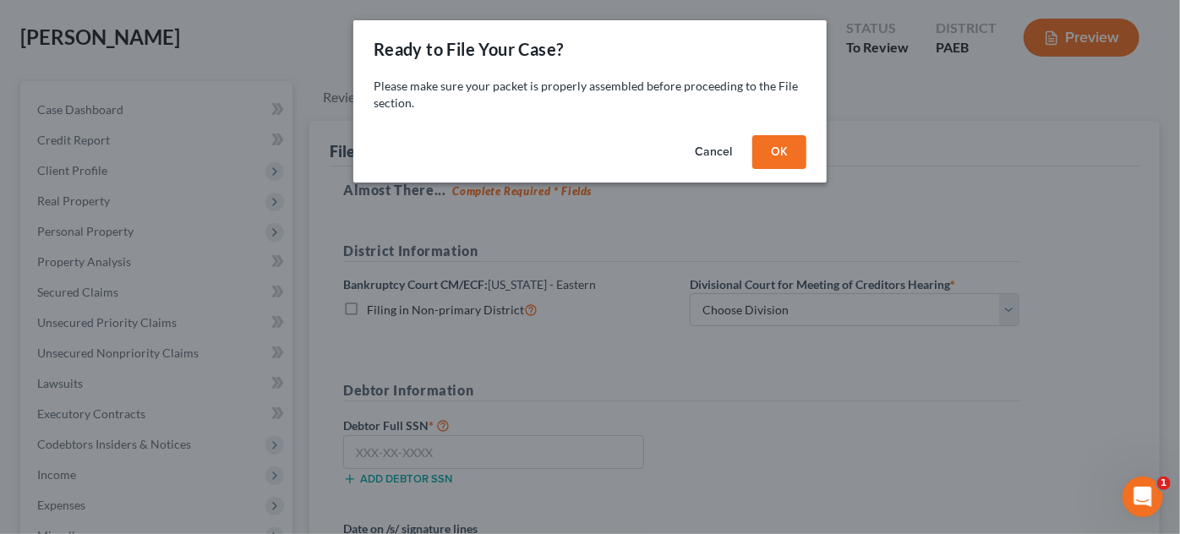
click at [774, 150] on button "OK" at bounding box center [779, 152] width 54 height 34
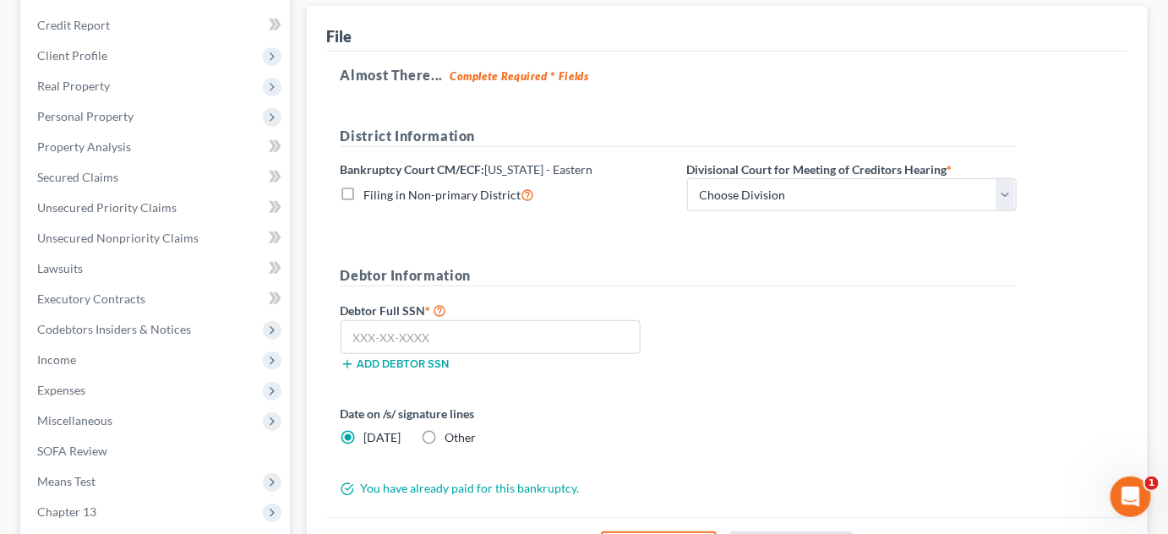
scroll to position [234, 0]
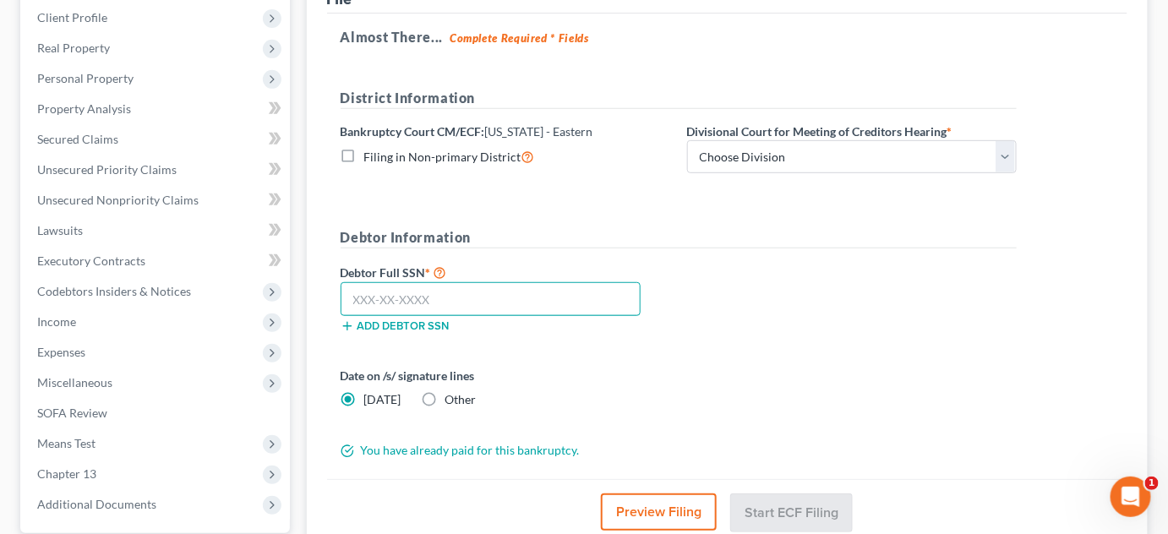
click at [453, 294] on input "text" at bounding box center [491, 299] width 301 height 34
paste input "166-78-6643"
type input "166-78-6643"
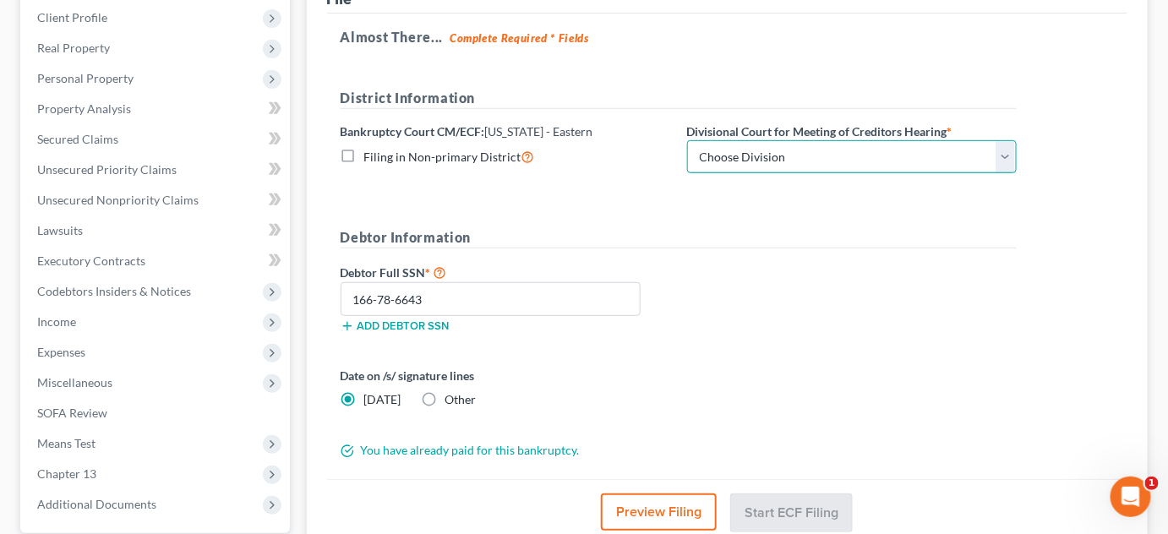
click at [821, 154] on select "Choose Division [GEOGRAPHIC_DATA] Reading" at bounding box center [852, 157] width 330 height 34
select select "0"
click at [687, 140] on select "Choose Division [GEOGRAPHIC_DATA] Reading" at bounding box center [852, 157] width 330 height 34
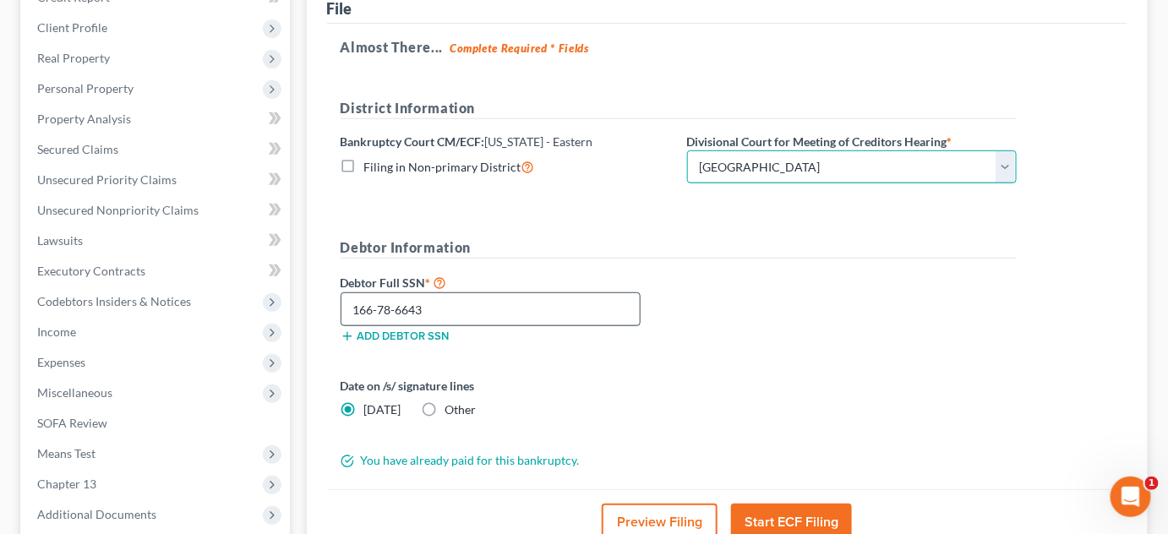
scroll to position [393, 0]
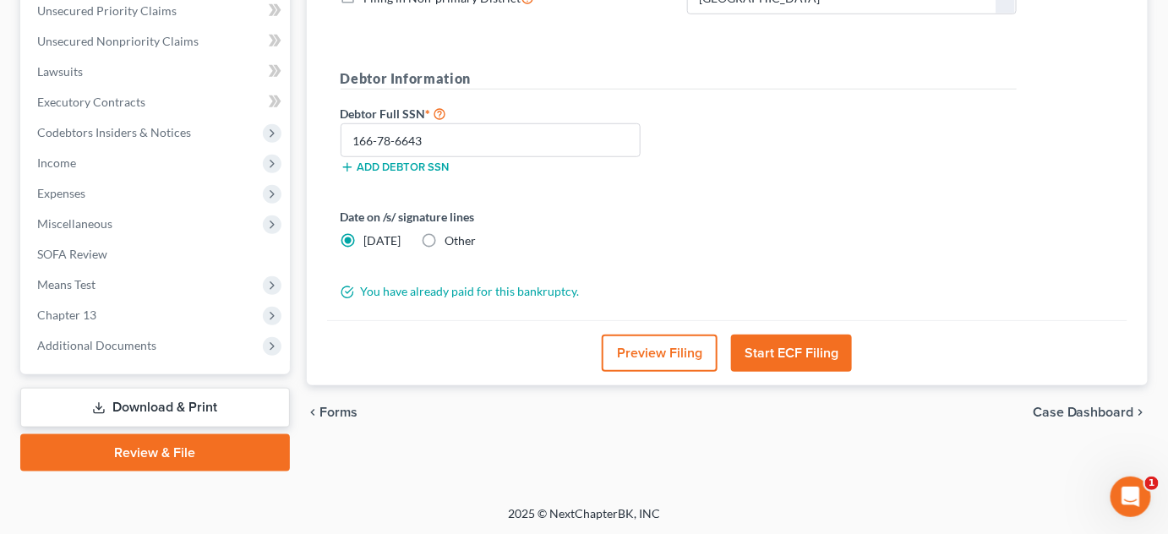
click at [764, 362] on button "Start ECF Filing" at bounding box center [791, 353] width 121 height 37
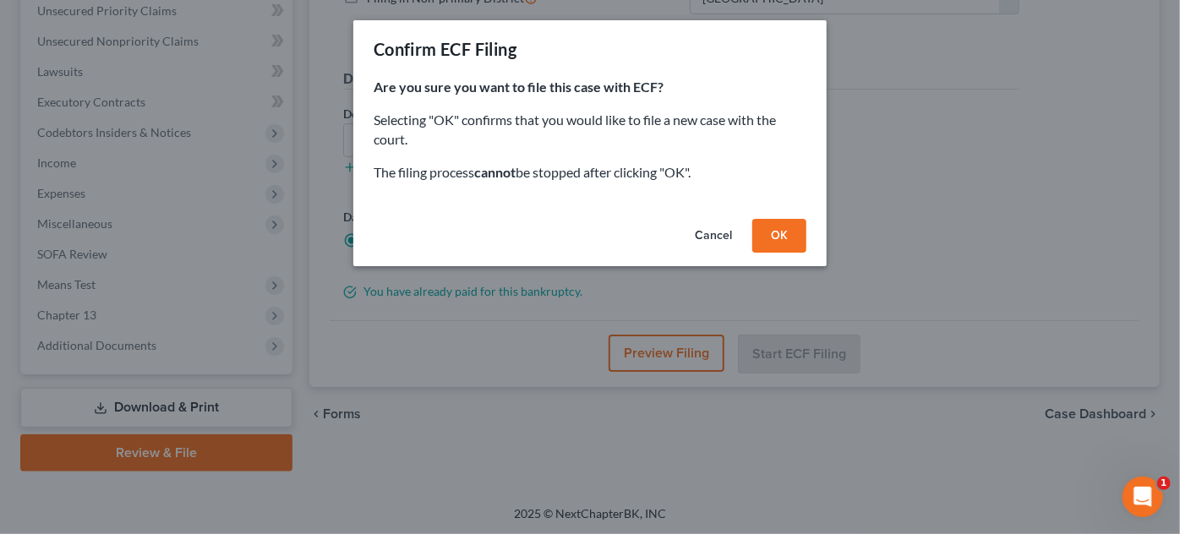
click at [779, 244] on button "OK" at bounding box center [779, 236] width 54 height 34
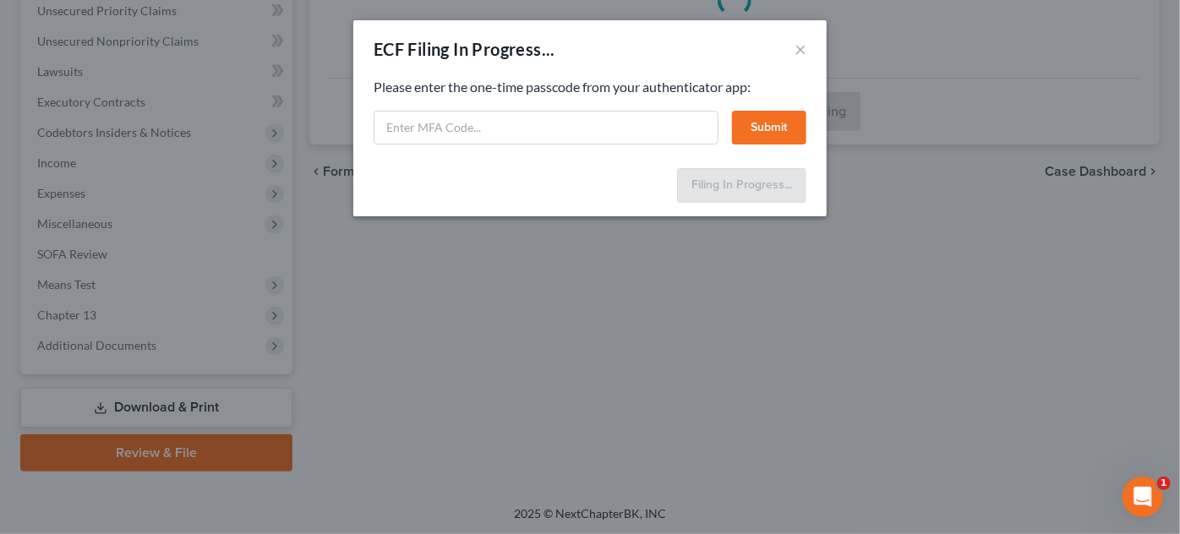
click at [710, 391] on div "ECF Filing In Progress... × Feel free to download your entire bankruptcy packet…" at bounding box center [590, 267] width 1180 height 534
click at [495, 132] on input "text" at bounding box center [546, 128] width 345 height 34
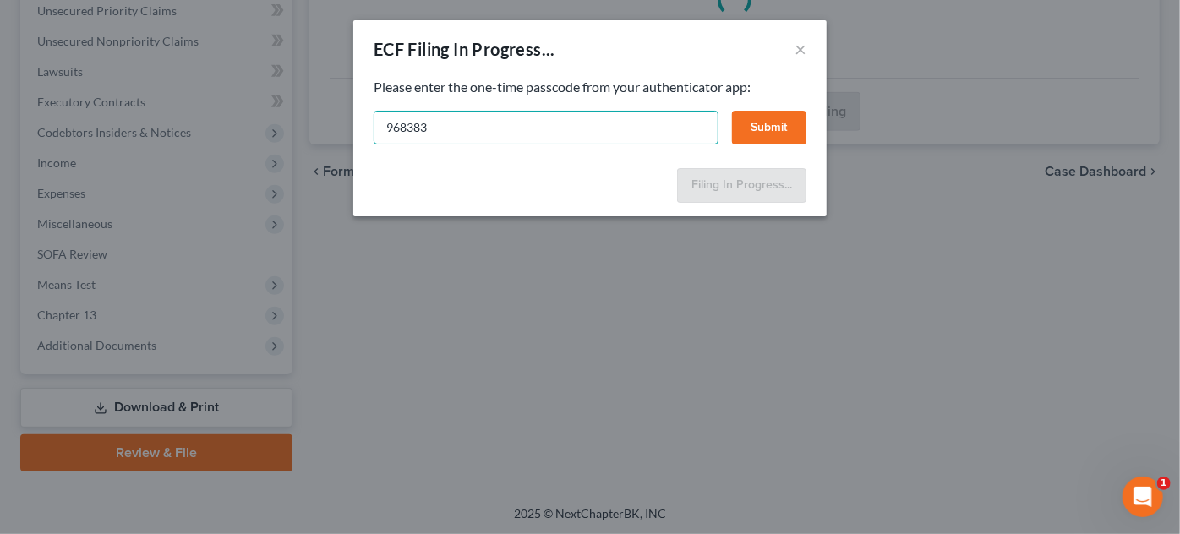
type input "968383"
click at [786, 123] on button "Submit" at bounding box center [769, 128] width 74 height 34
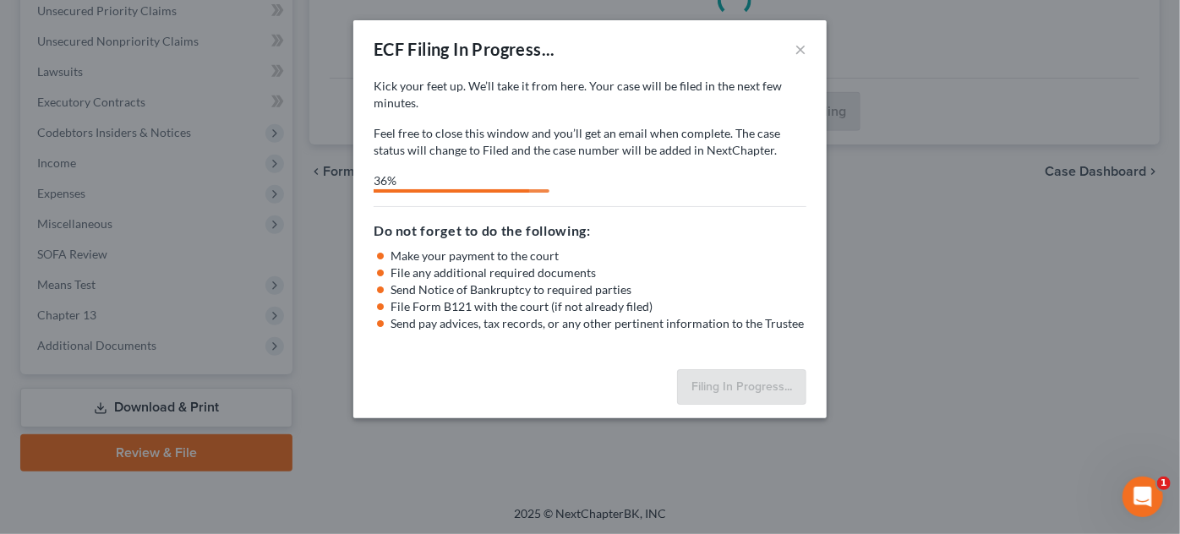
click at [764, 265] on li "File any additional required documents" at bounding box center [599, 273] width 416 height 17
click at [652, 465] on div "ECF Filing In Progress... × Kick your feet up. We’ll take it from here. Your ca…" at bounding box center [590, 267] width 1180 height 534
select select "0"
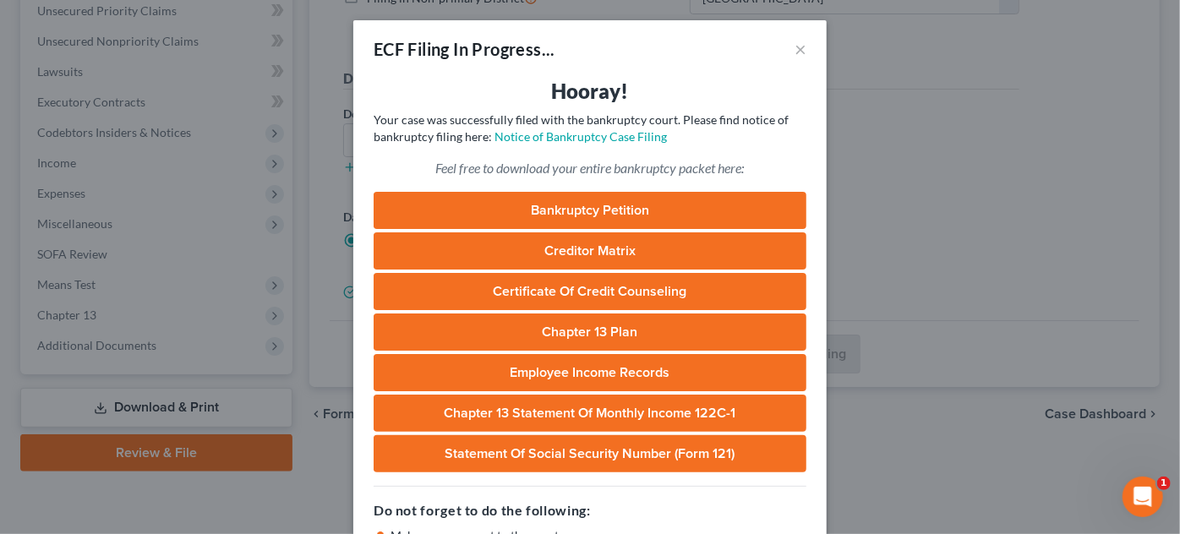
click at [795, 51] on button "×" at bounding box center [801, 49] width 12 height 20
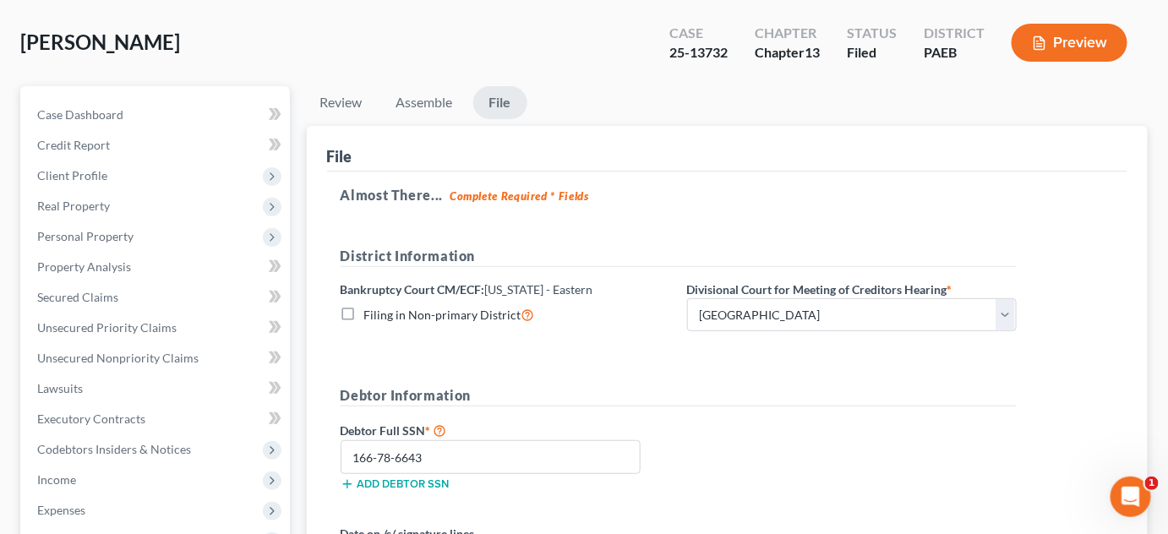
scroll to position [0, 0]
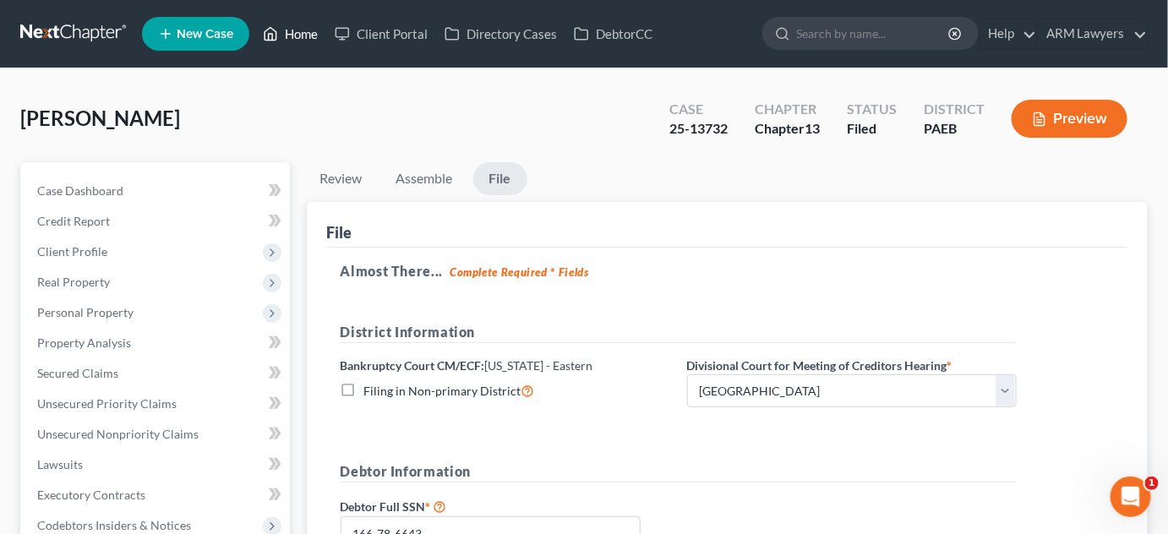
click at [304, 45] on link "Home" at bounding box center [290, 34] width 72 height 30
